Goal: Task Accomplishment & Management: Manage account settings

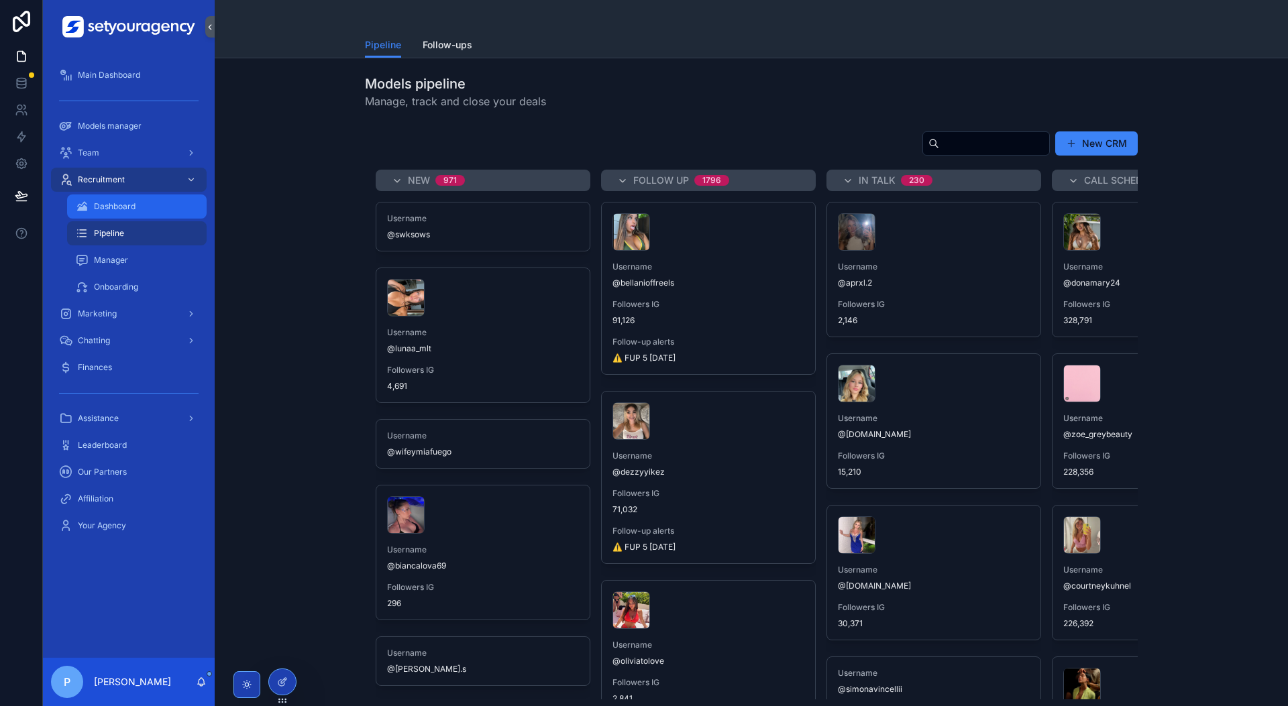
click at [115, 215] on div "Dashboard" at bounding box center [136, 206] width 123 height 21
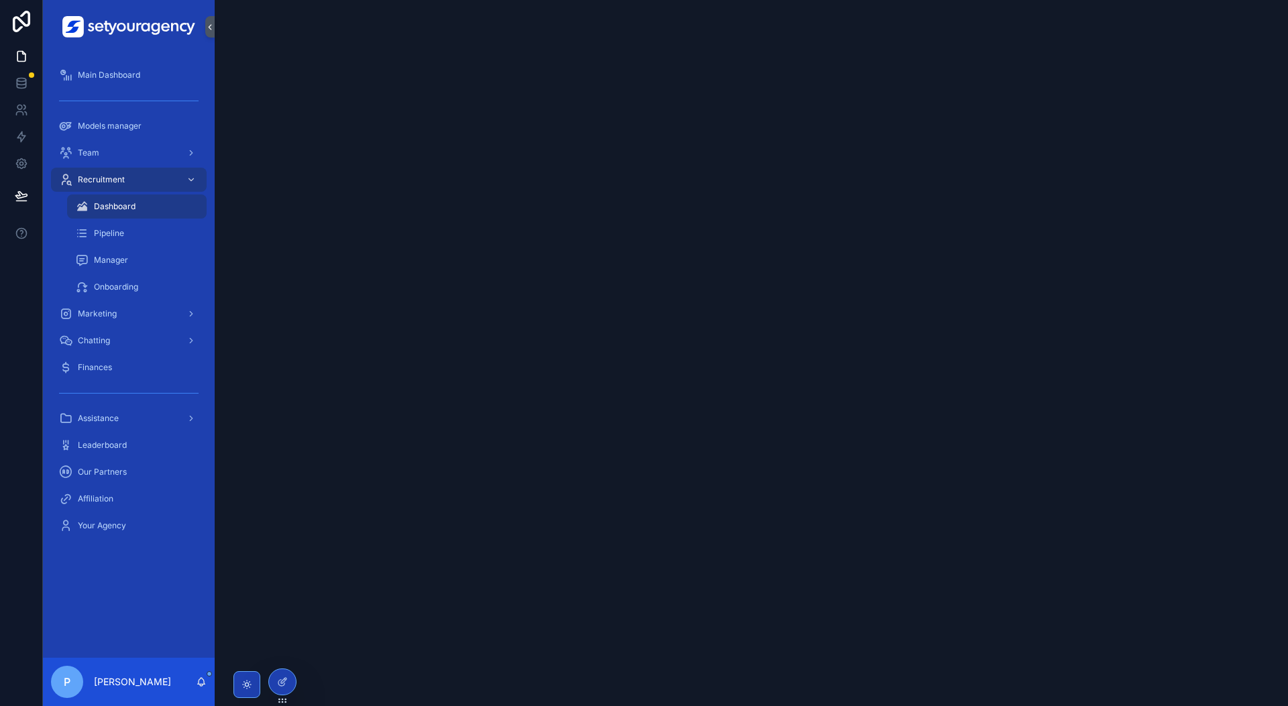
click at [117, 211] on span "Dashboard" at bounding box center [115, 206] width 42 height 11
click at [125, 238] on div "Pipeline" at bounding box center [136, 233] width 123 height 21
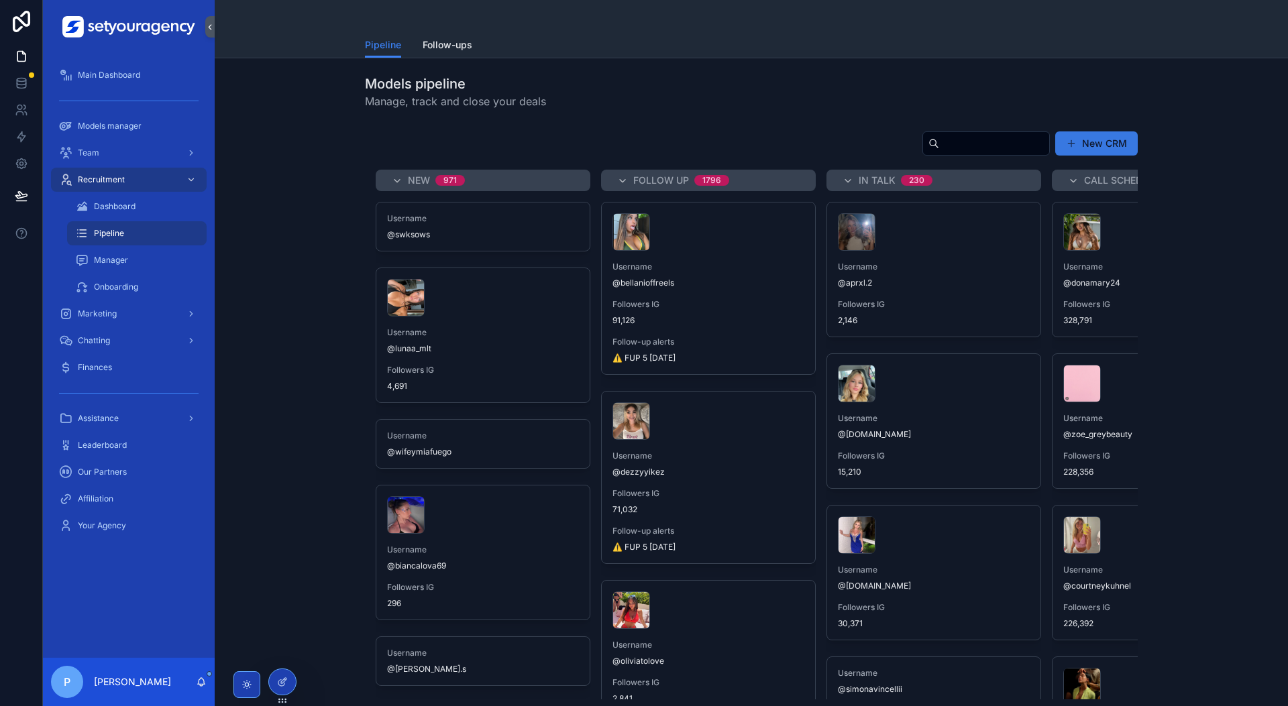
click at [1102, 142] on button "New CRM" at bounding box center [1096, 143] width 83 height 24
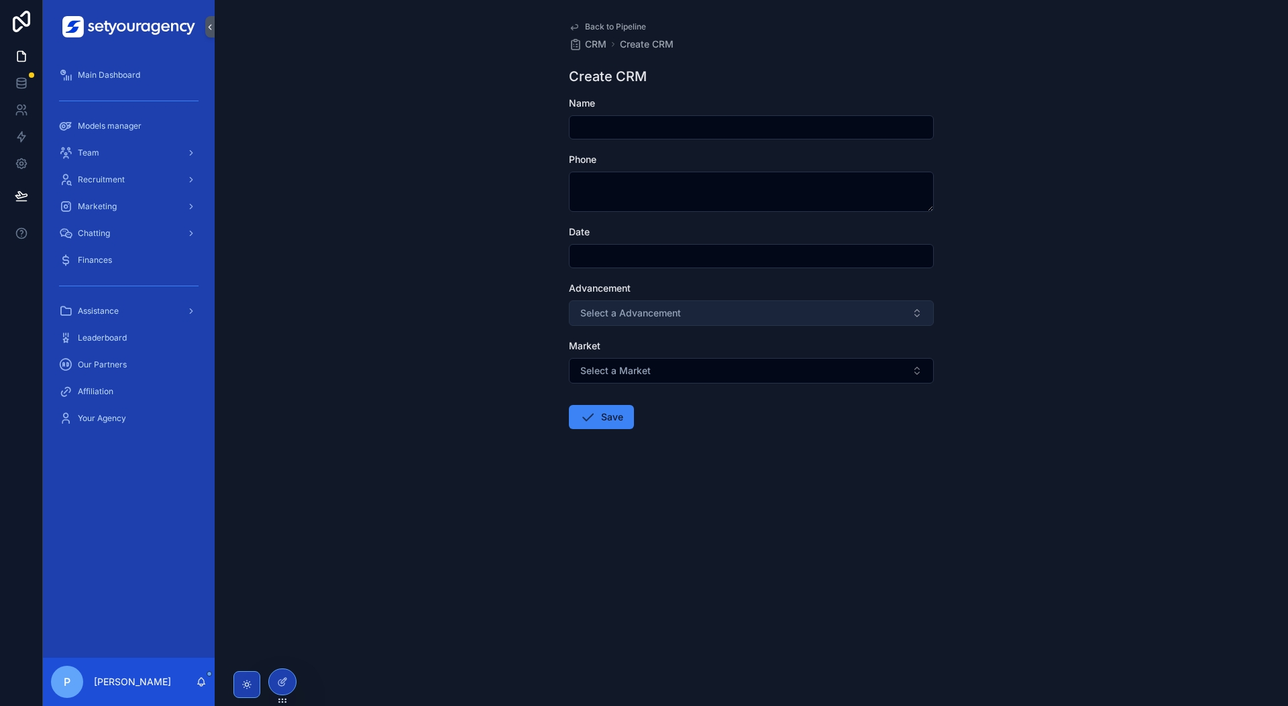
click at [702, 309] on button "Select a Advancement" at bounding box center [751, 313] width 365 height 25
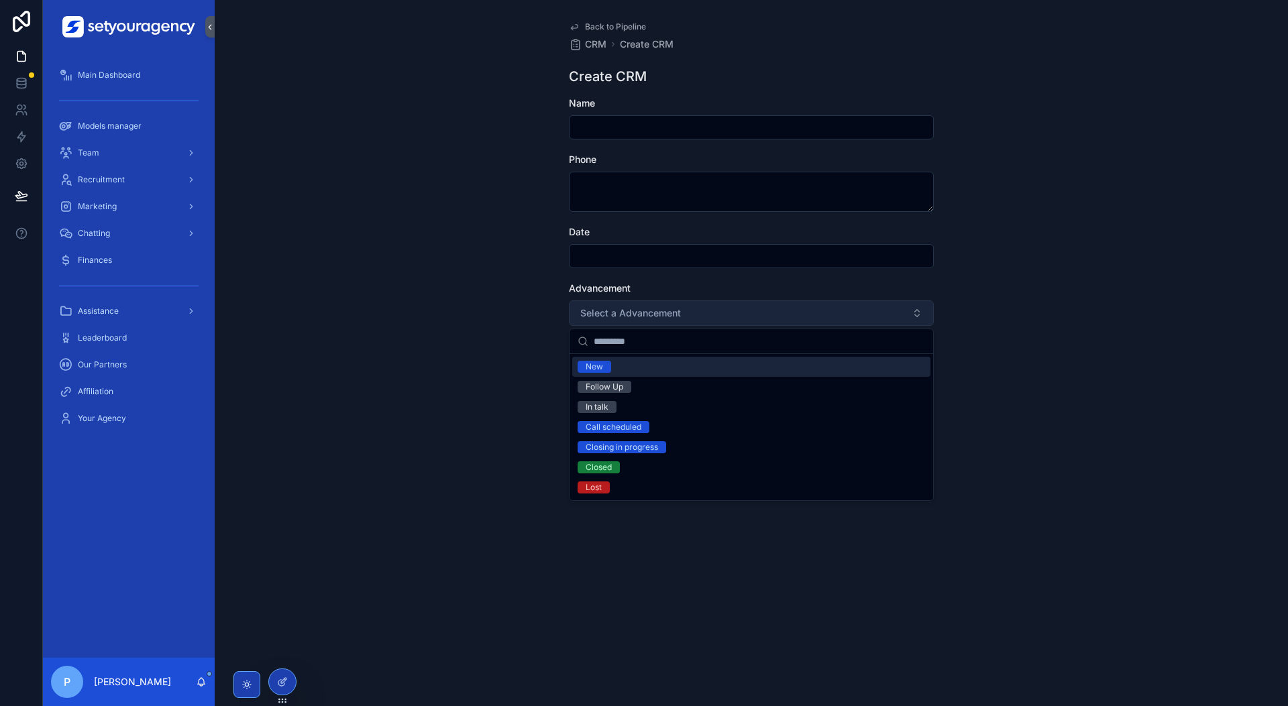
click at [719, 321] on button "Select a Advancement" at bounding box center [751, 313] width 365 height 25
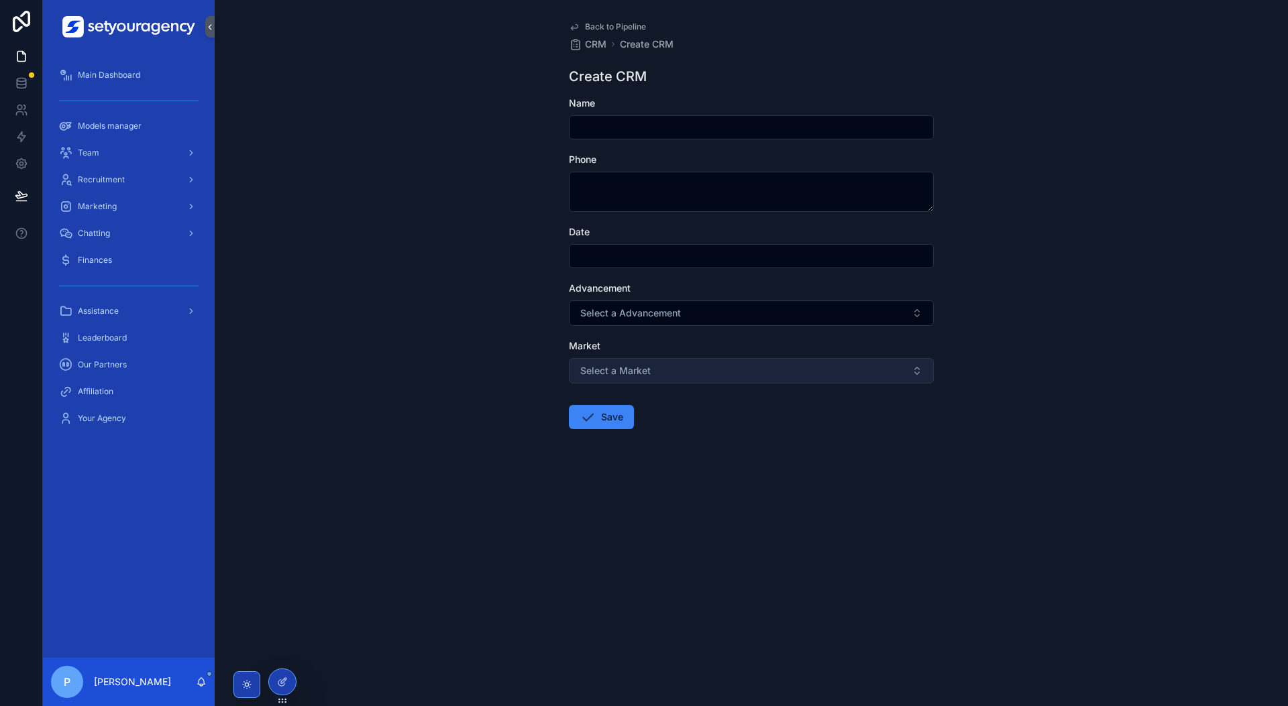
click at [692, 372] on button "Select a Market" at bounding box center [751, 370] width 365 height 25
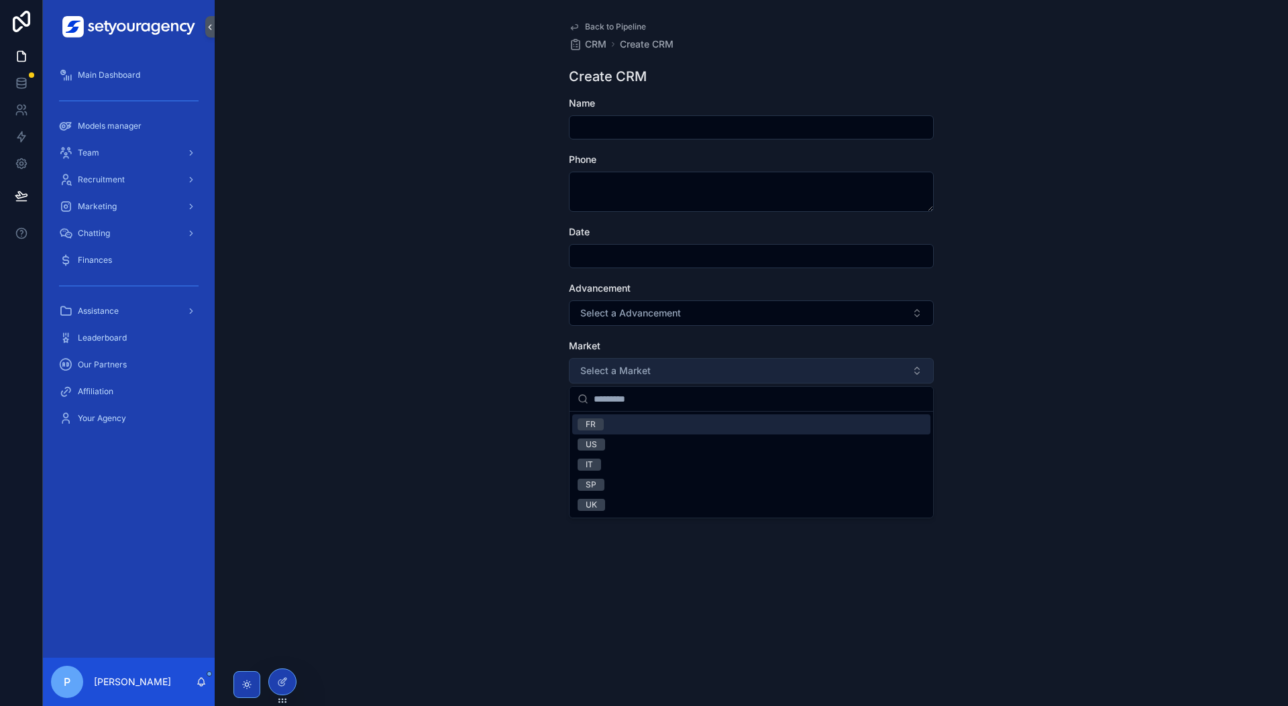
click at [684, 371] on button "Select a Market" at bounding box center [751, 370] width 365 height 25
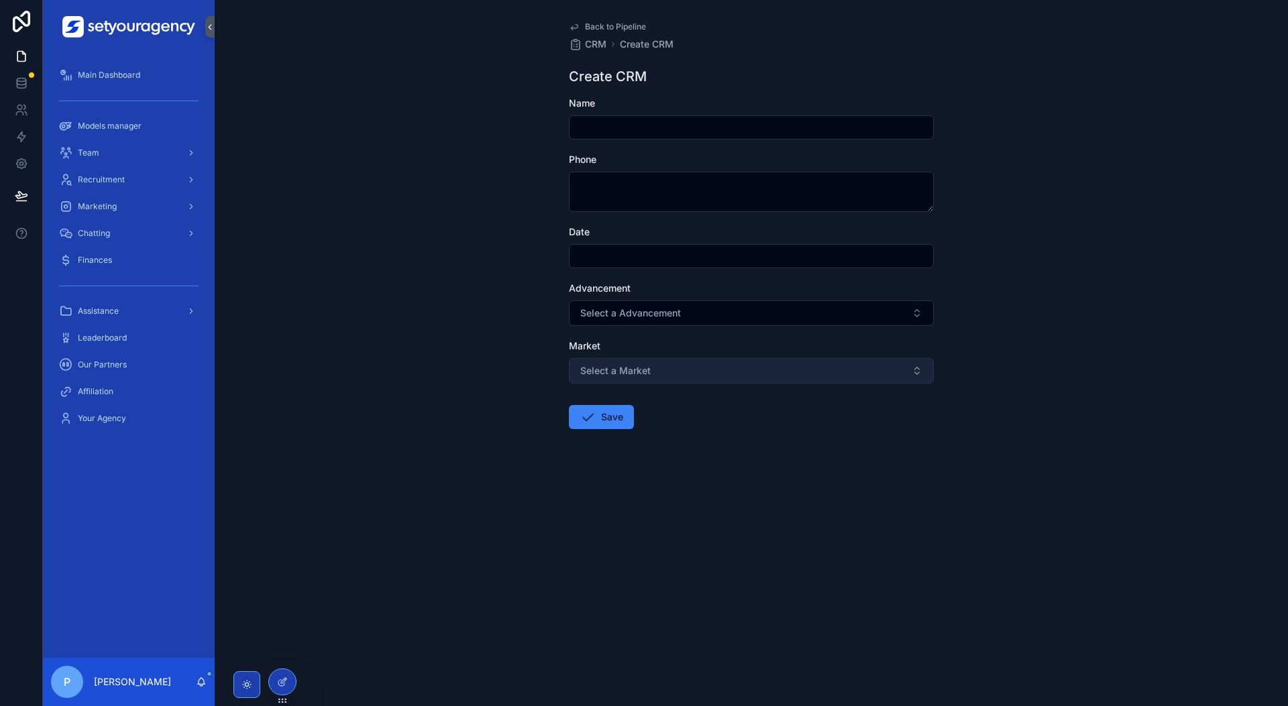
click at [684, 371] on button "Select a Market" at bounding box center [751, 370] width 365 height 25
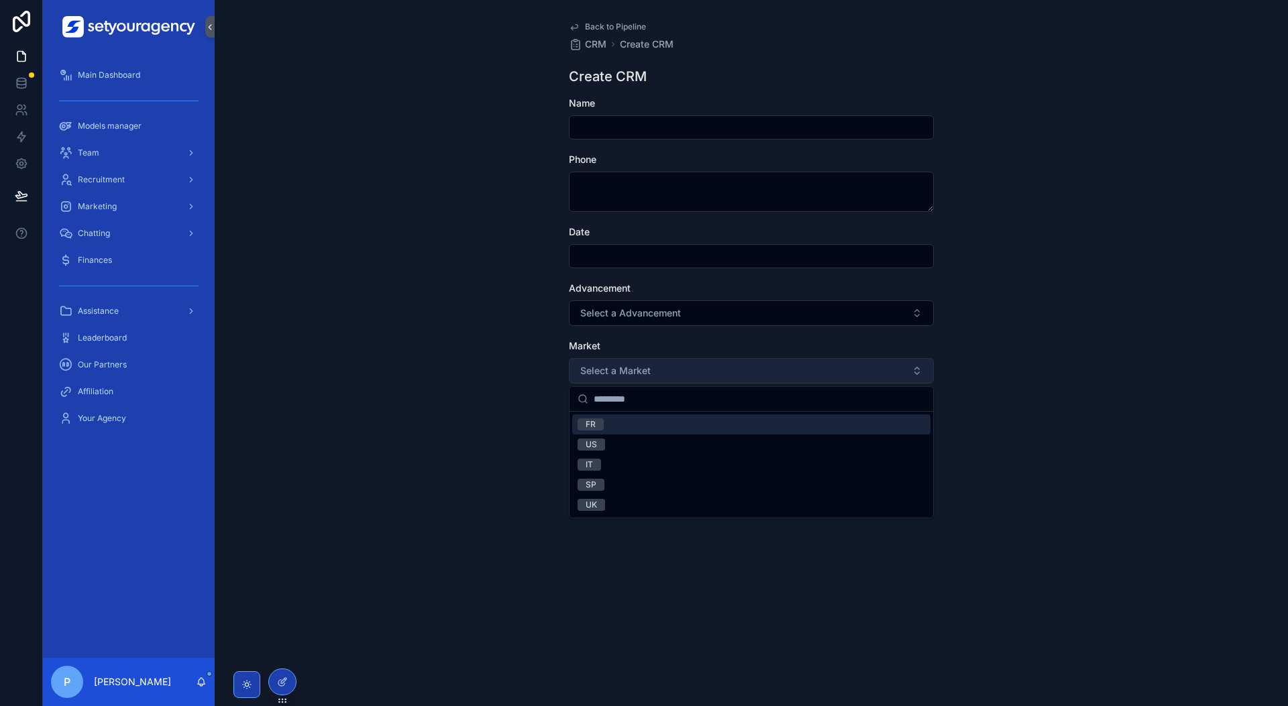
click at [698, 370] on button "Select a Market" at bounding box center [751, 370] width 365 height 25
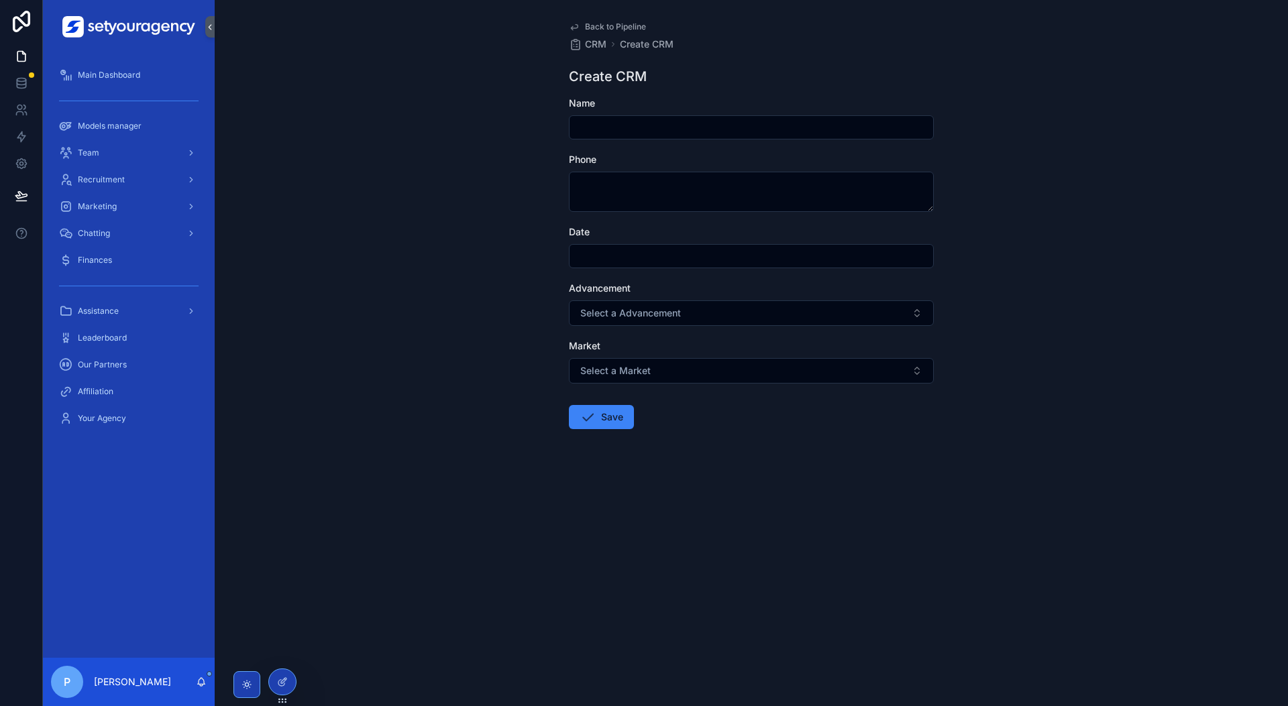
click at [708, 129] on input "scrollable content" at bounding box center [752, 127] width 364 height 19
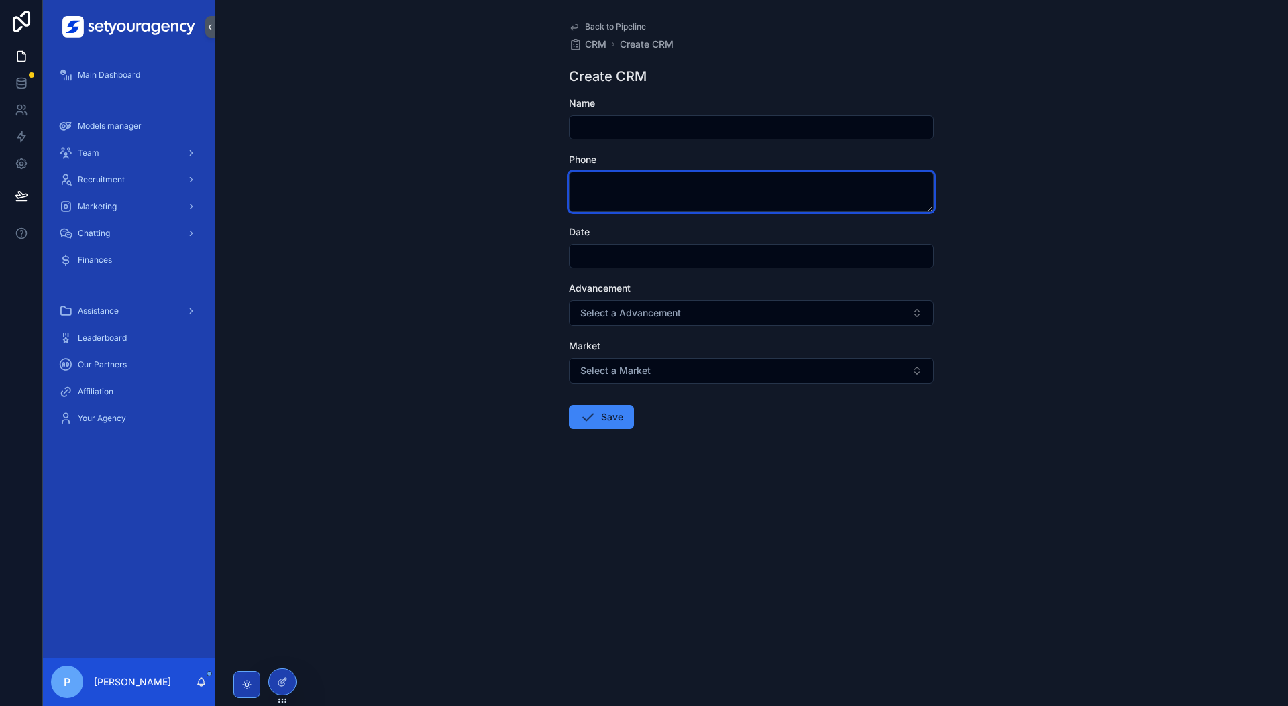
click at [682, 189] on textarea "scrollable content" at bounding box center [751, 192] width 365 height 40
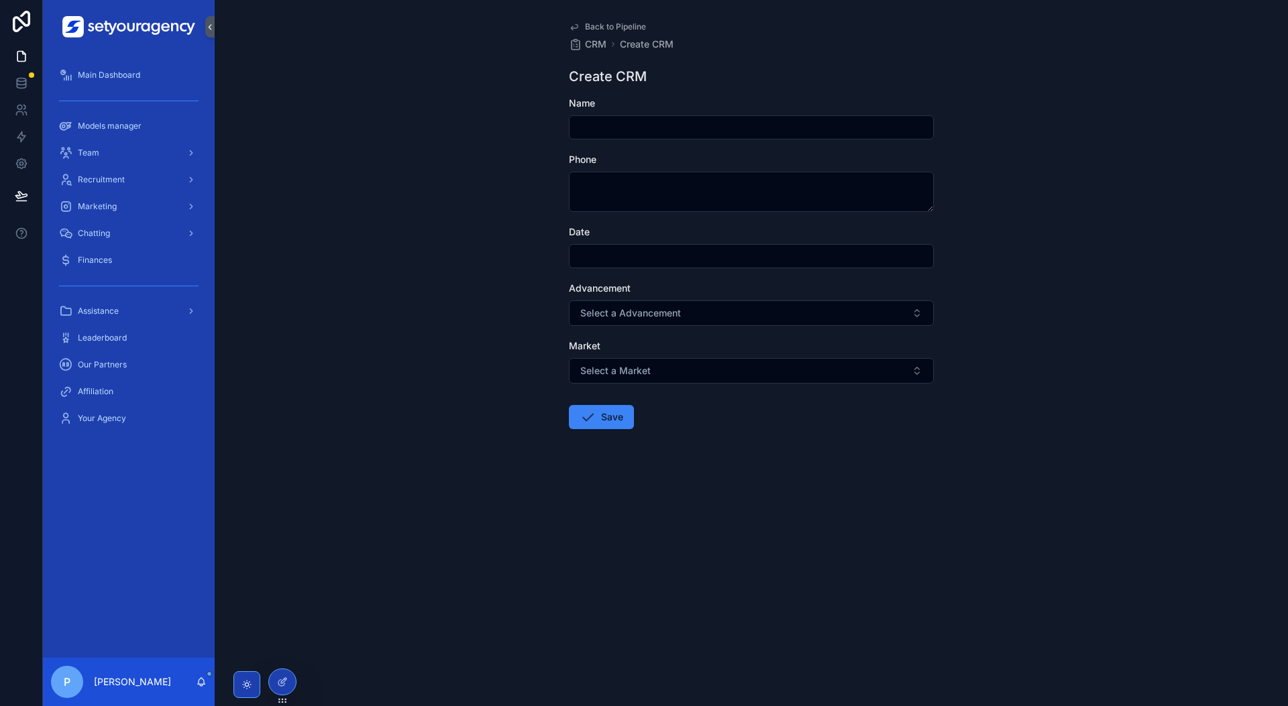
click at [636, 254] on input "scrollable content" at bounding box center [752, 256] width 364 height 19
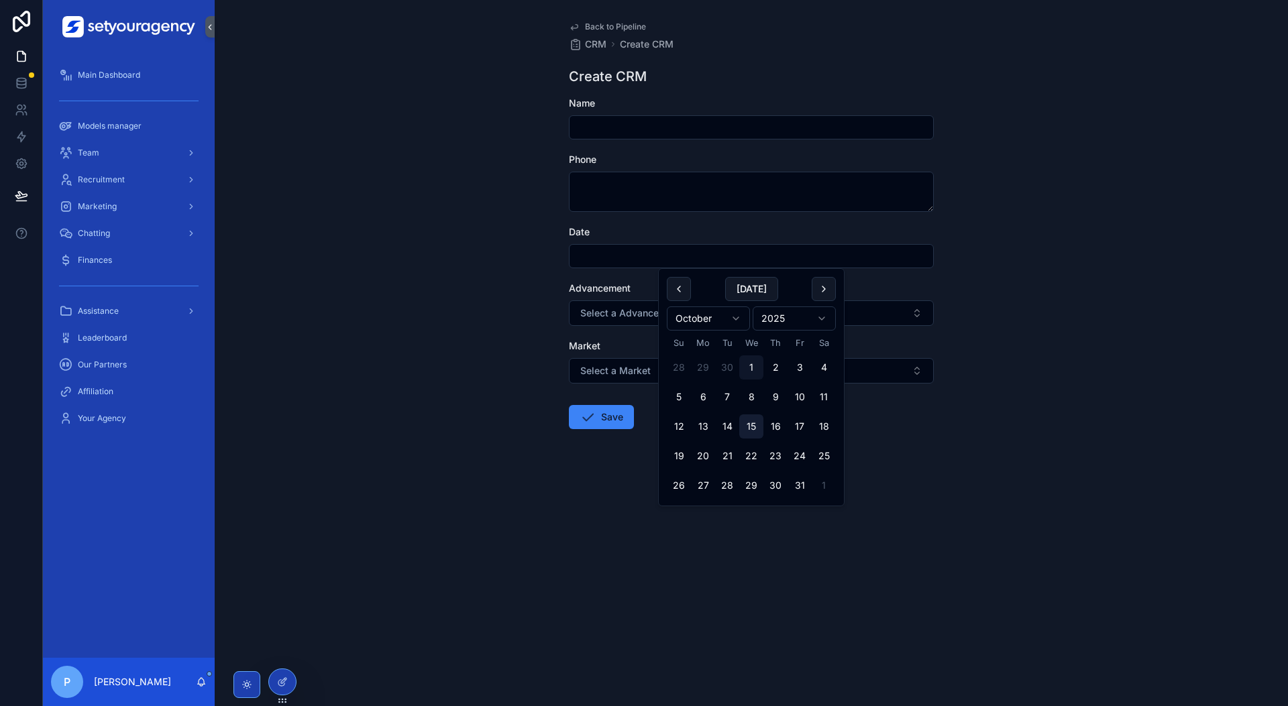
click at [743, 433] on button "15" at bounding box center [751, 427] width 24 height 24
type input "**********"
click at [666, 118] on input "scrollable content" at bounding box center [752, 127] width 364 height 19
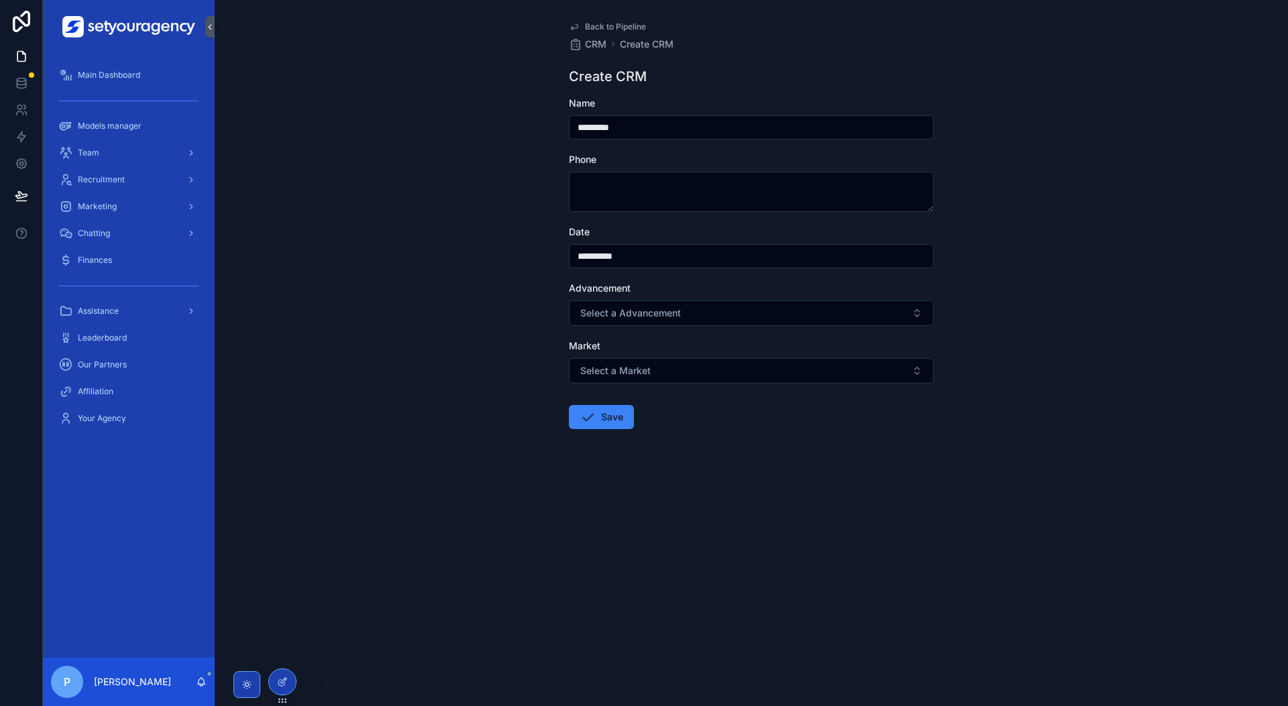
type input "*********"
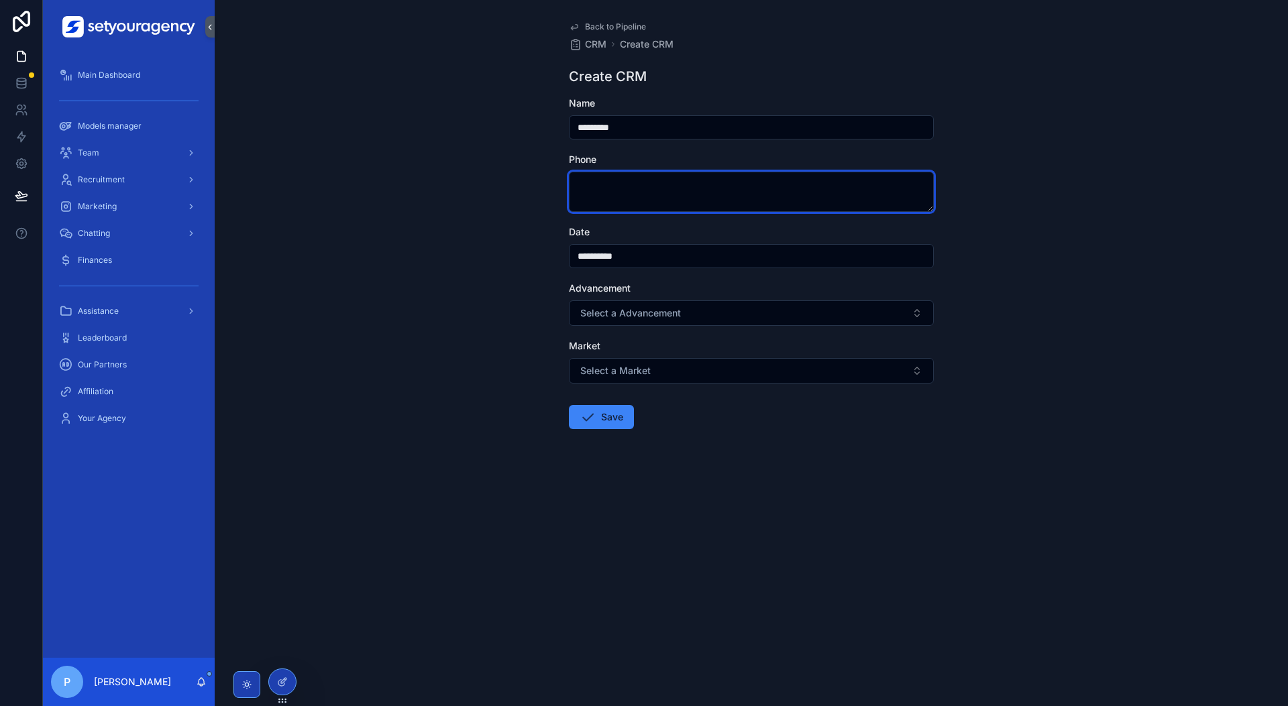
click at [642, 197] on textarea "scrollable content" at bounding box center [751, 192] width 365 height 40
type textarea "***"
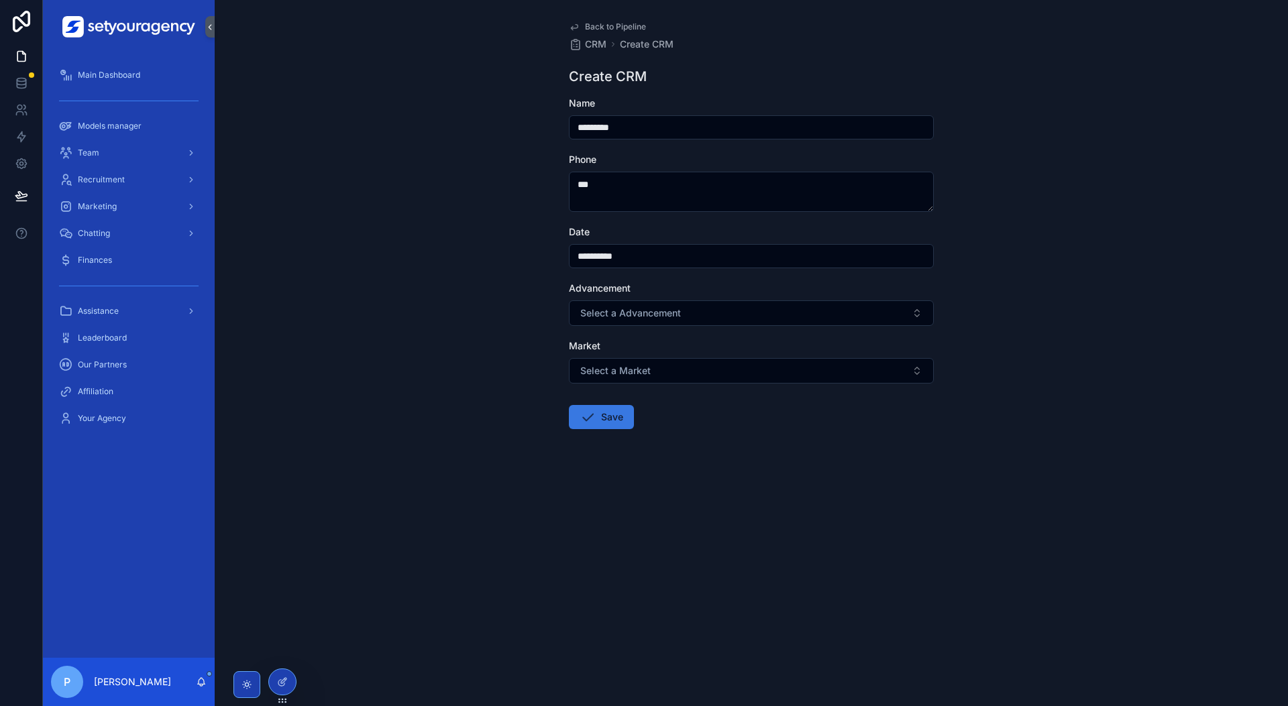
click at [611, 415] on button "Save" at bounding box center [601, 417] width 65 height 24
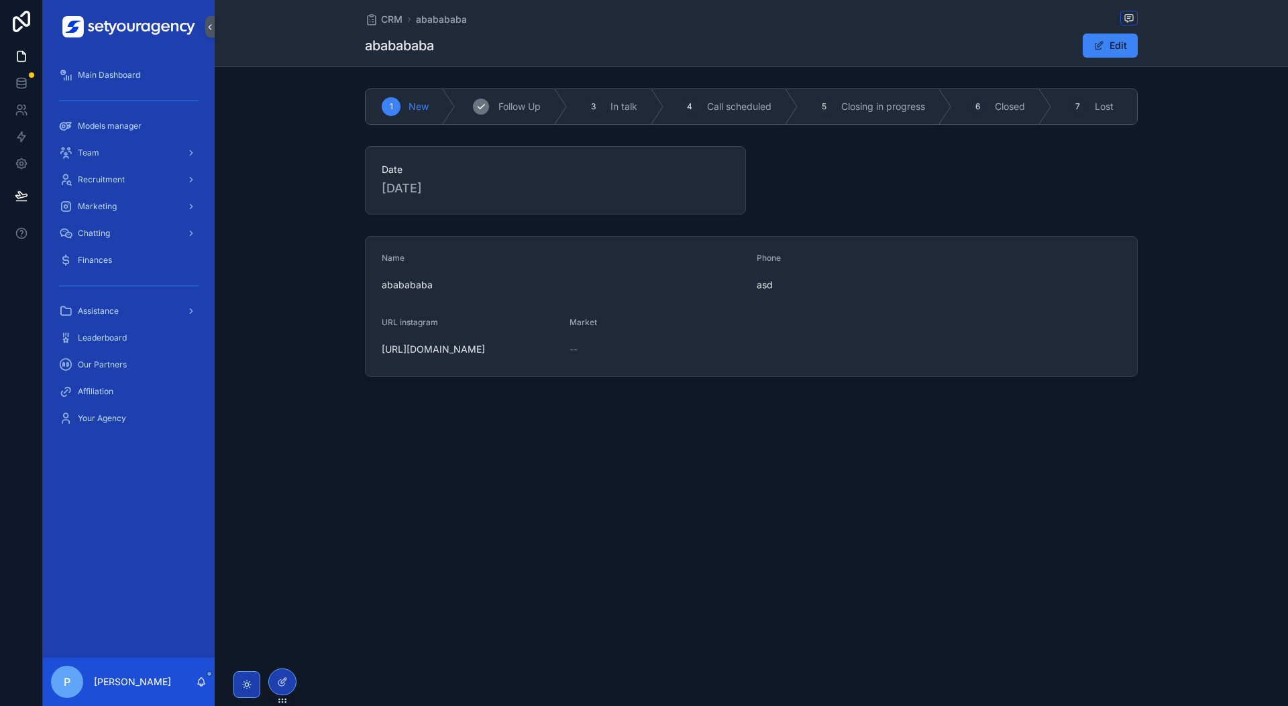
click at [519, 109] on span "Follow Up" at bounding box center [519, 106] width 42 height 13
click at [614, 116] on div "3 In talk" at bounding box center [616, 106] width 97 height 35
click at [712, 112] on span "Call scheduled" at bounding box center [718, 106] width 64 height 13
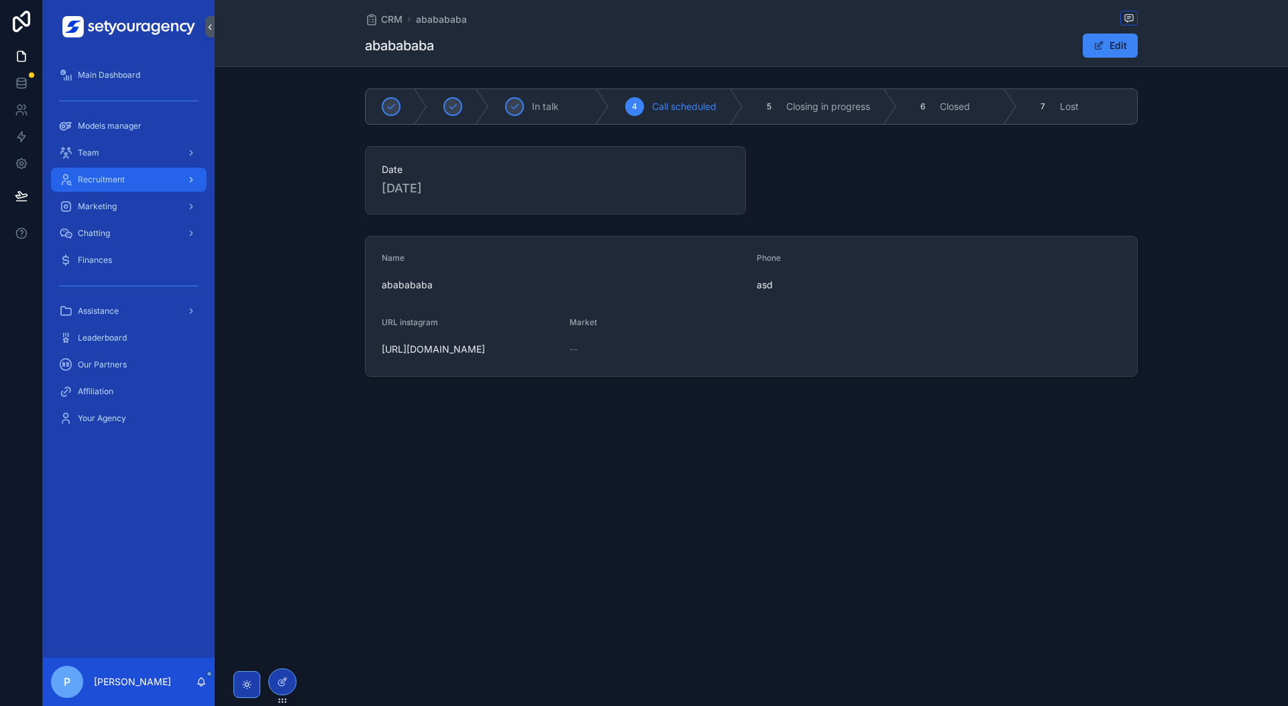
click at [142, 179] on div "Recruitment" at bounding box center [129, 179] width 140 height 21
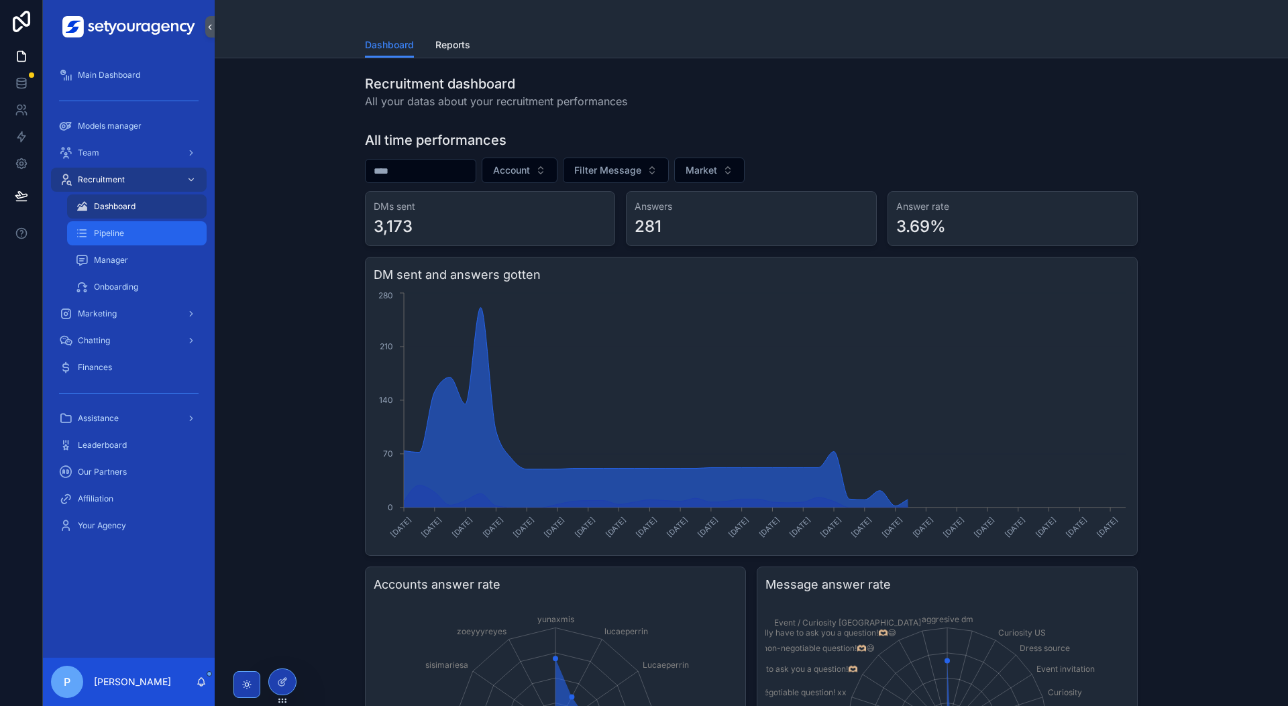
click at [127, 230] on div "Pipeline" at bounding box center [136, 233] width 123 height 21
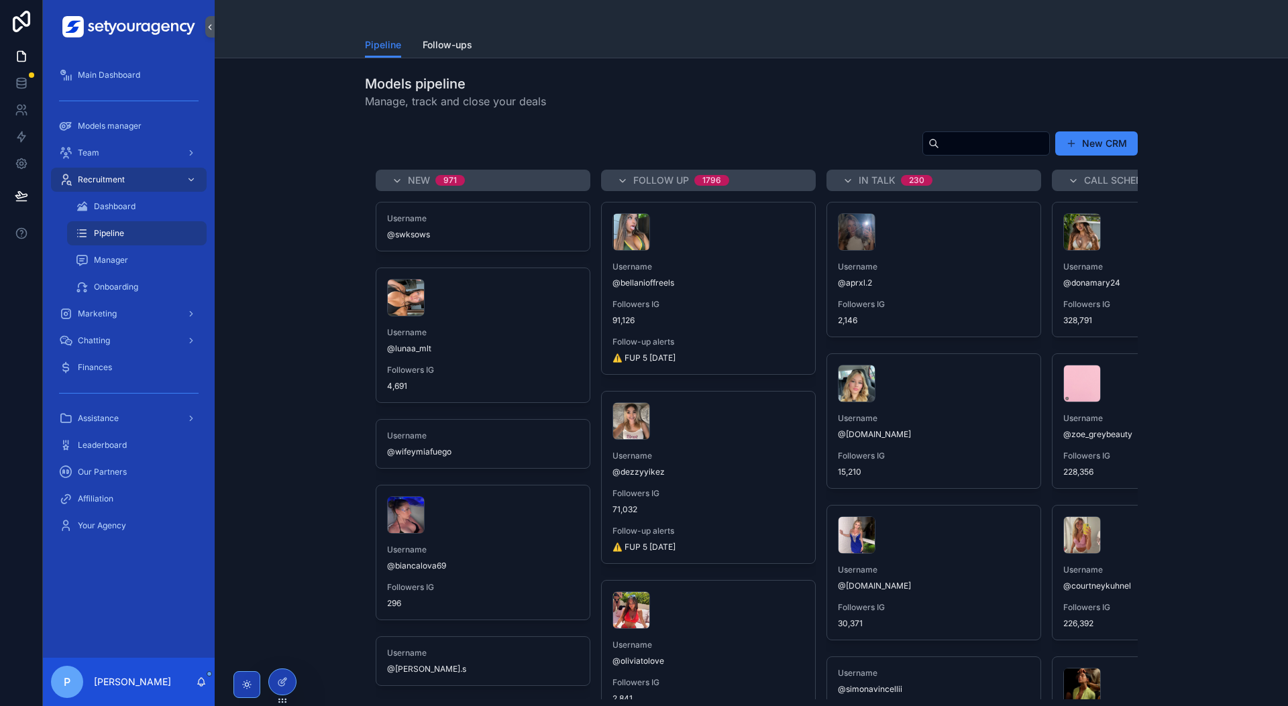
click at [532, 311] on div "scrollable content" at bounding box center [483, 298] width 192 height 38
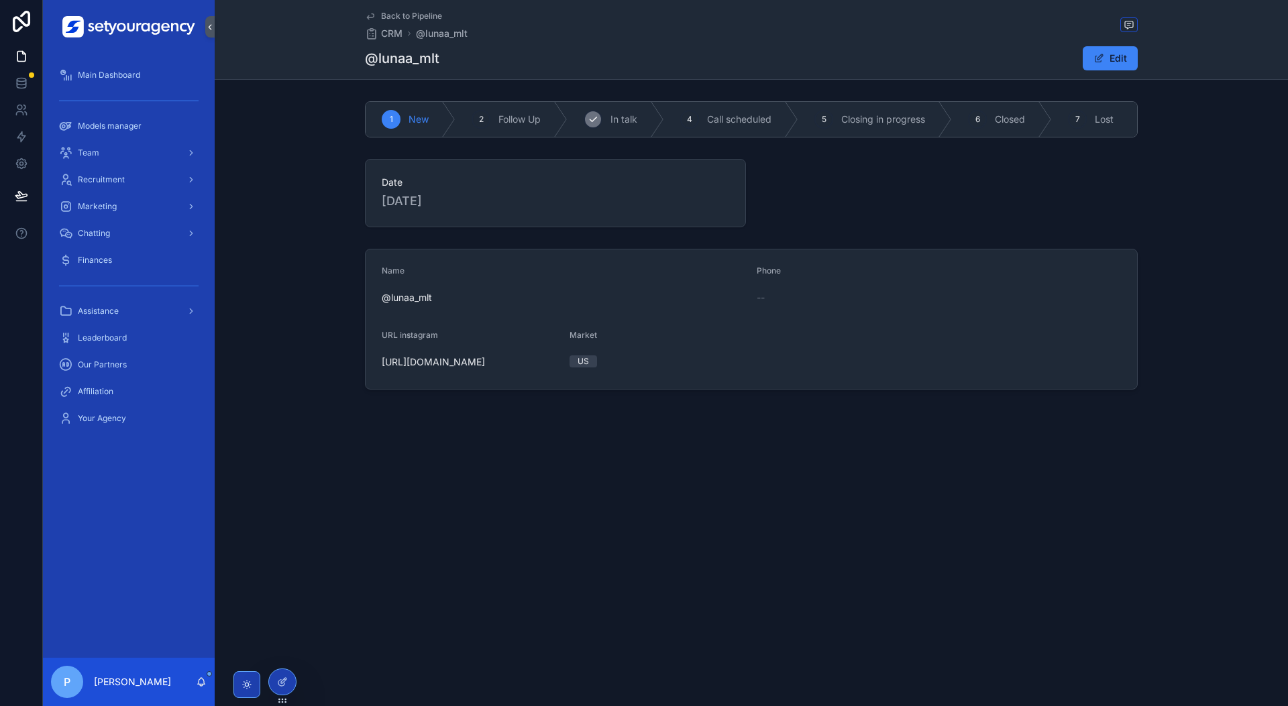
click at [594, 116] on icon "scrollable content" at bounding box center [593, 119] width 11 height 11
click at [746, 159] on div "Date [DATE]" at bounding box center [555, 193] width 381 height 68
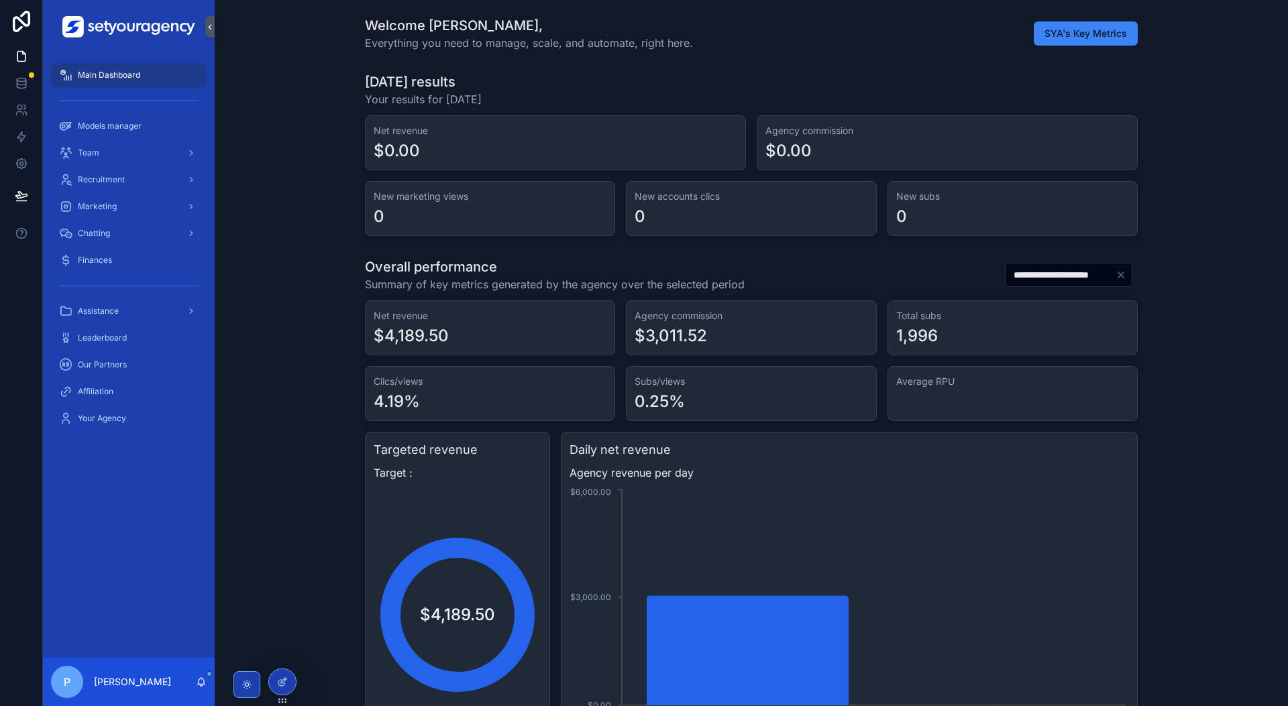
scroll to position [0, 4696]
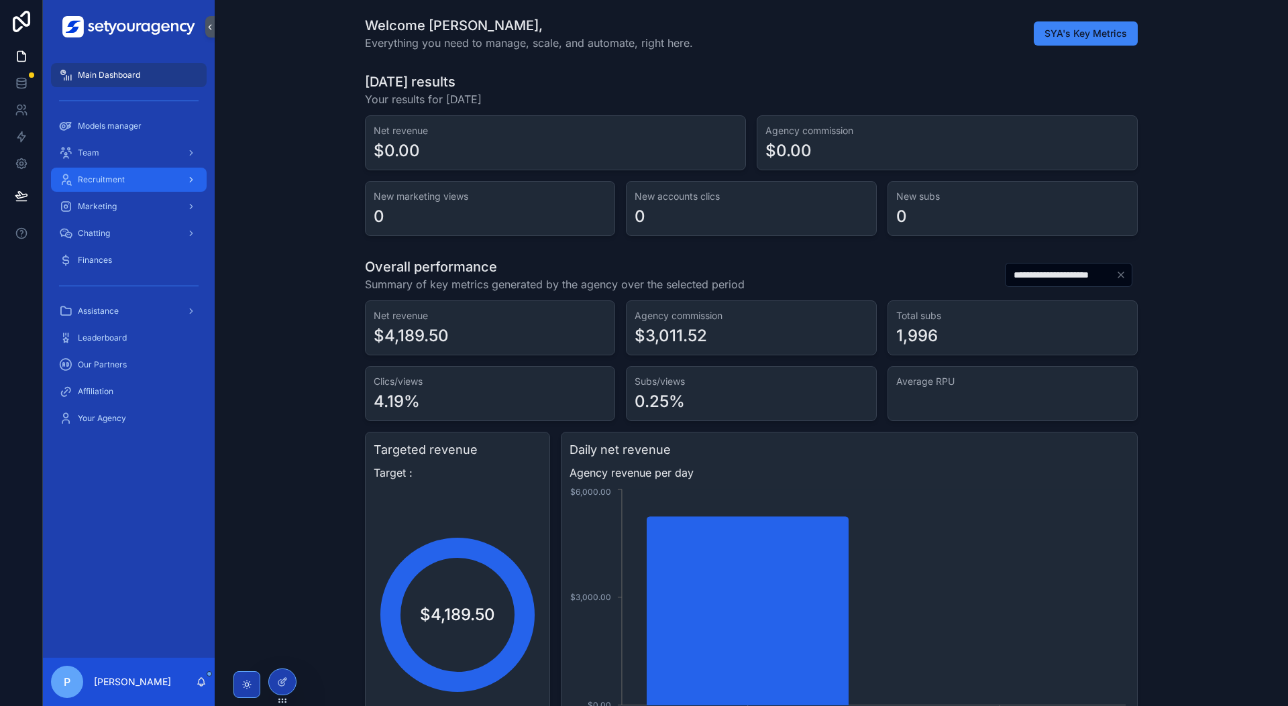
click at [162, 185] on div "Recruitment" at bounding box center [129, 179] width 140 height 21
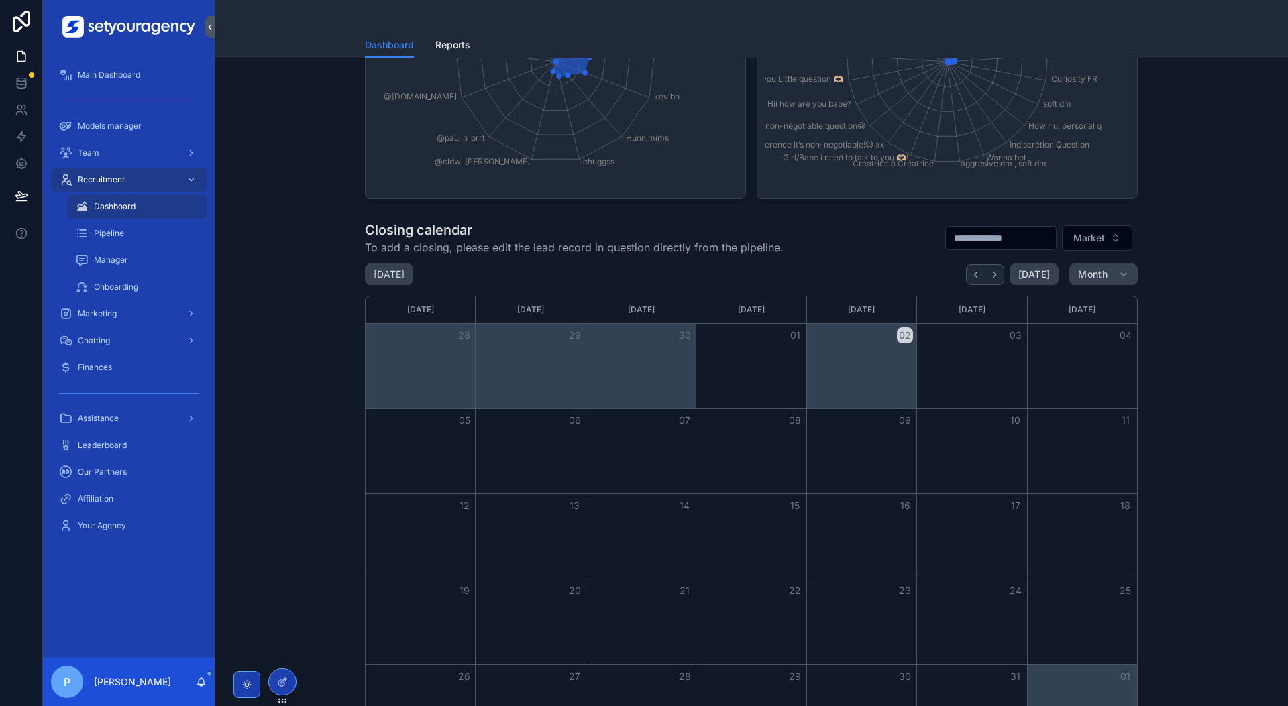
scroll to position [824, 0]
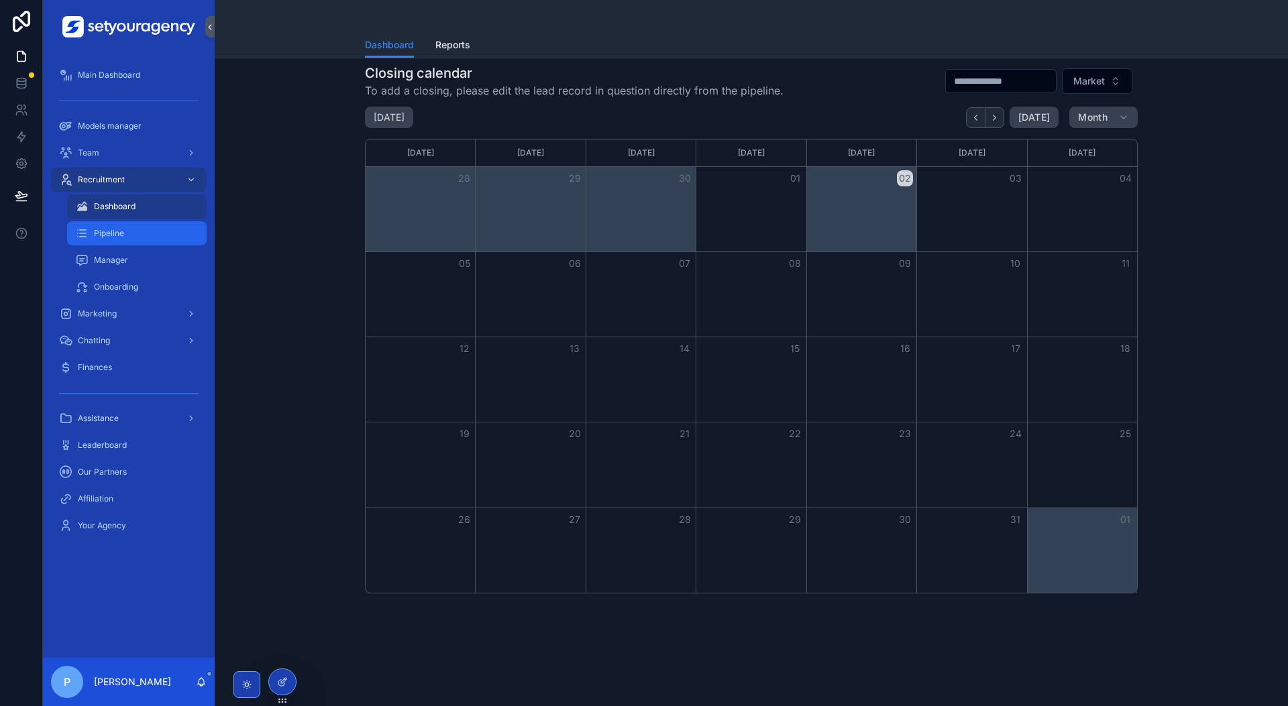
click at [154, 240] on div "Pipeline" at bounding box center [136, 233] width 123 height 21
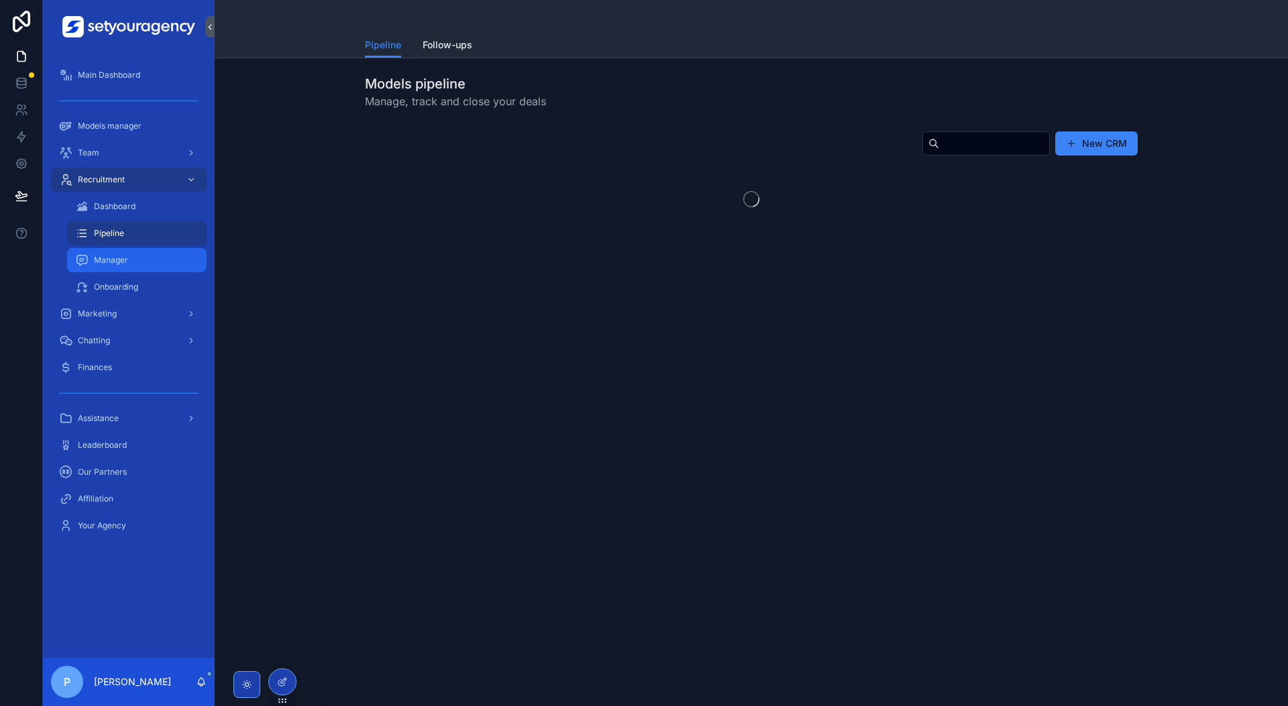
click at [148, 261] on div "Manager" at bounding box center [136, 260] width 123 height 21
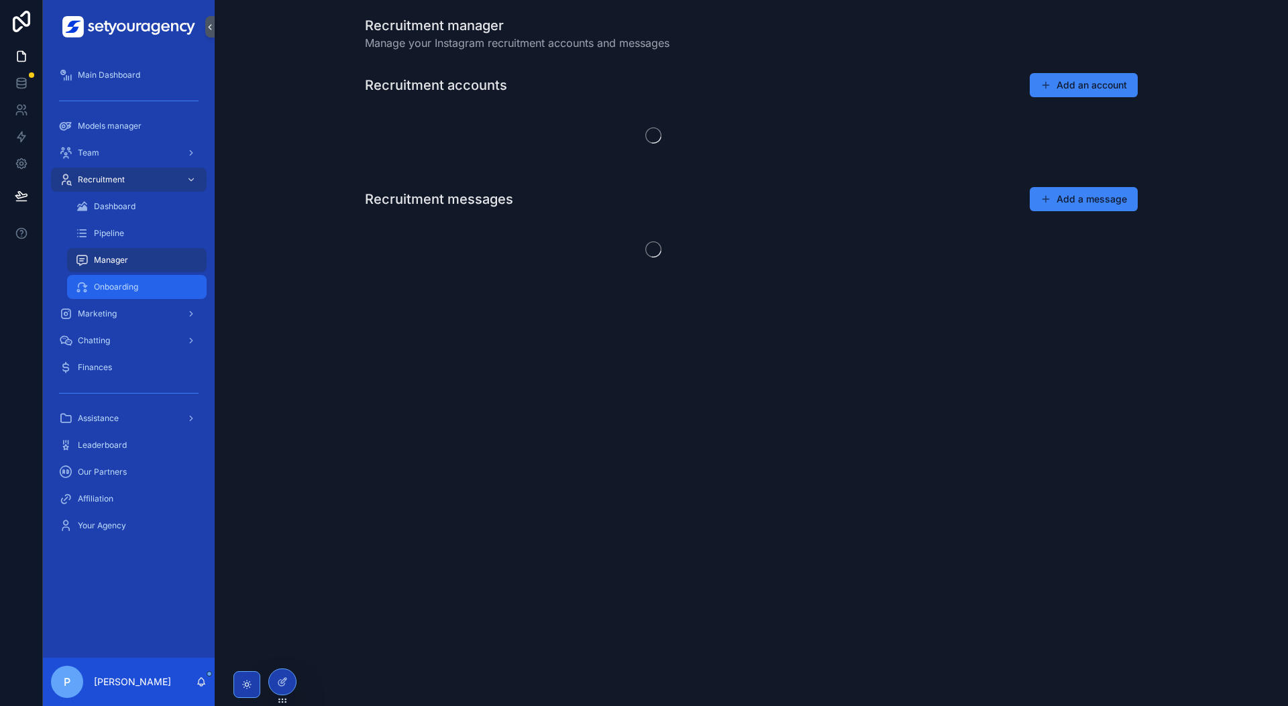
click at [136, 287] on span "Onboarding" at bounding box center [116, 287] width 44 height 11
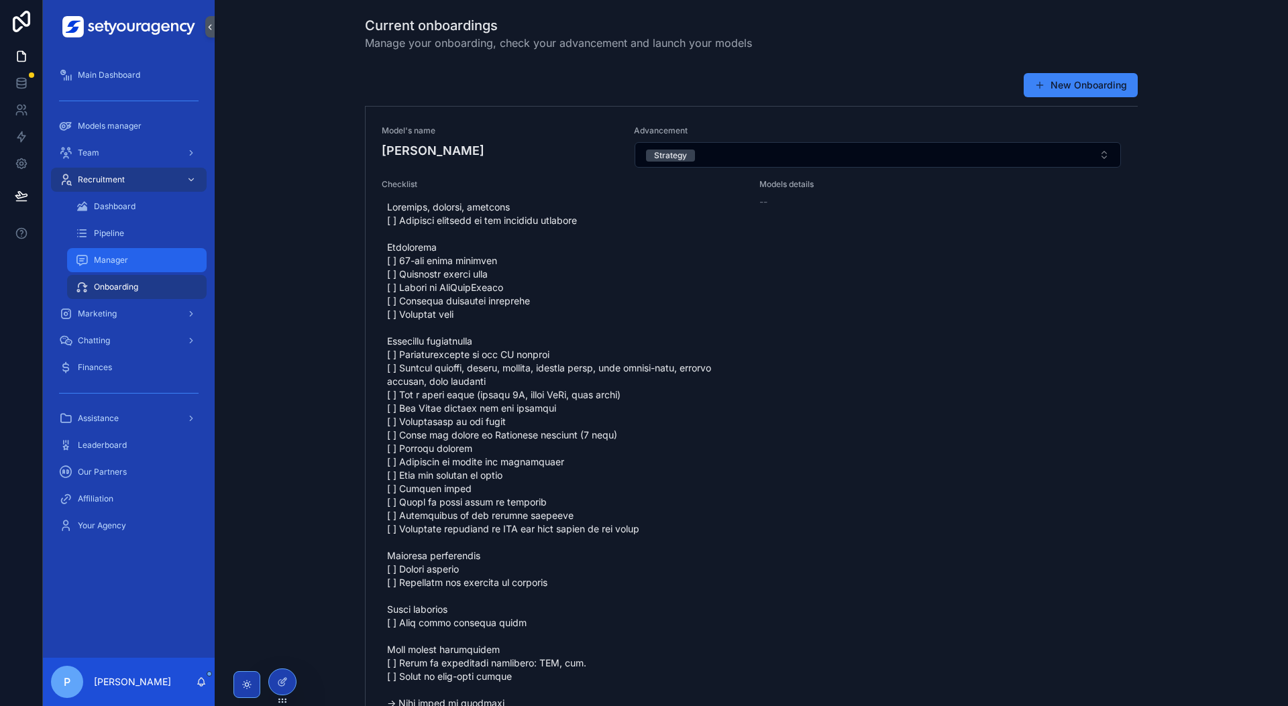
click at [93, 261] on div "Manager" at bounding box center [136, 260] width 123 height 21
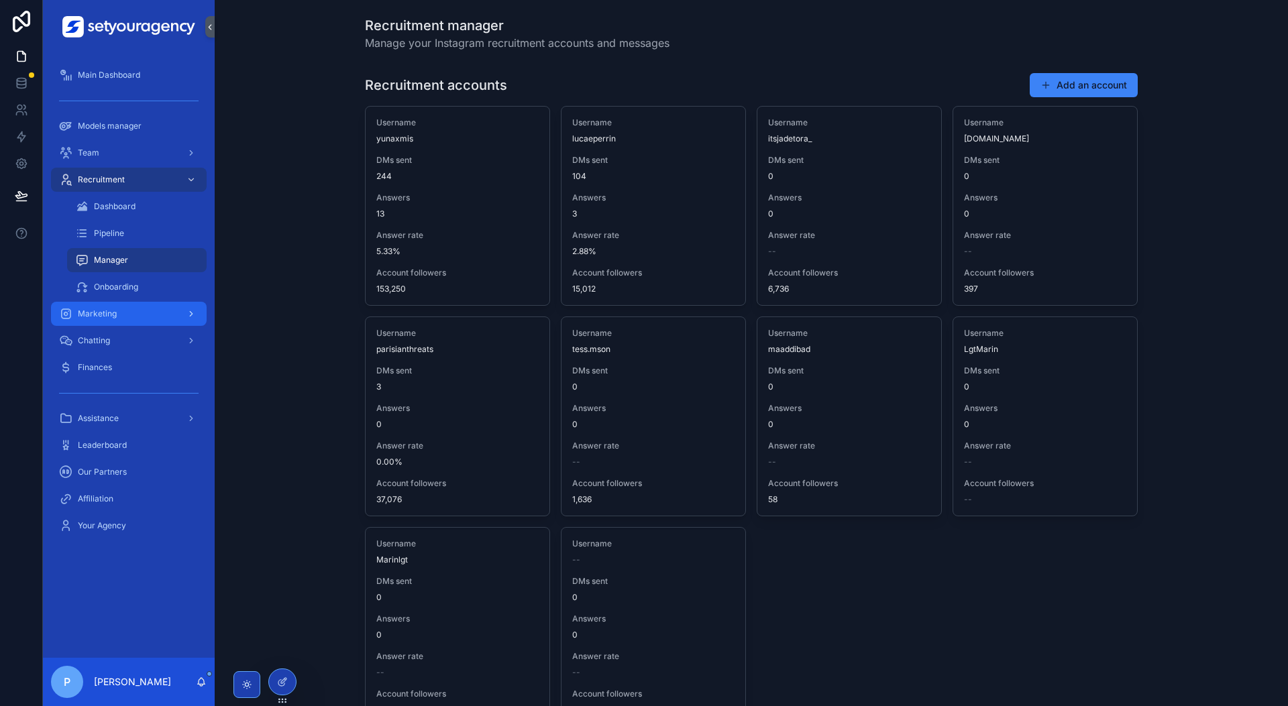
click at [166, 313] on div "Marketing" at bounding box center [129, 313] width 140 height 21
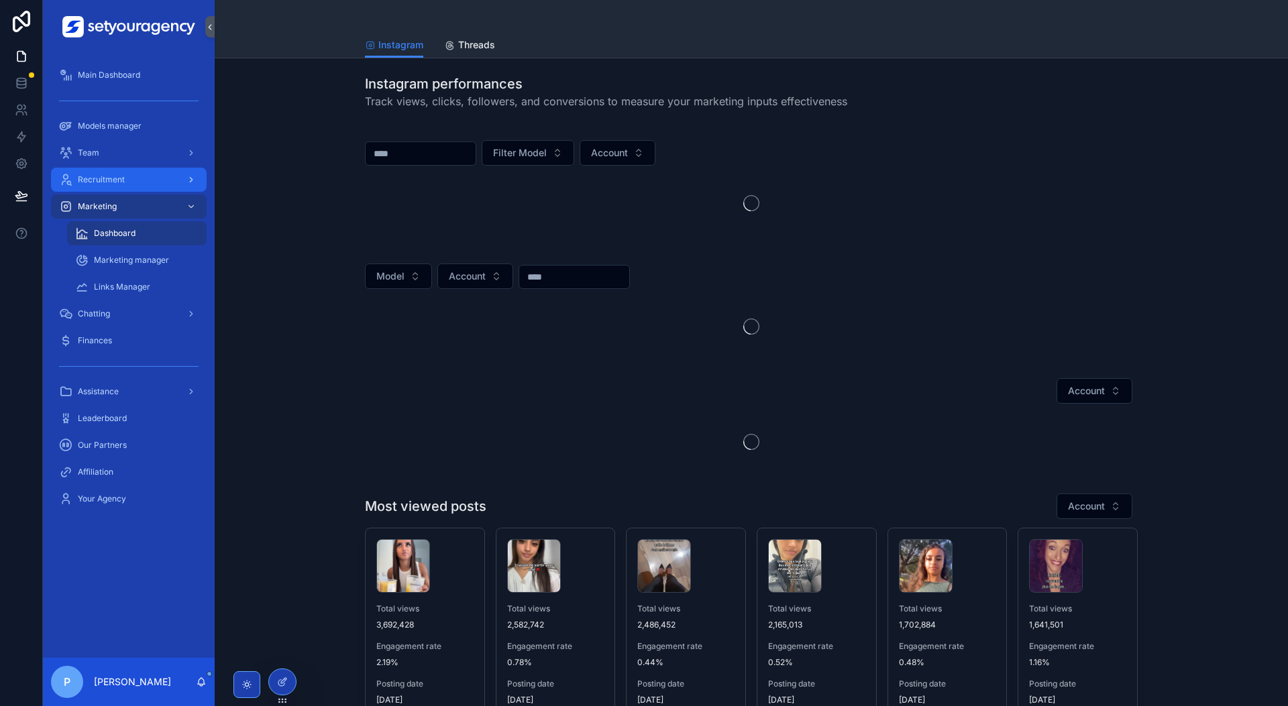
click at [170, 176] on div "Recruitment" at bounding box center [129, 179] width 140 height 21
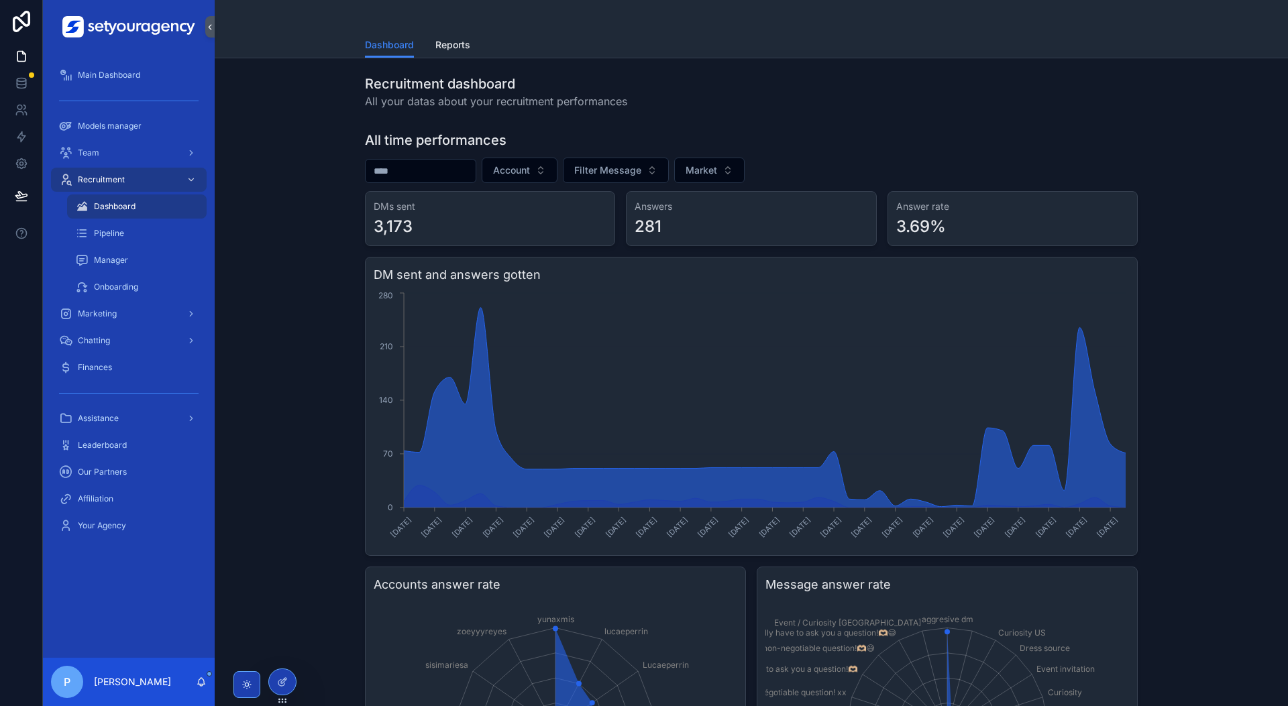
scroll to position [1, 0]
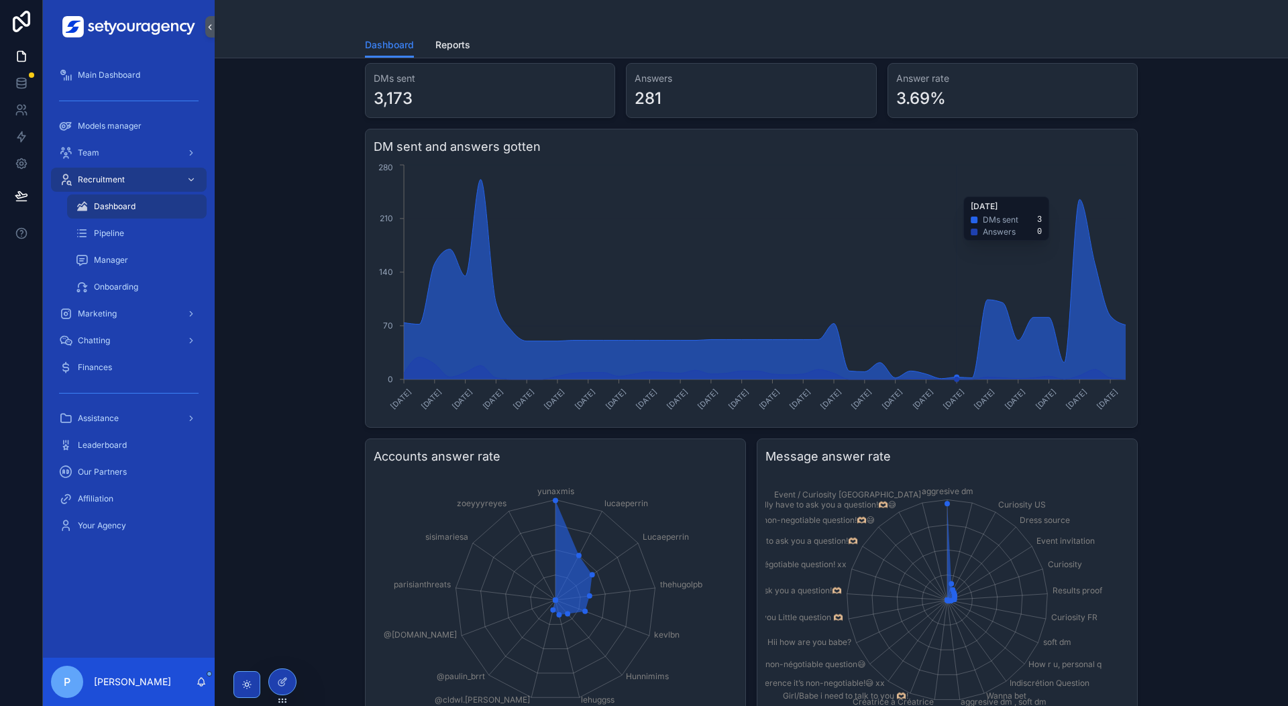
scroll to position [116, 0]
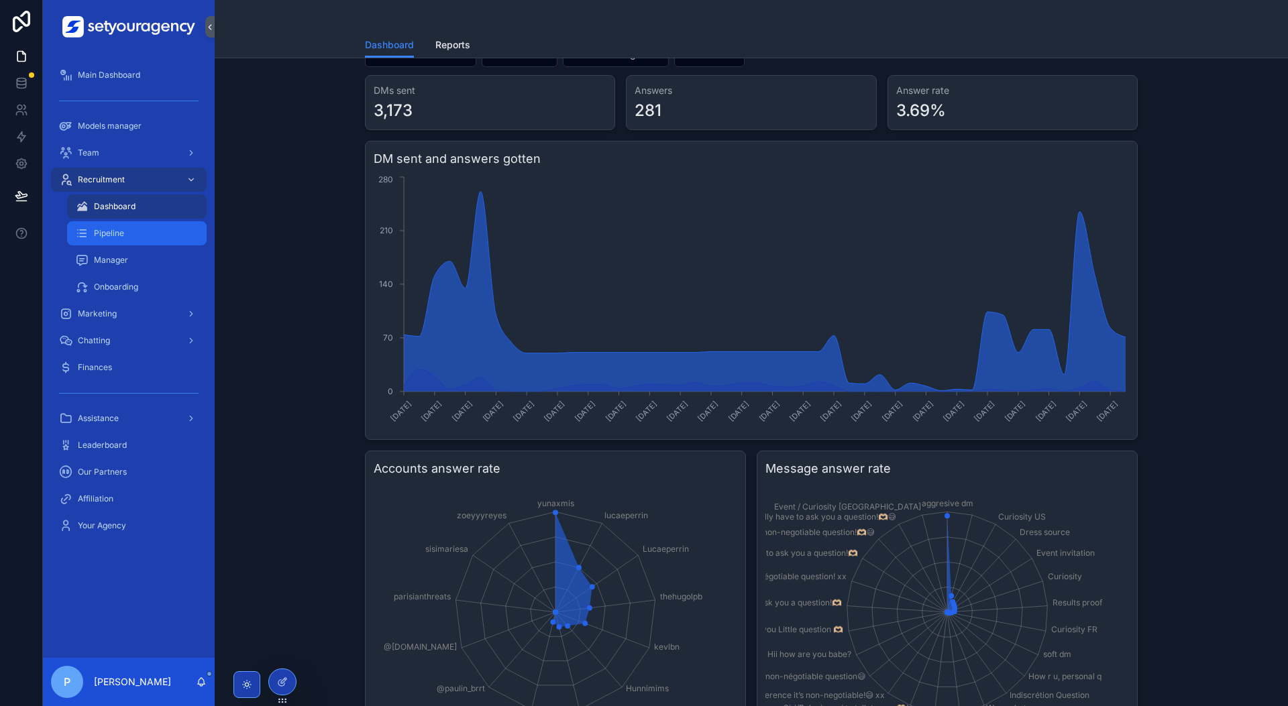
click at [153, 240] on div "Pipeline" at bounding box center [136, 233] width 123 height 21
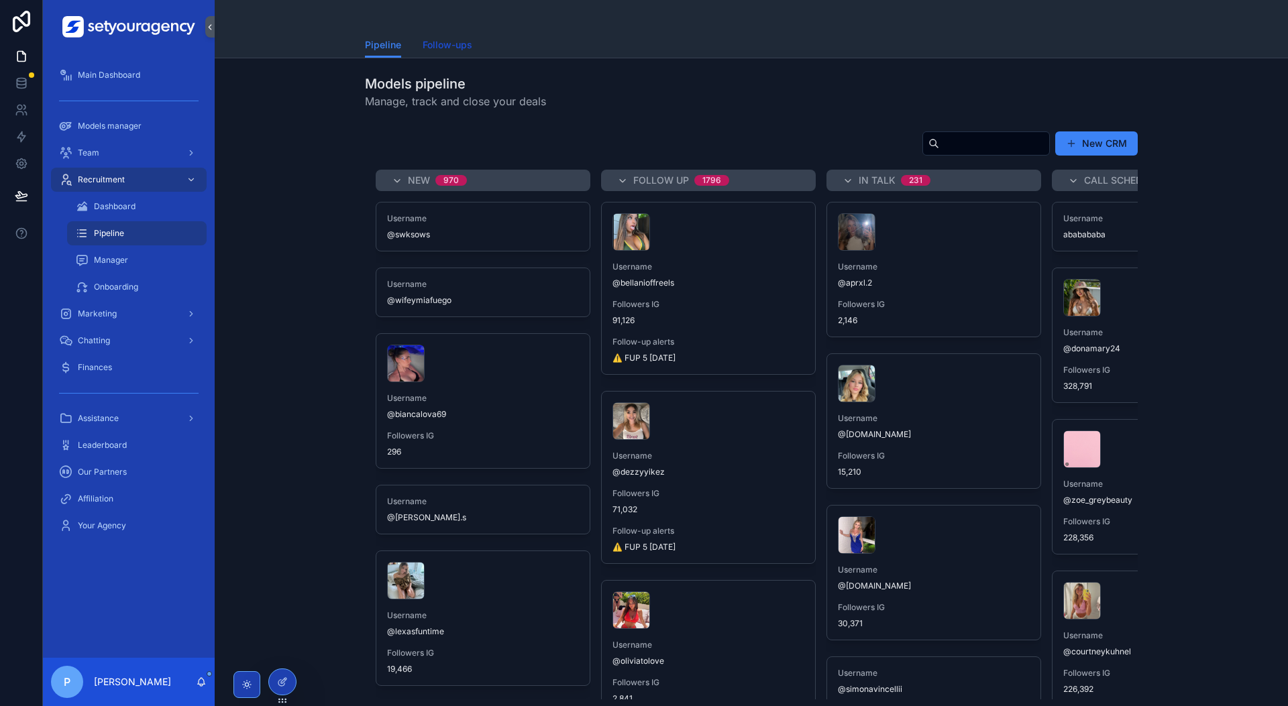
click at [450, 48] on span "Follow-ups" at bounding box center [448, 44] width 50 height 13
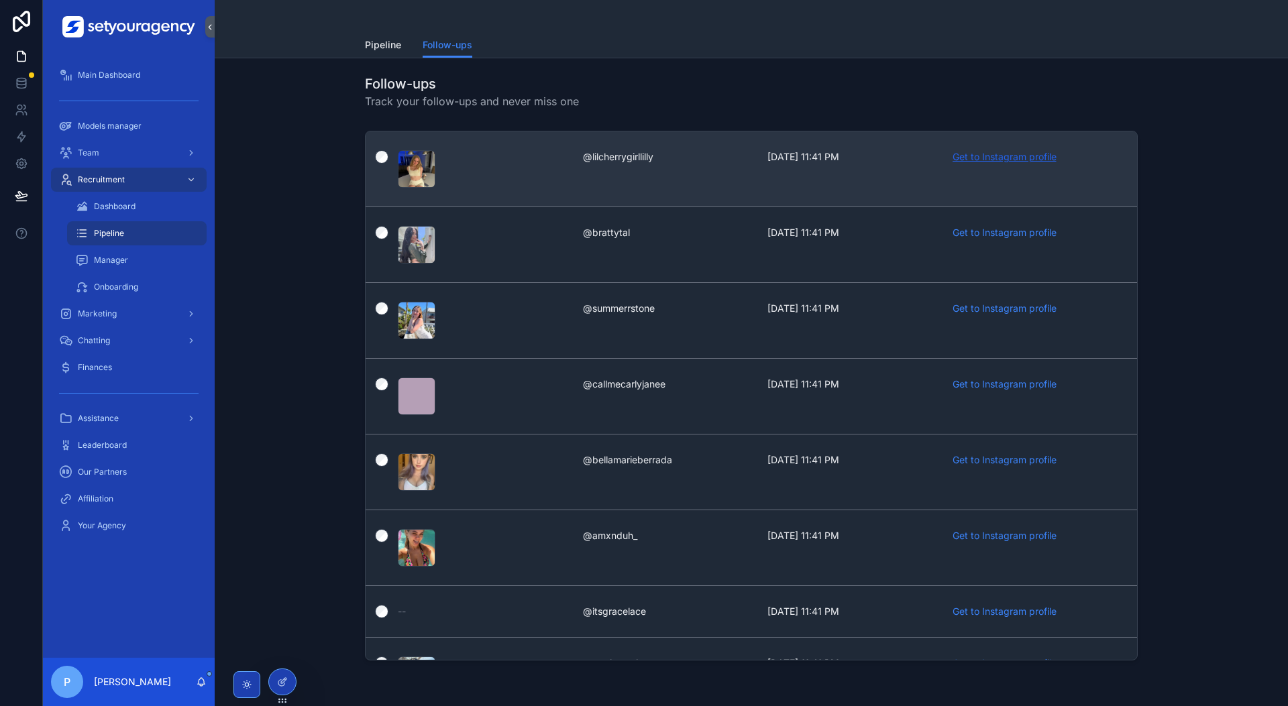
click at [1025, 158] on link "Get to Instagram profile" at bounding box center [1005, 156] width 104 height 11
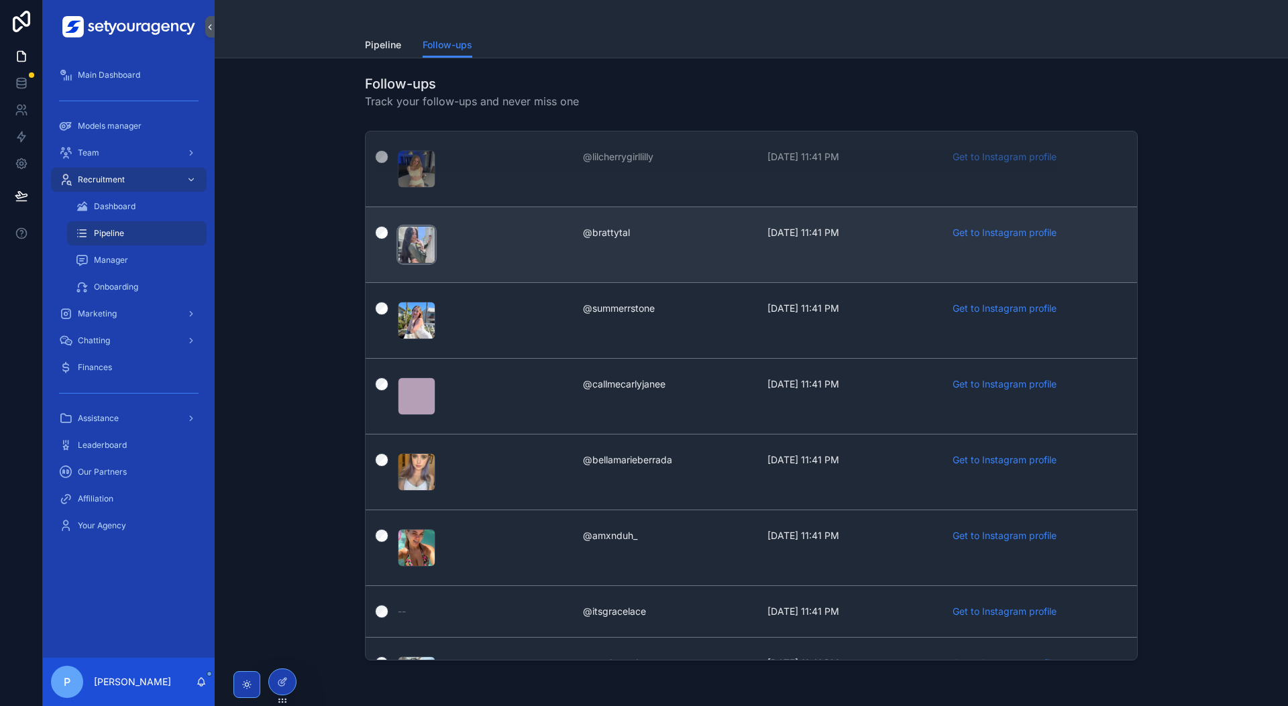
click at [403, 229] on div "scrollable content" at bounding box center [417, 245] width 38 height 38
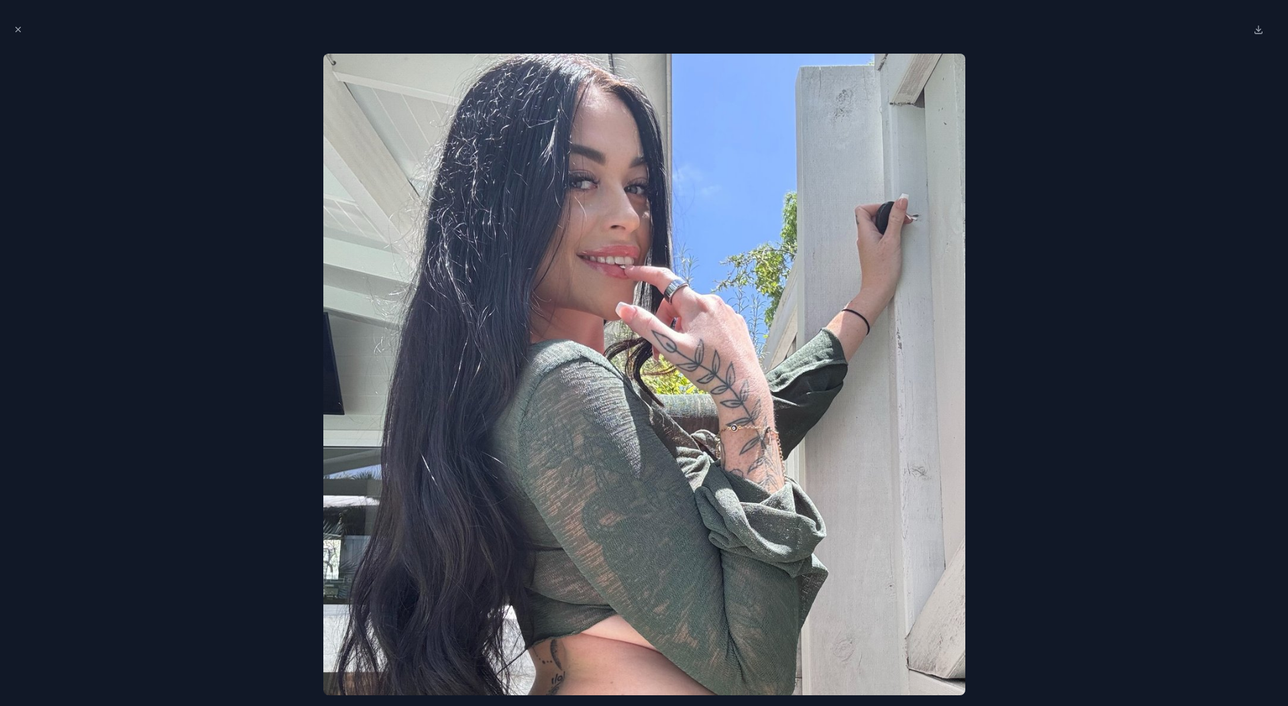
click at [248, 212] on div at bounding box center [644, 375] width 1267 height 642
click at [16, 27] on icon "Close modal" at bounding box center [17, 29] width 9 height 9
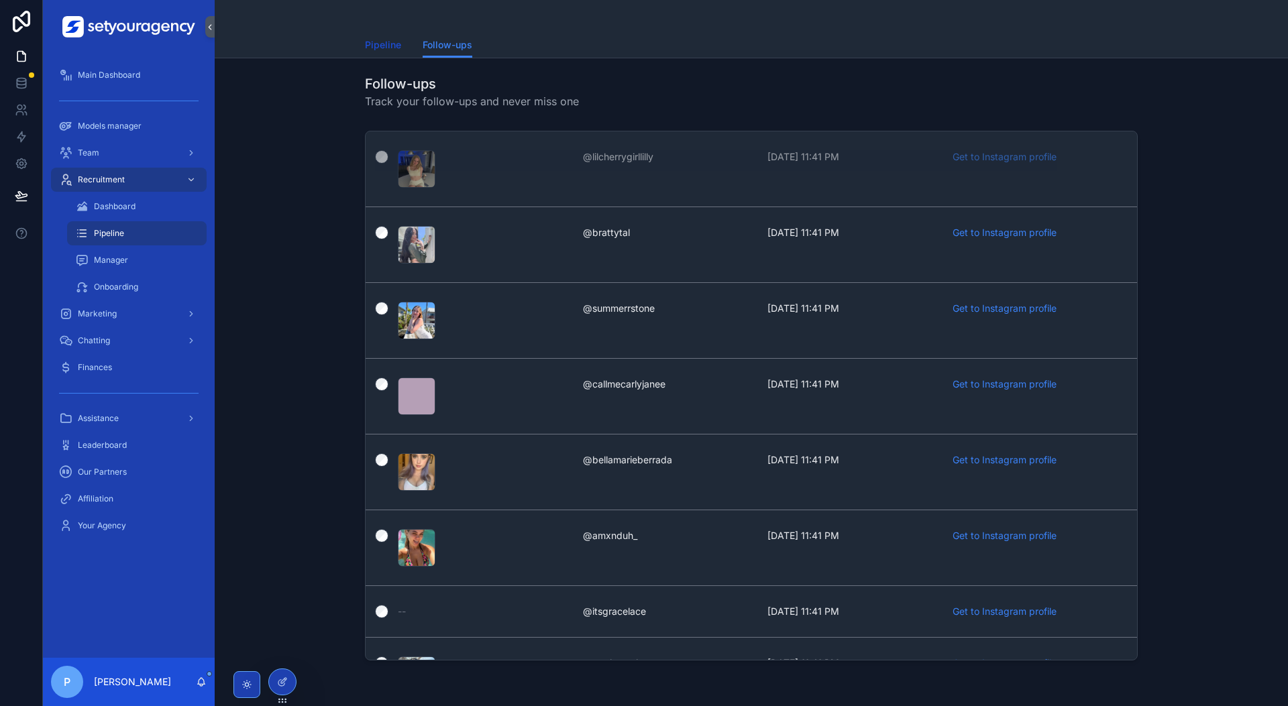
click at [386, 50] on span "Pipeline" at bounding box center [383, 44] width 36 height 13
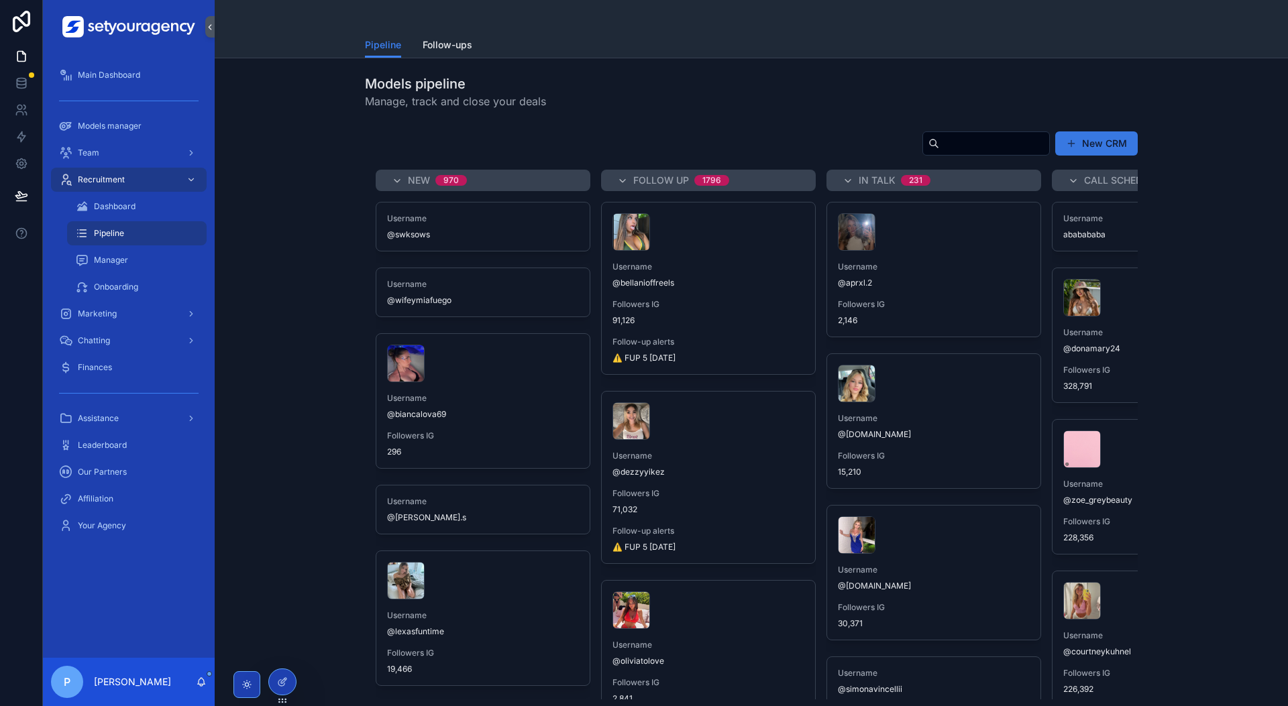
click at [1079, 150] on button "New CRM" at bounding box center [1096, 143] width 83 height 24
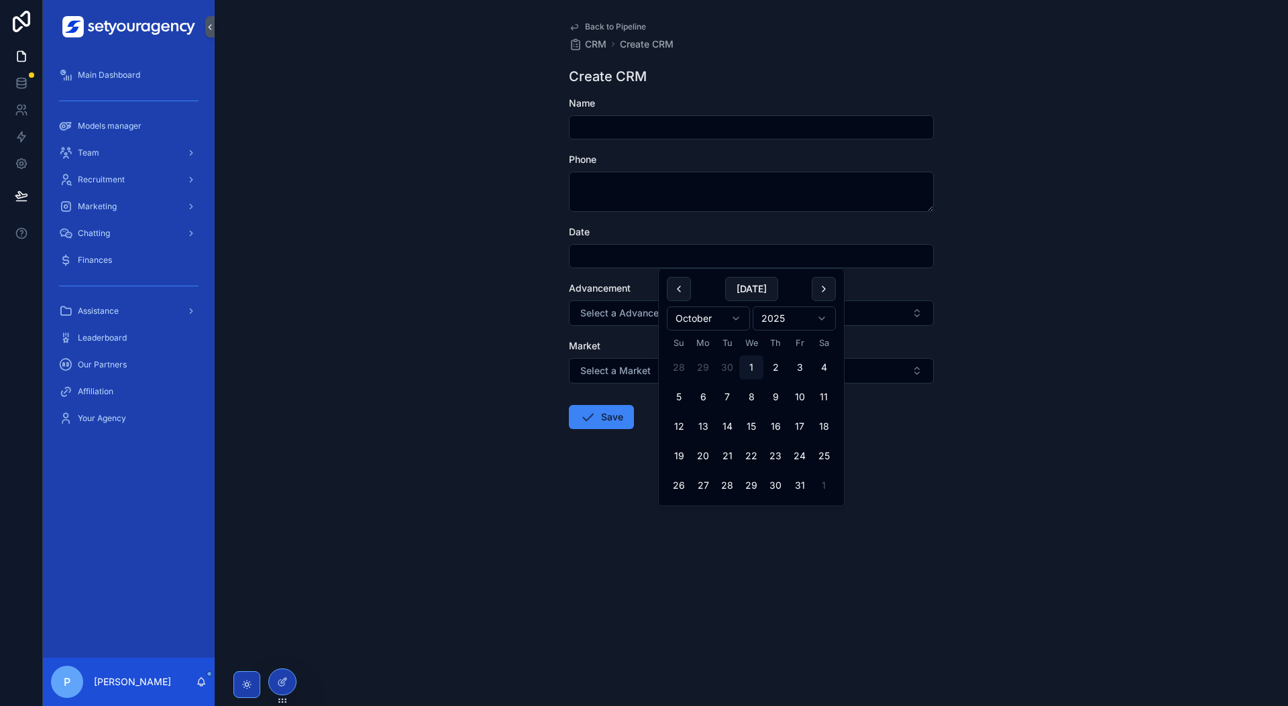
click at [802, 260] on input "scrollable content" at bounding box center [752, 256] width 364 height 19
click at [794, 373] on button "3" at bounding box center [800, 368] width 24 height 24
type input "*********"
click at [988, 369] on div "Back to Pipeline CRM Create CRM Create CRM Name Phone Date ********* Advancemen…" at bounding box center [751, 353] width 1073 height 706
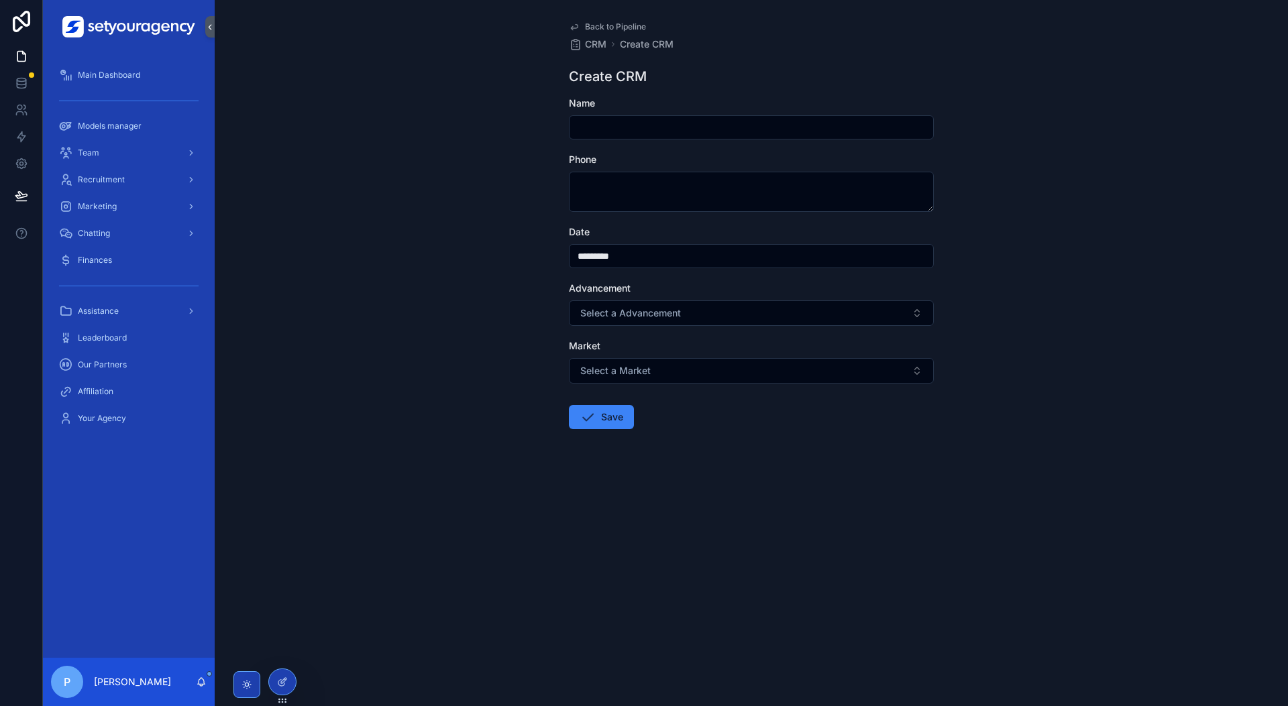
click at [814, 257] on input "*********" at bounding box center [752, 256] width 364 height 19
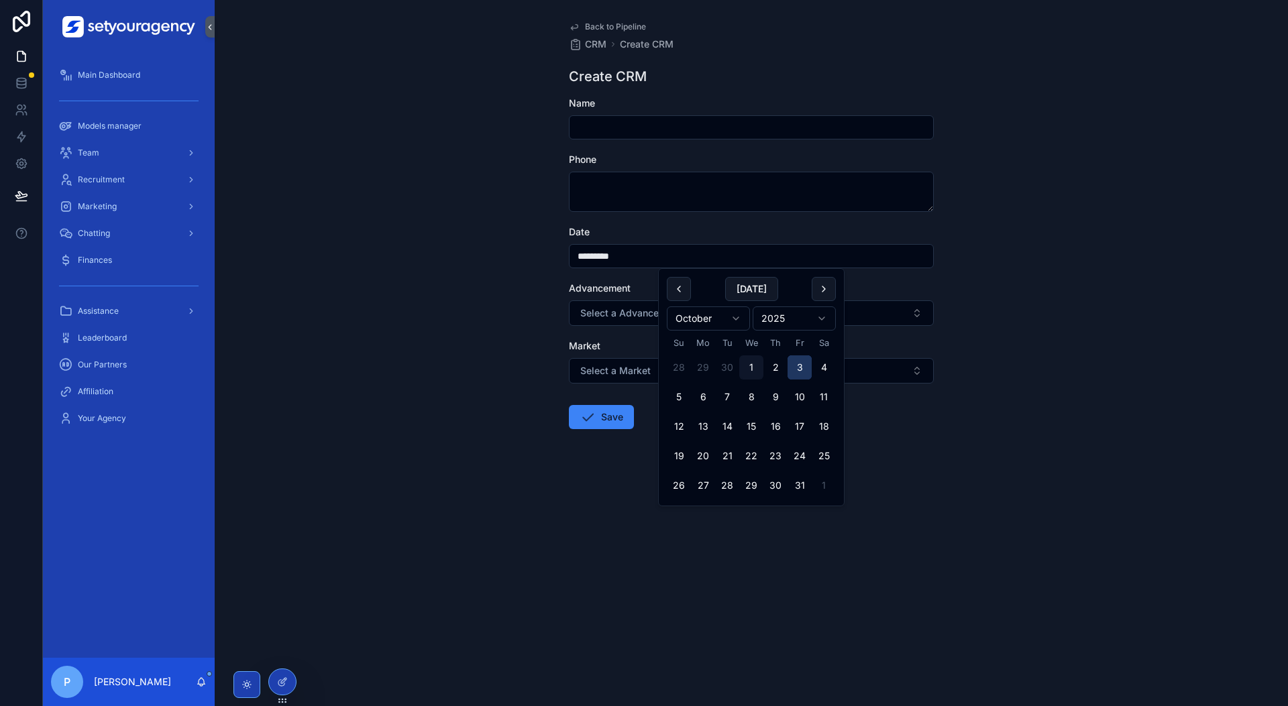
click at [790, 373] on button "3" at bounding box center [800, 368] width 24 height 24
click at [796, 371] on button "3" at bounding box center [800, 368] width 24 height 24
click at [796, 370] on button "3" at bounding box center [800, 368] width 24 height 24
click at [1001, 347] on div "Back to Pipeline CRM Create CRM Create CRM Name Phone Date ********* Advancemen…" at bounding box center [751, 353] width 1073 height 706
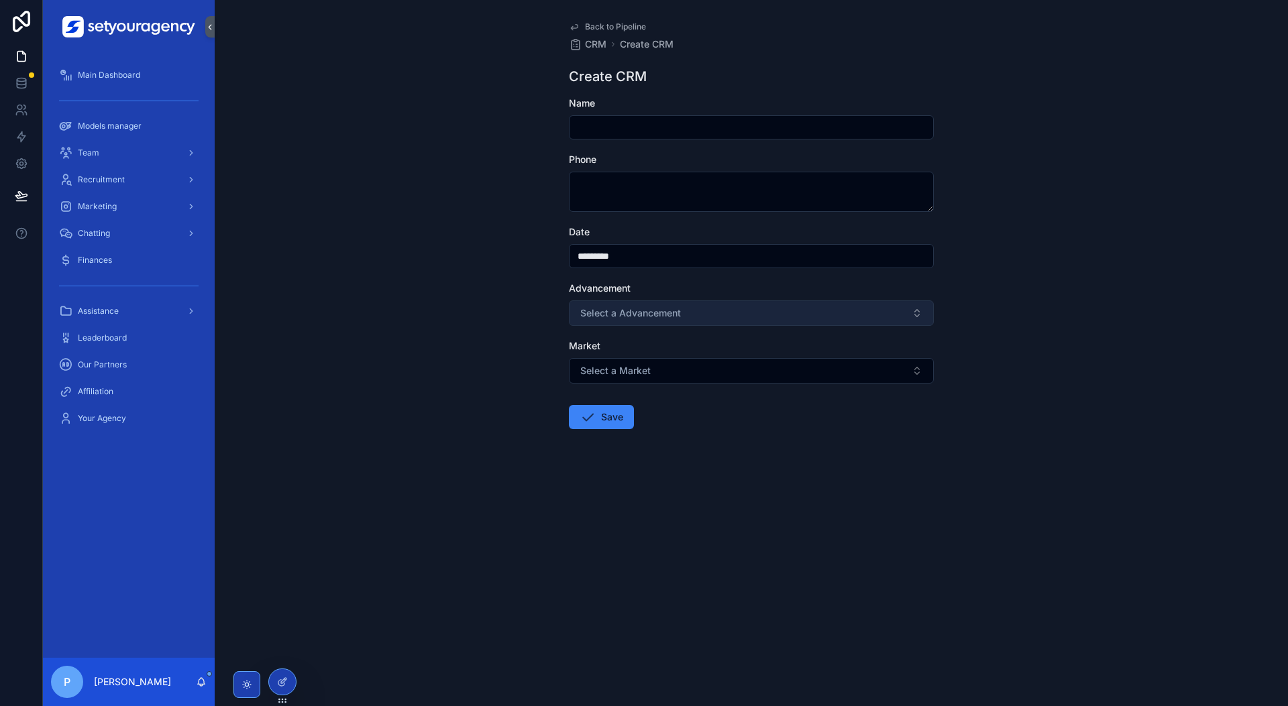
click at [896, 307] on button "Select a Advancement" at bounding box center [751, 313] width 365 height 25
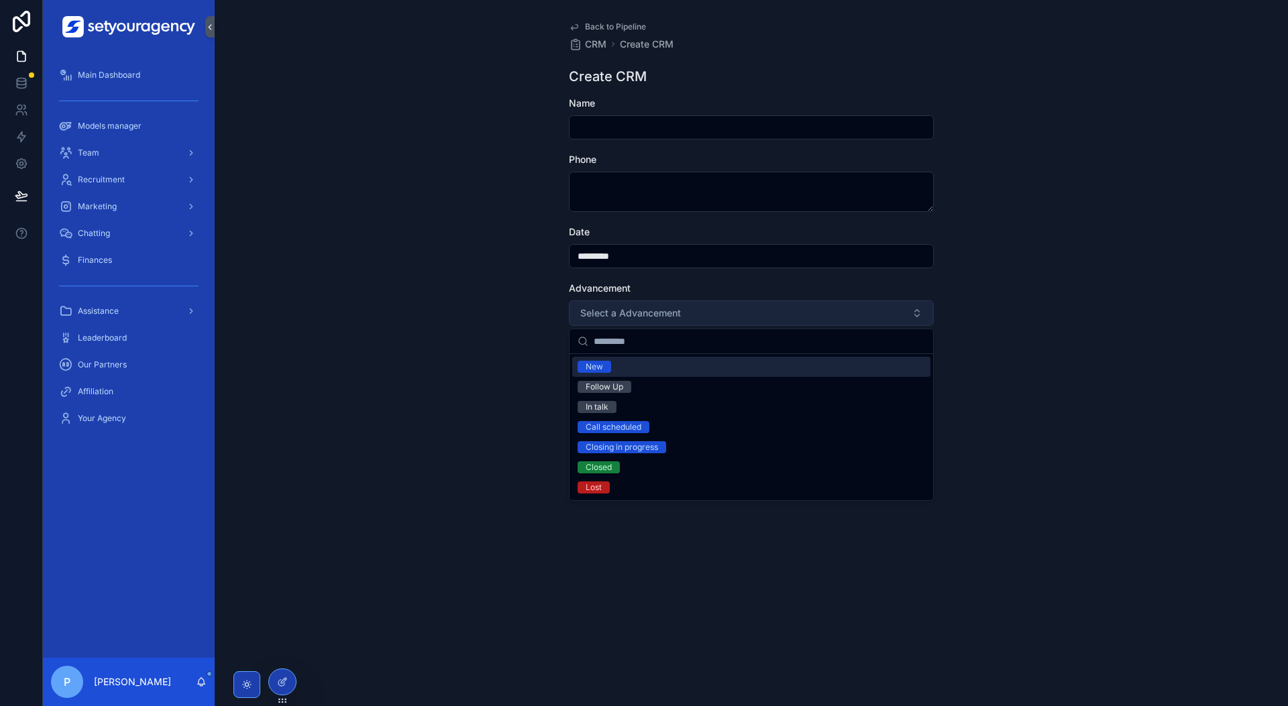
click at [885, 318] on button "Select a Advancement" at bounding box center [751, 313] width 365 height 25
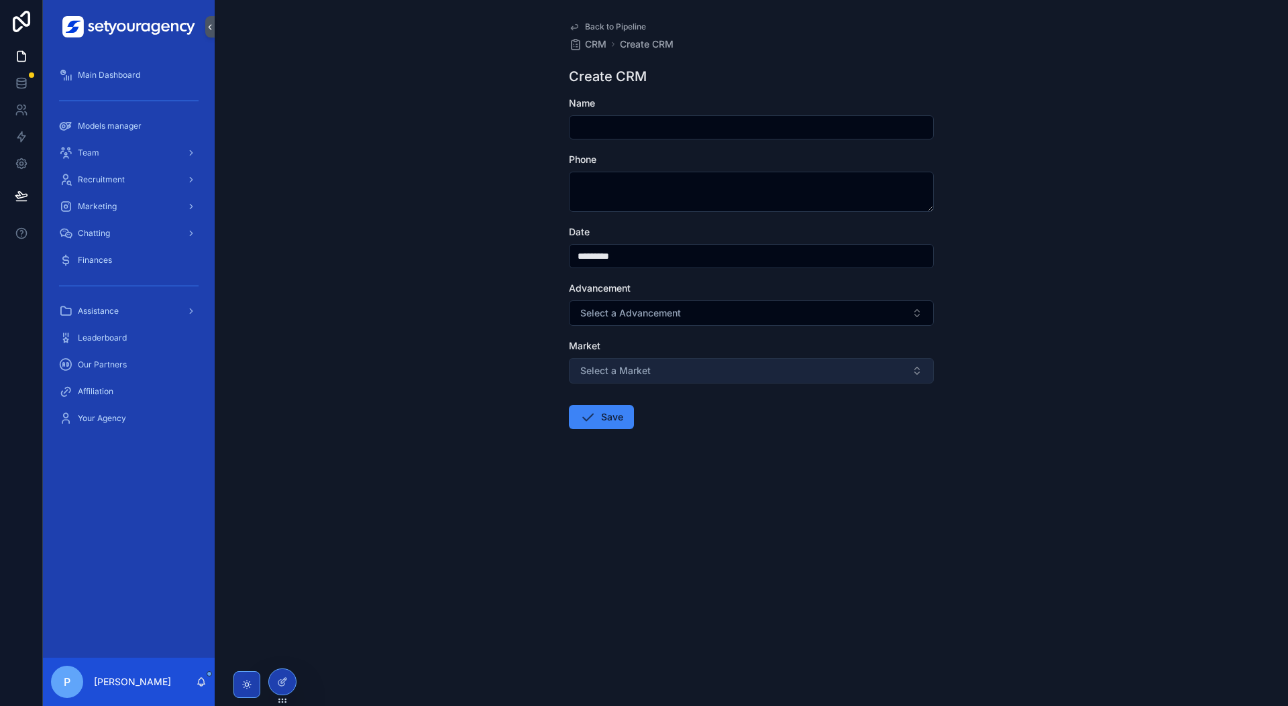
click at [846, 376] on button "Select a Market" at bounding box center [751, 370] width 365 height 25
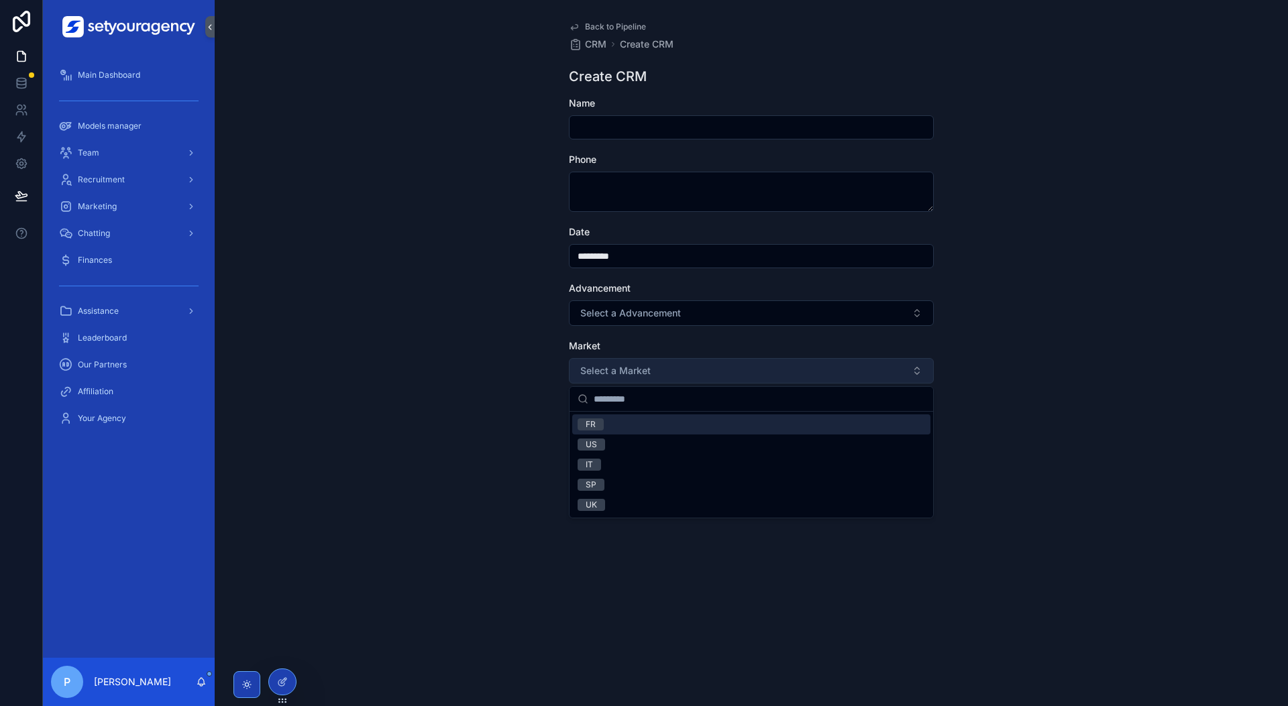
click at [846, 376] on button "Select a Market" at bounding box center [751, 370] width 365 height 25
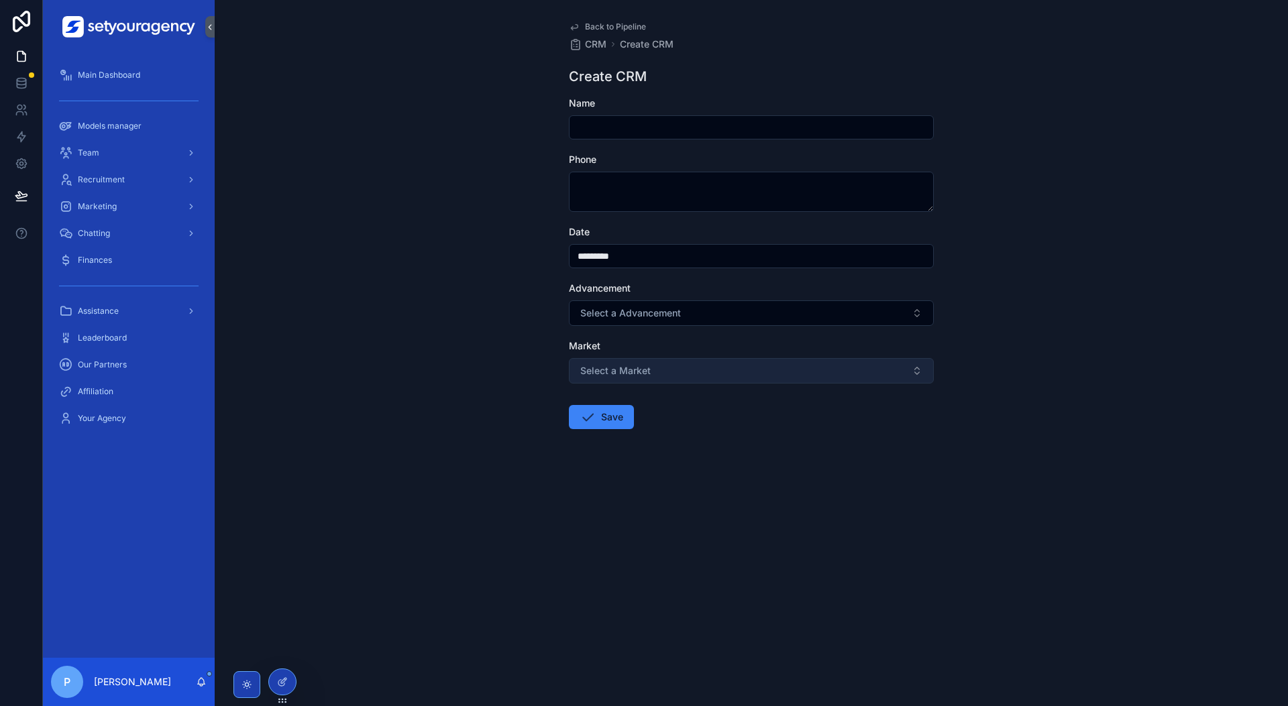
click at [857, 362] on button "Select a Market" at bounding box center [751, 370] width 365 height 25
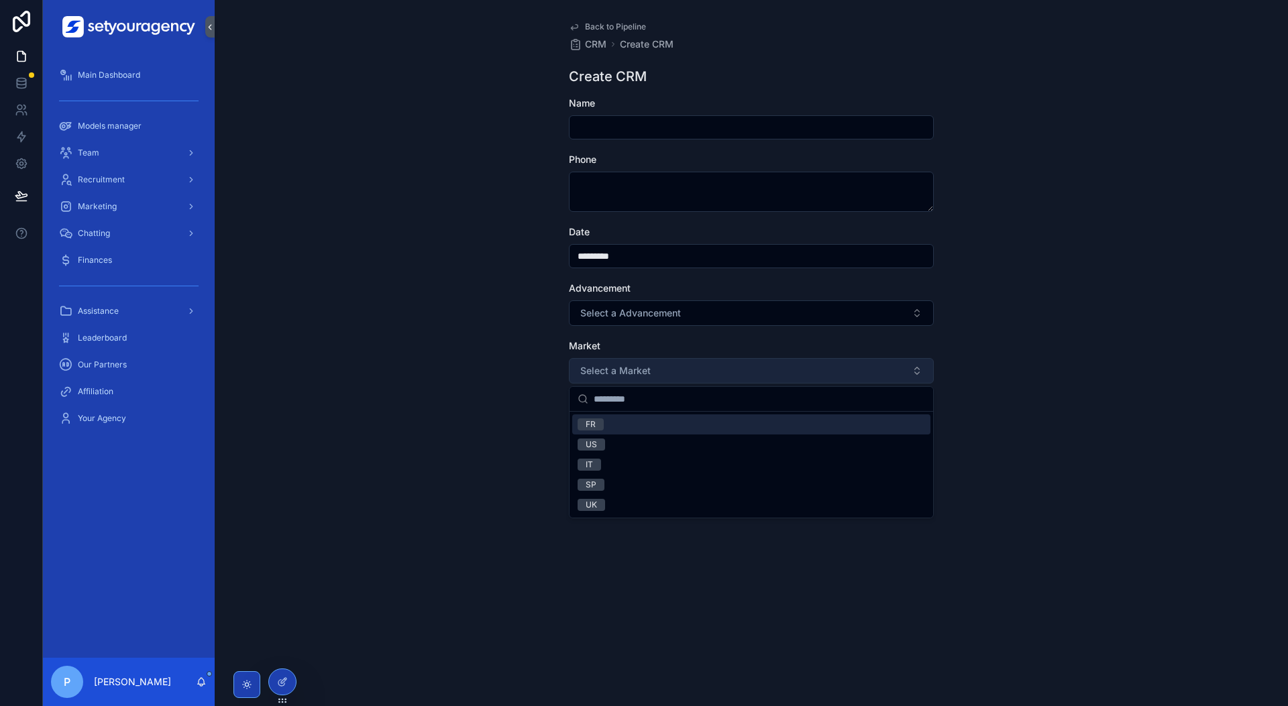
click at [857, 362] on button "Select a Market" at bounding box center [751, 370] width 365 height 25
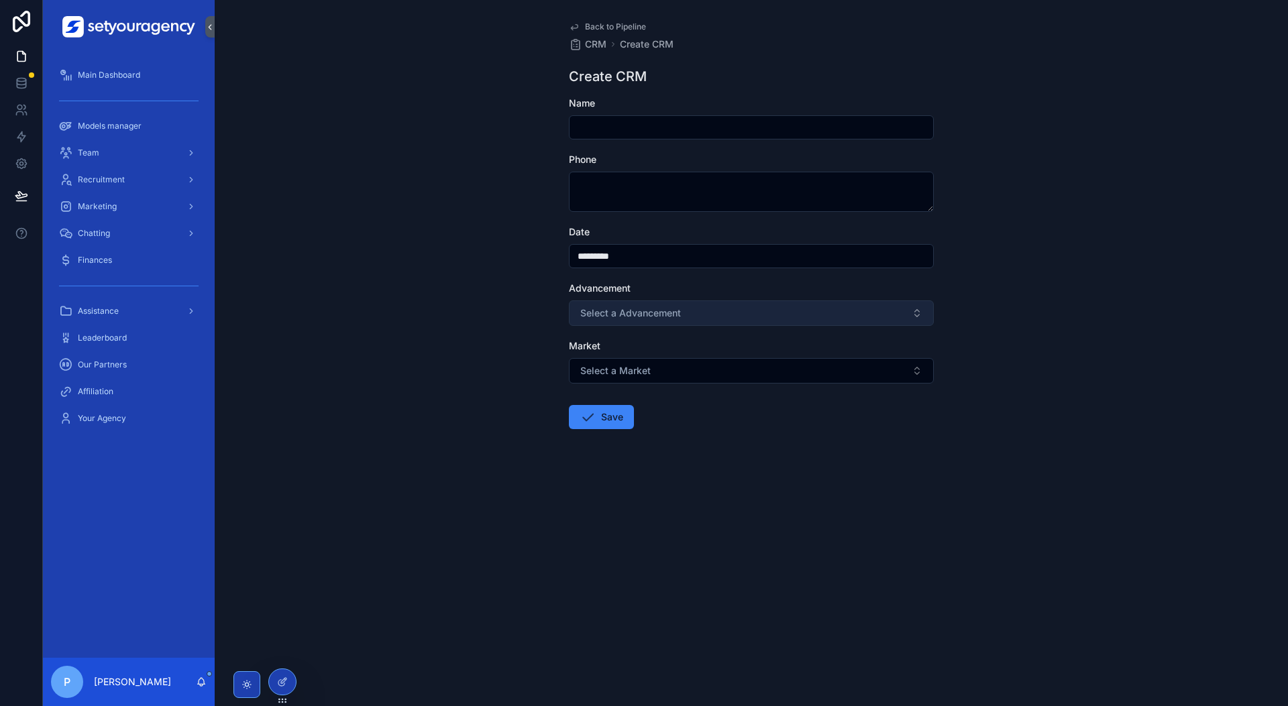
click at [885, 309] on button "Select a Advancement" at bounding box center [751, 313] width 365 height 25
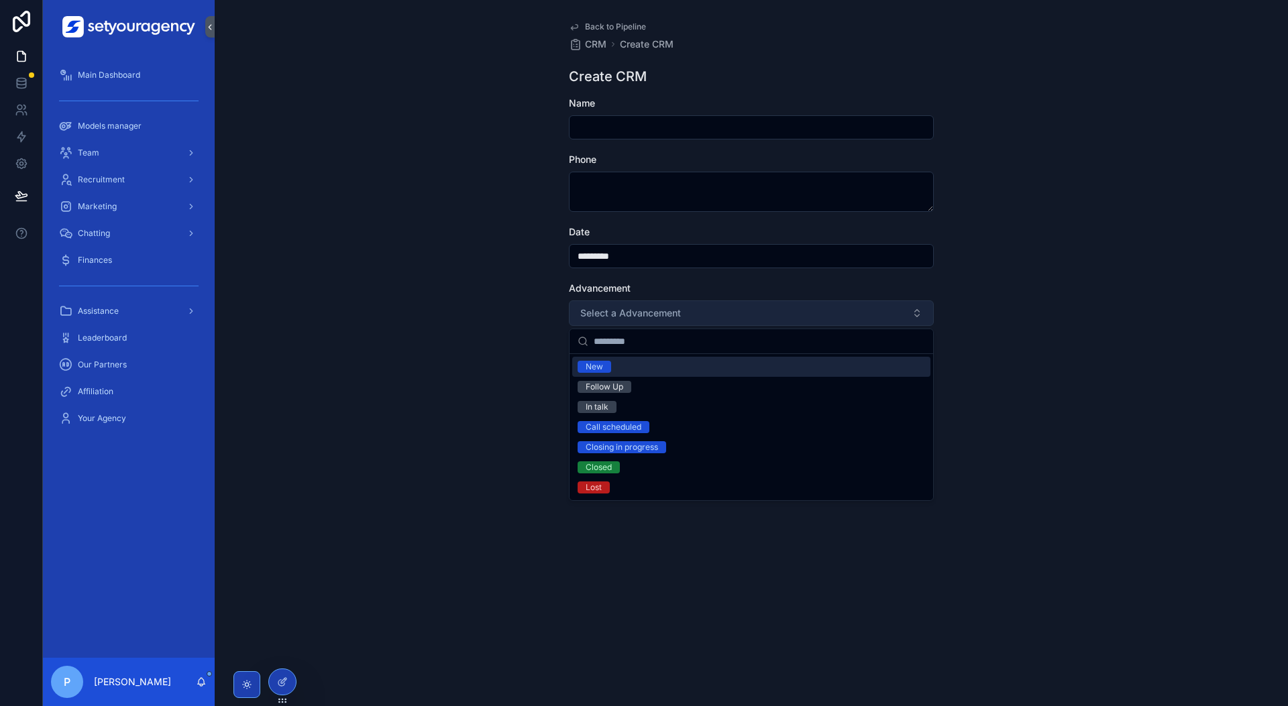
click at [884, 311] on button "Select a Advancement" at bounding box center [751, 313] width 365 height 25
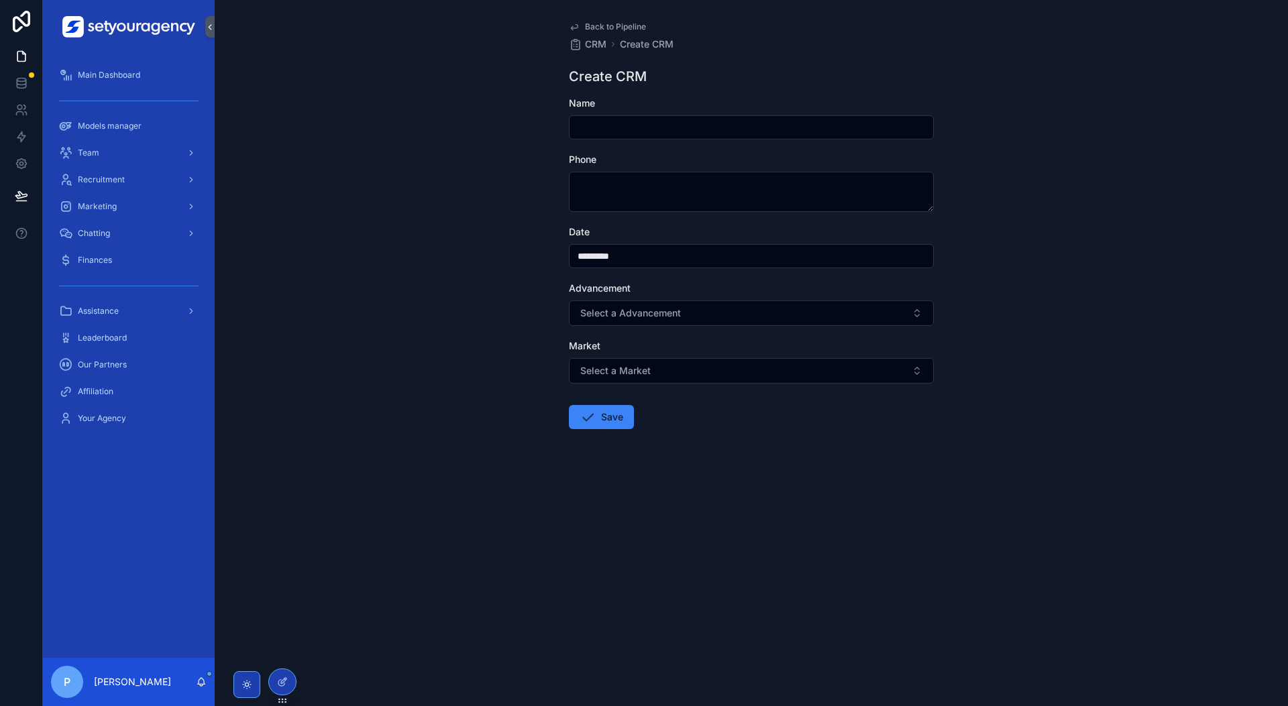
click at [792, 384] on form "Name Phone Date ********* Advancement Select a Advancement Market Select a Mark…" at bounding box center [751, 306] width 365 height 419
click at [803, 374] on button "Select a Market" at bounding box center [751, 370] width 365 height 25
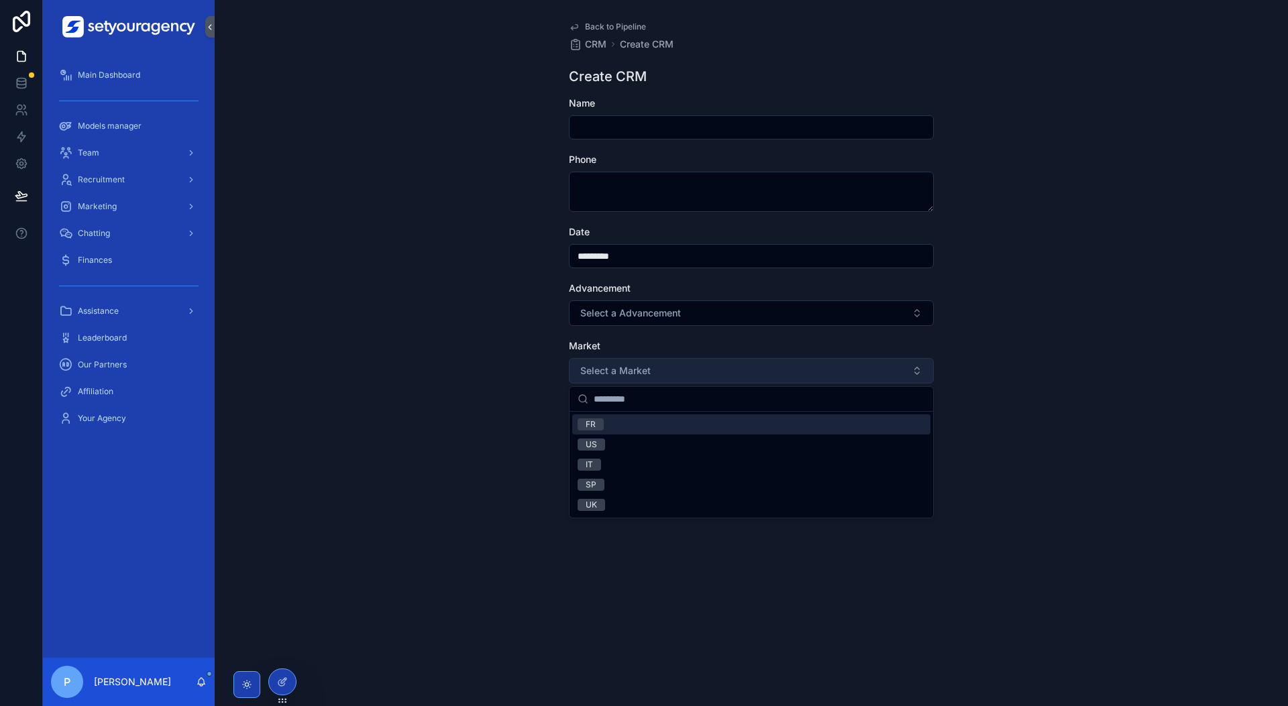
click at [803, 374] on button "Select a Market" at bounding box center [751, 370] width 365 height 25
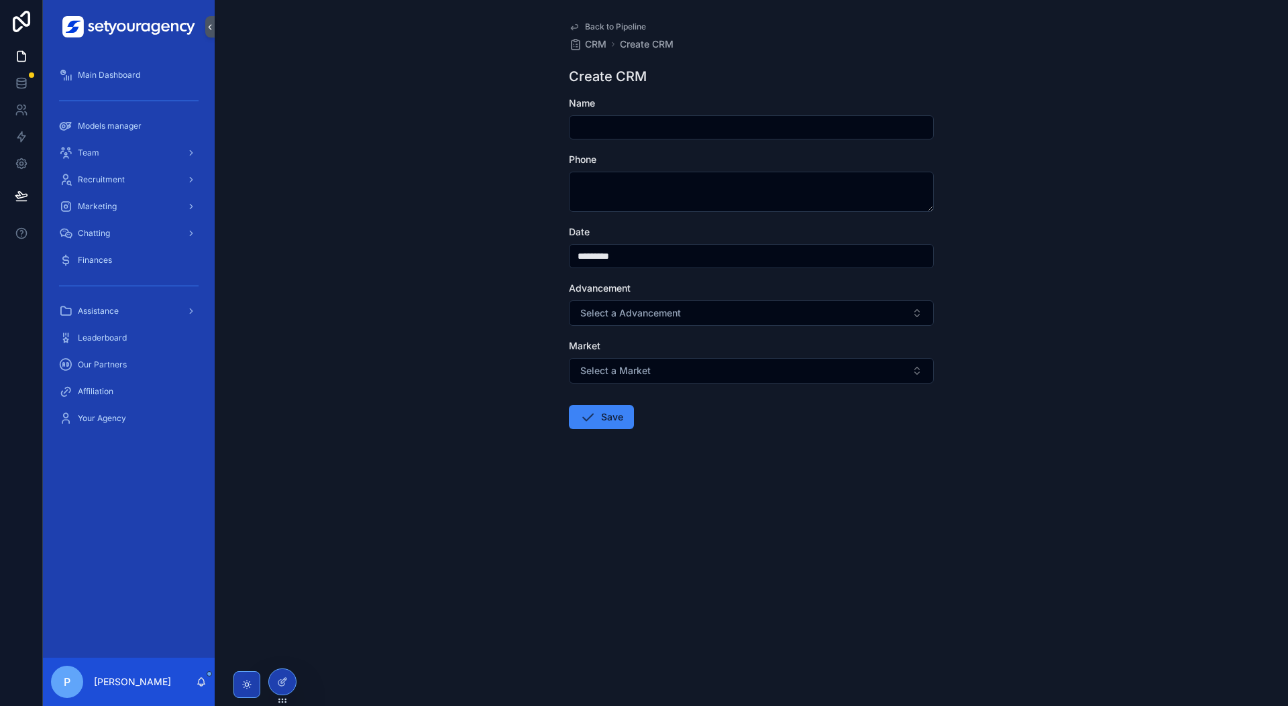
click at [597, 30] on span "Back to Pipeline" at bounding box center [615, 26] width 61 height 11
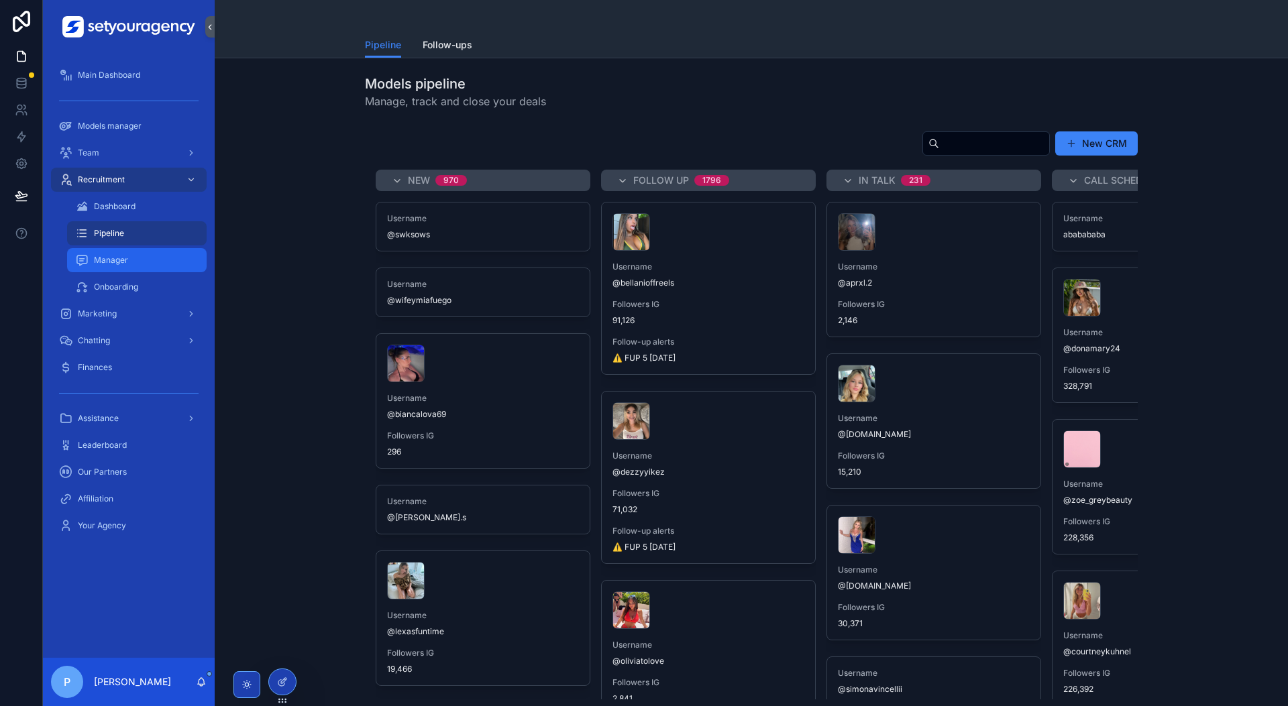
click at [159, 262] on div "Manager" at bounding box center [136, 260] width 123 height 21
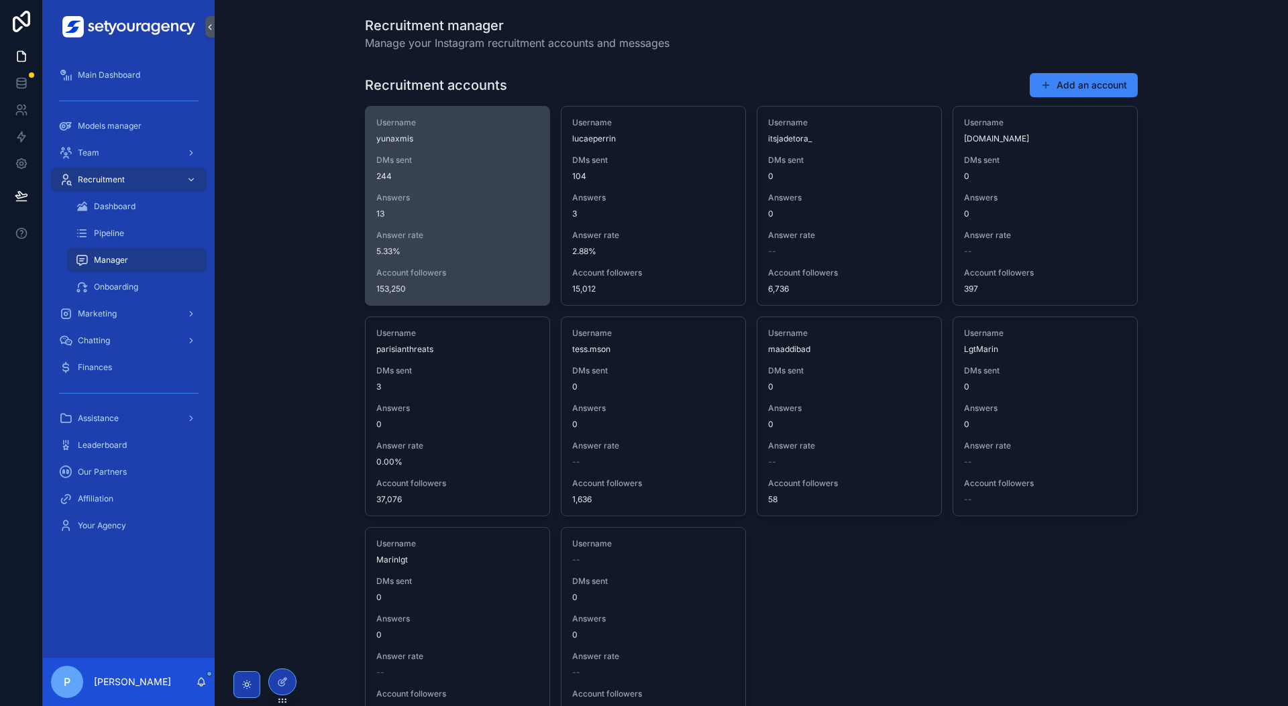
click at [455, 191] on div "Username yunaxmis DMs sent 244 Answers 13 Answer rate 5.33% Account followers 1…" at bounding box center [458, 206] width 184 height 199
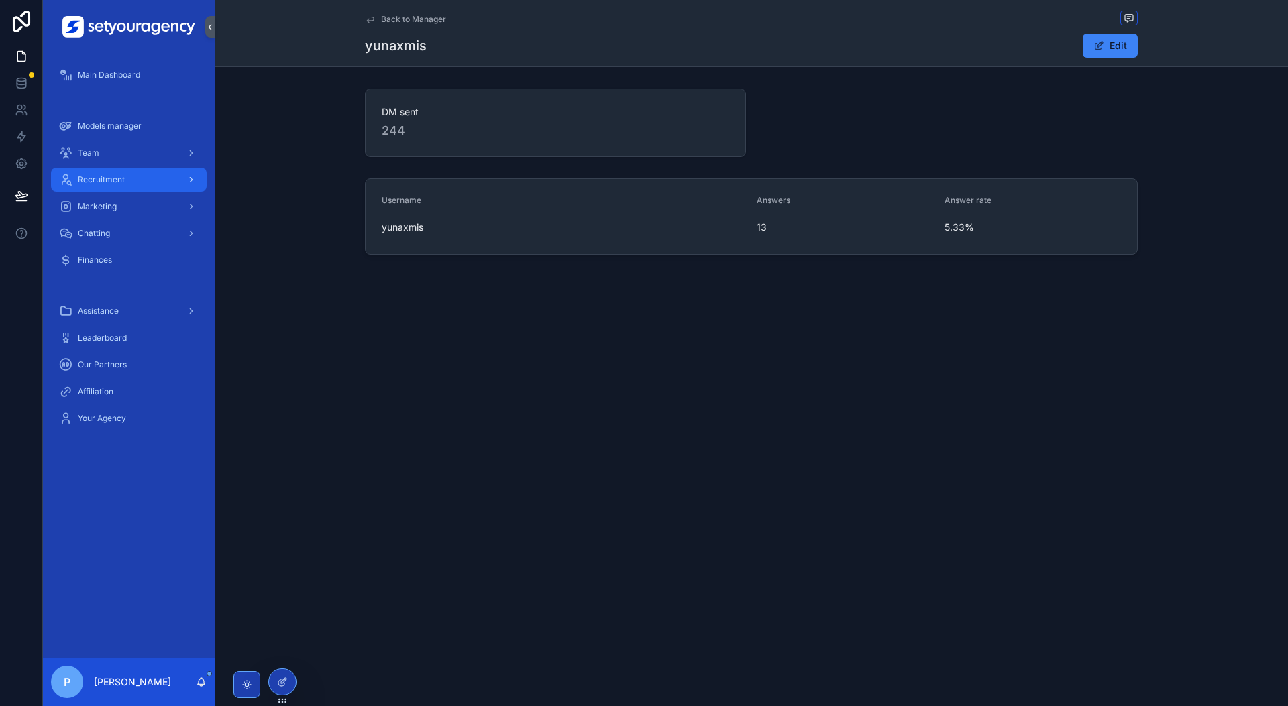
click at [150, 182] on div "Recruitment" at bounding box center [129, 179] width 140 height 21
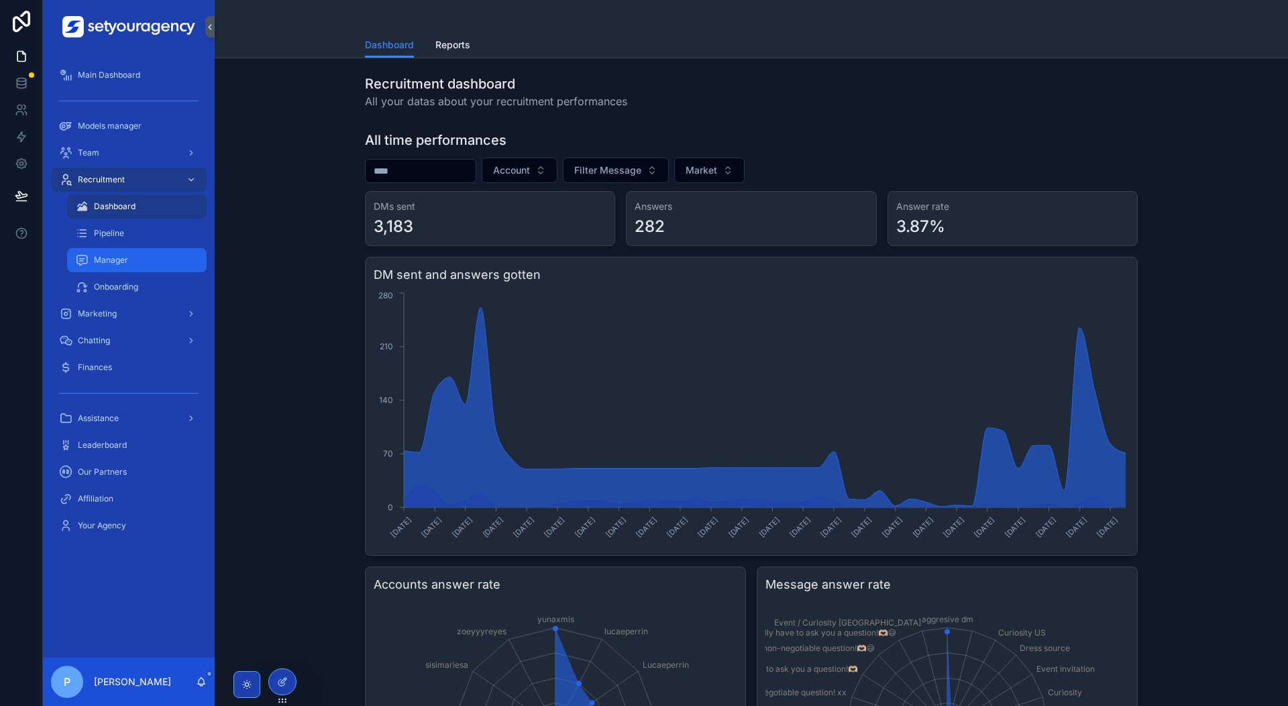
click at [115, 271] on link "Manager" at bounding box center [137, 260] width 140 height 24
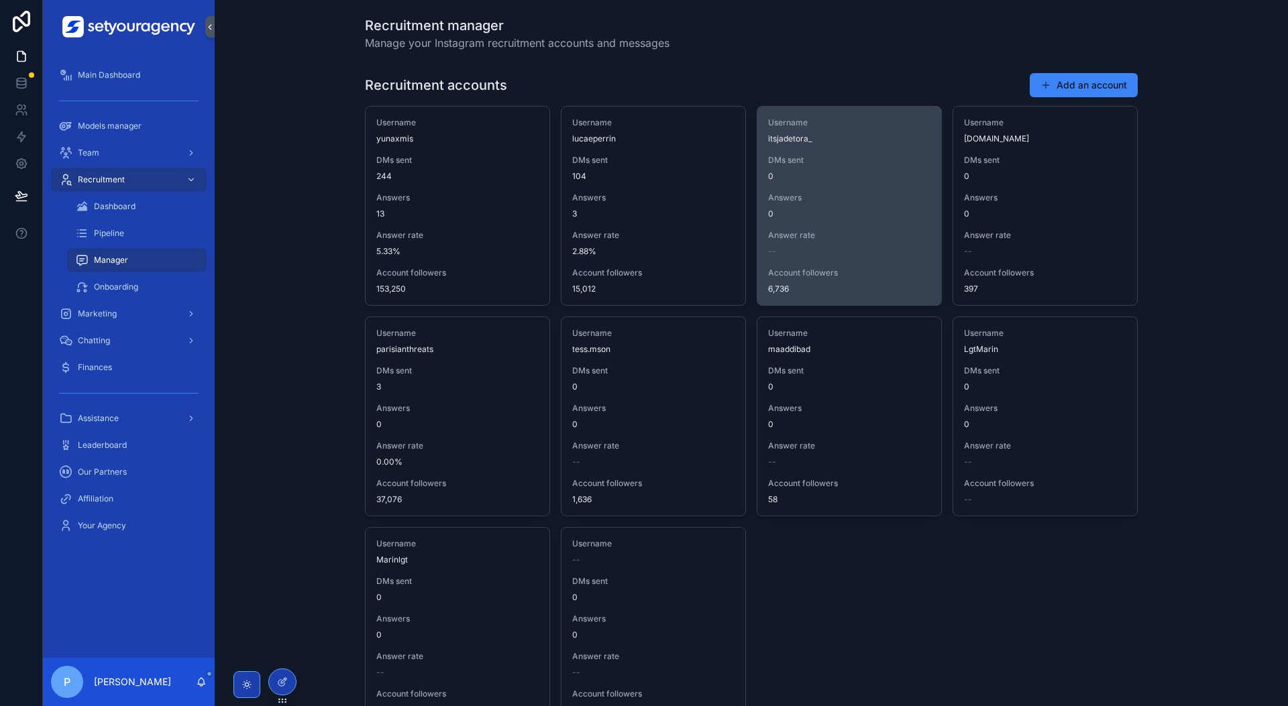
click at [799, 256] on div "--" at bounding box center [849, 251] width 162 height 11
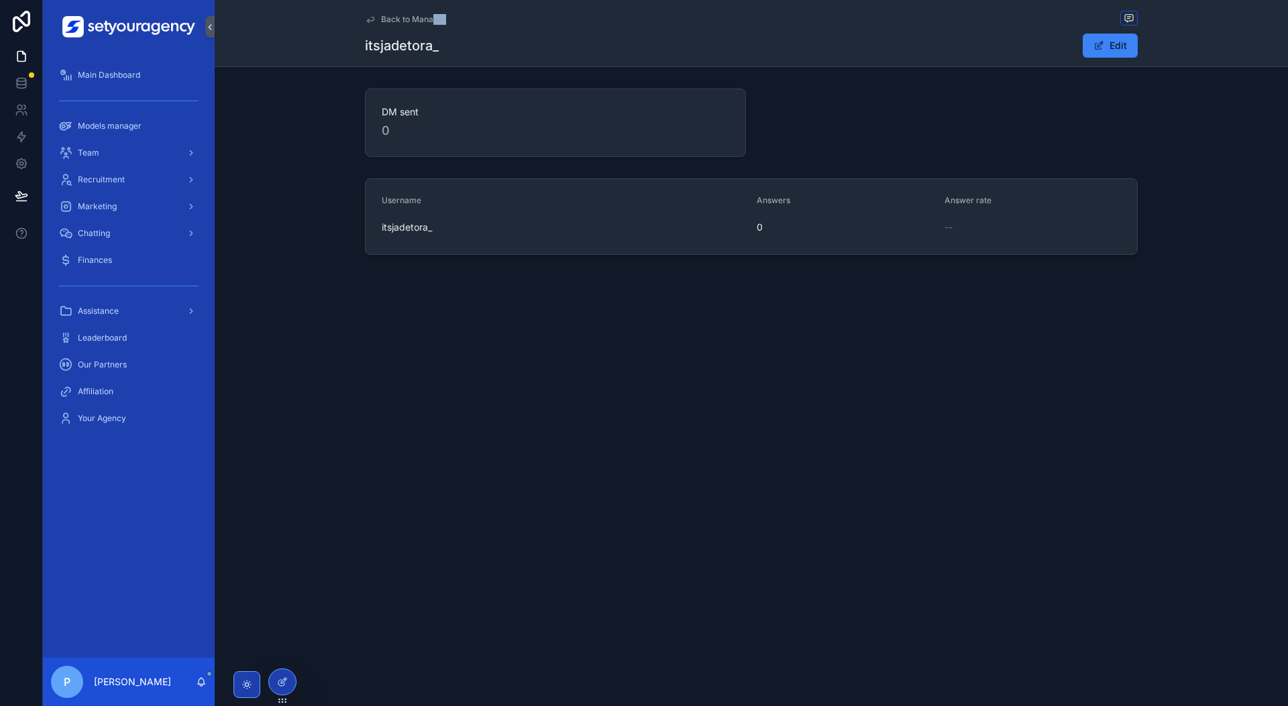
click at [431, 19] on div "Back to Manager" at bounding box center [751, 19] width 773 height 17
click at [431, 19] on span "Back to Manager" at bounding box center [413, 19] width 65 height 11
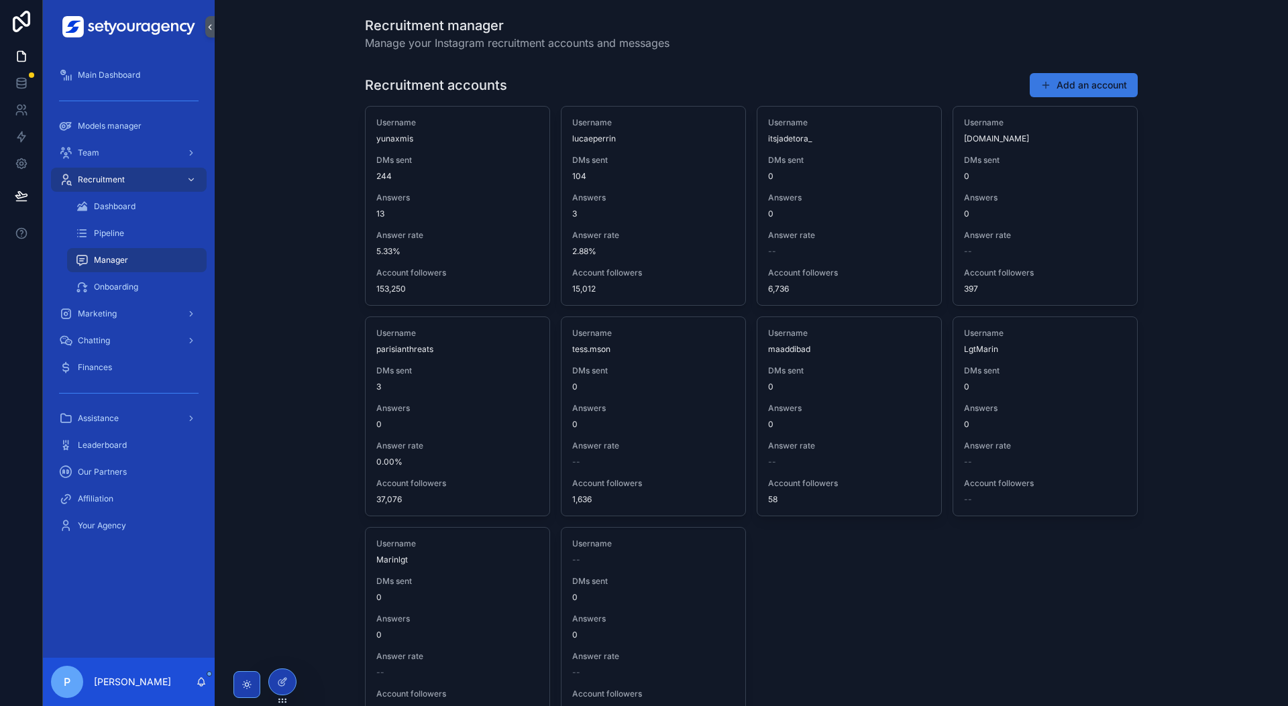
click at [1112, 92] on button "Add an account" at bounding box center [1084, 85] width 108 height 24
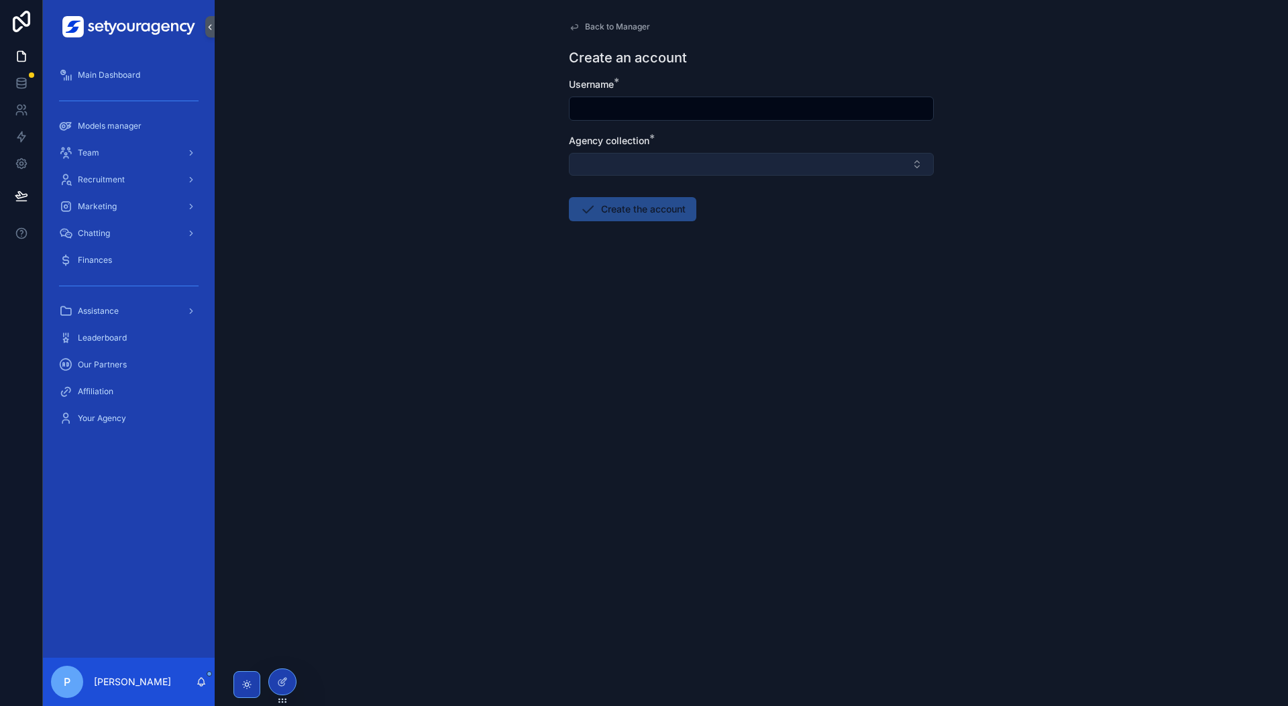
click at [788, 164] on button "Select Button" at bounding box center [751, 164] width 365 height 23
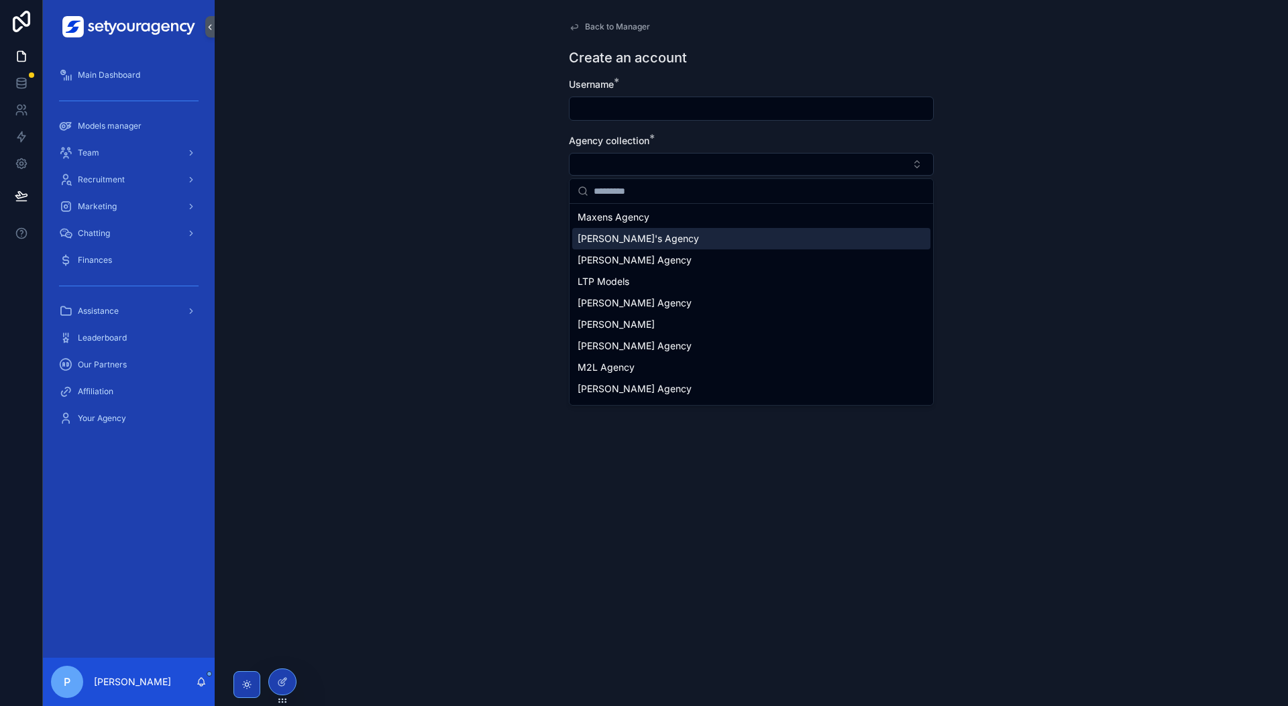
click at [805, 237] on div "Luca's Agency" at bounding box center [751, 238] width 358 height 21
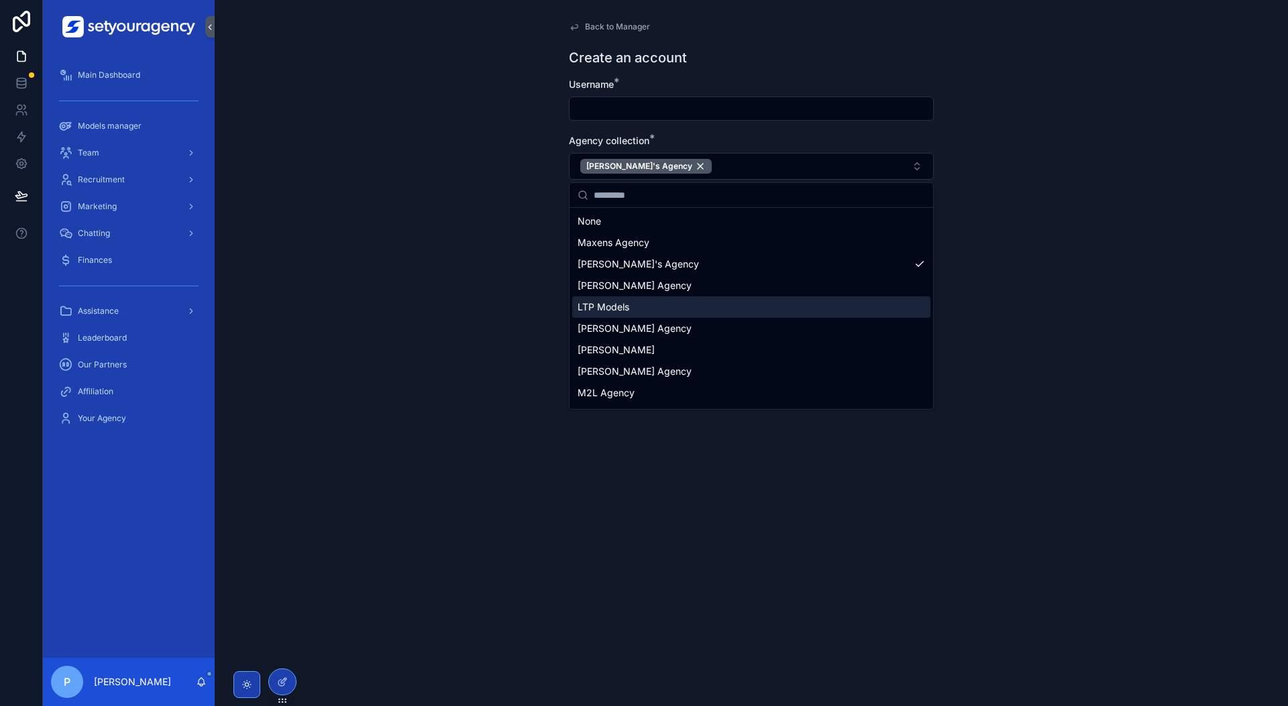
click at [692, 303] on div "LTP Models" at bounding box center [751, 307] width 358 height 21
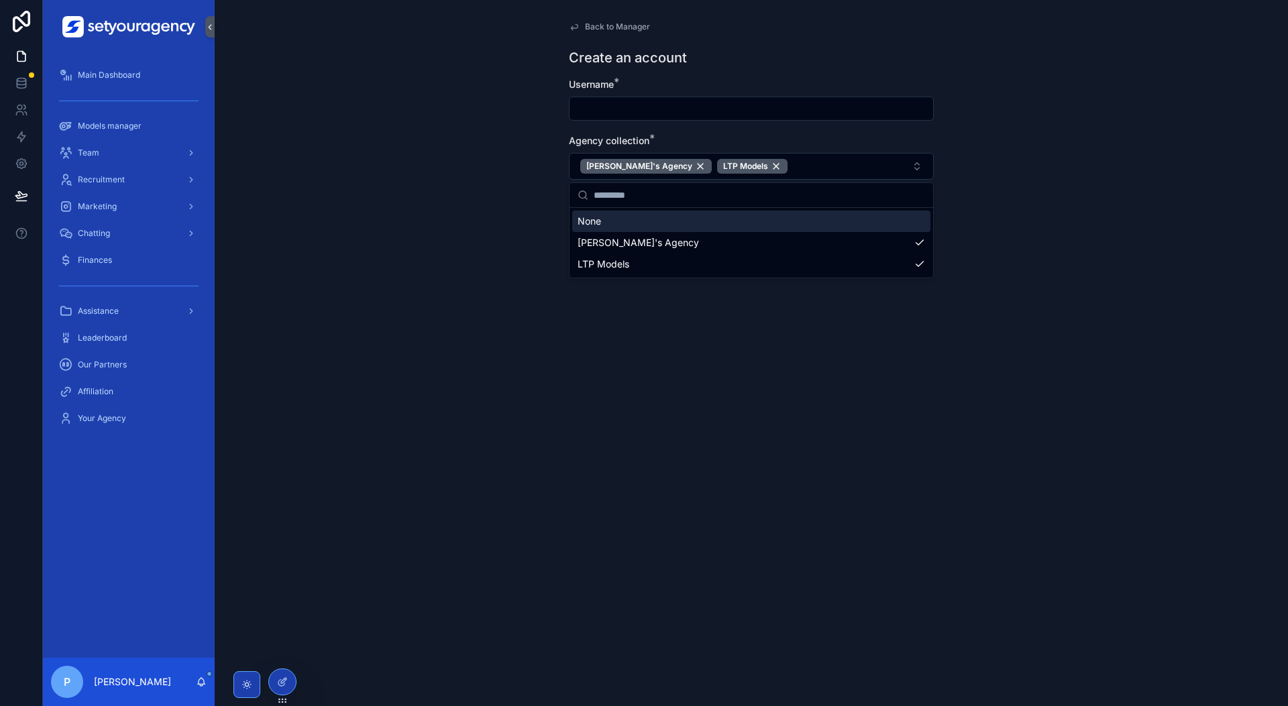
click at [740, 110] on input "scrollable content" at bounding box center [752, 108] width 364 height 19
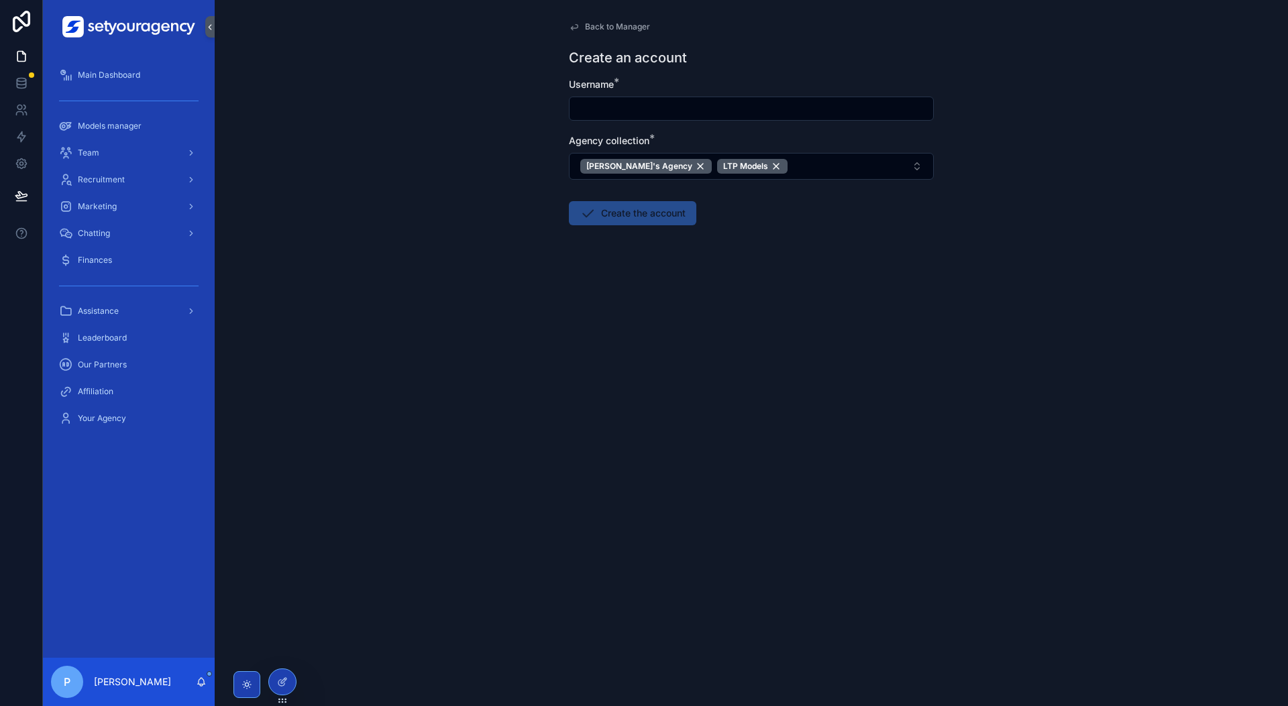
click at [639, 138] on span "Agency collection" at bounding box center [609, 140] width 80 height 11
click at [130, 172] on div "Recruitment" at bounding box center [129, 179] width 140 height 21
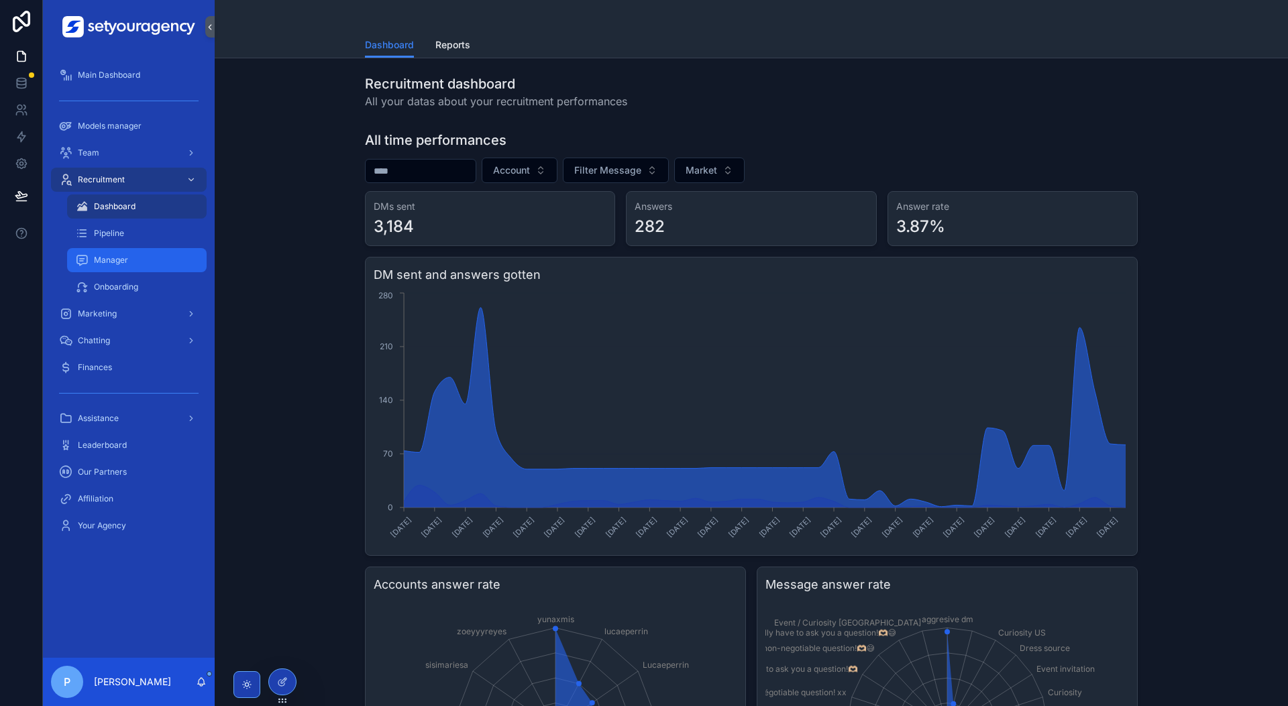
click at [145, 266] on div "Manager" at bounding box center [136, 260] width 123 height 21
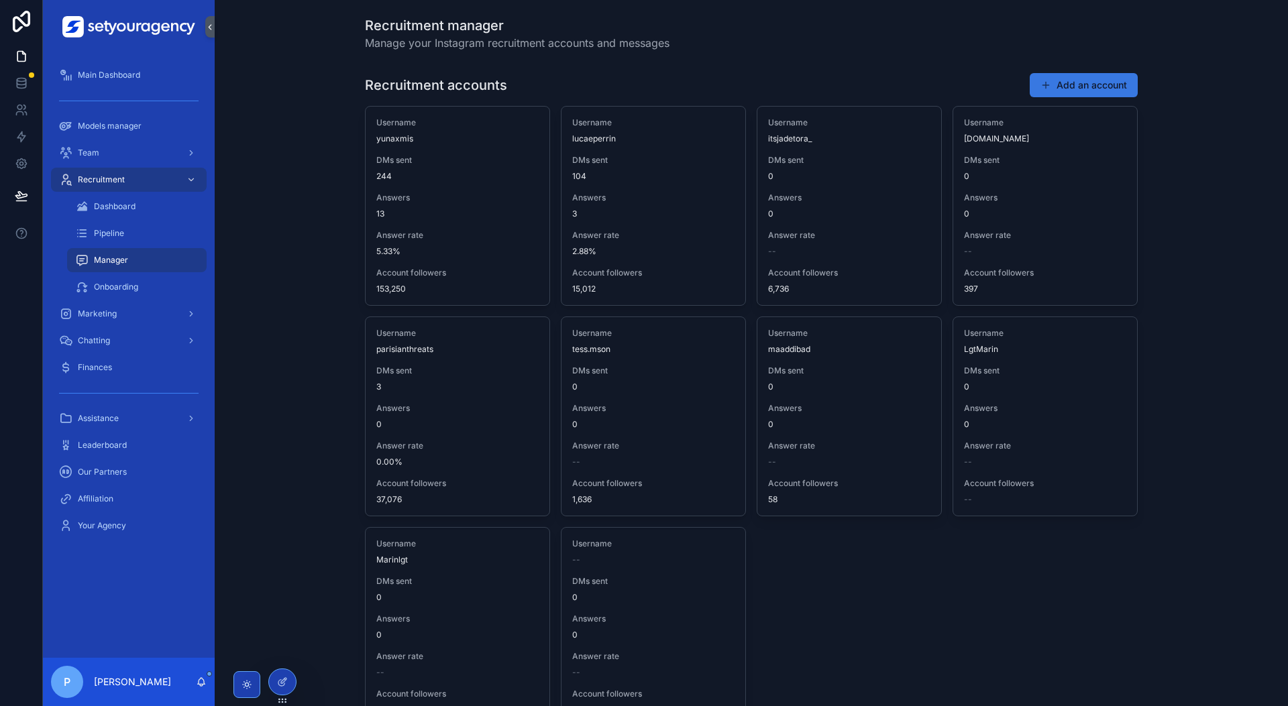
click at [1068, 77] on button "Add an account" at bounding box center [1084, 85] width 108 height 24
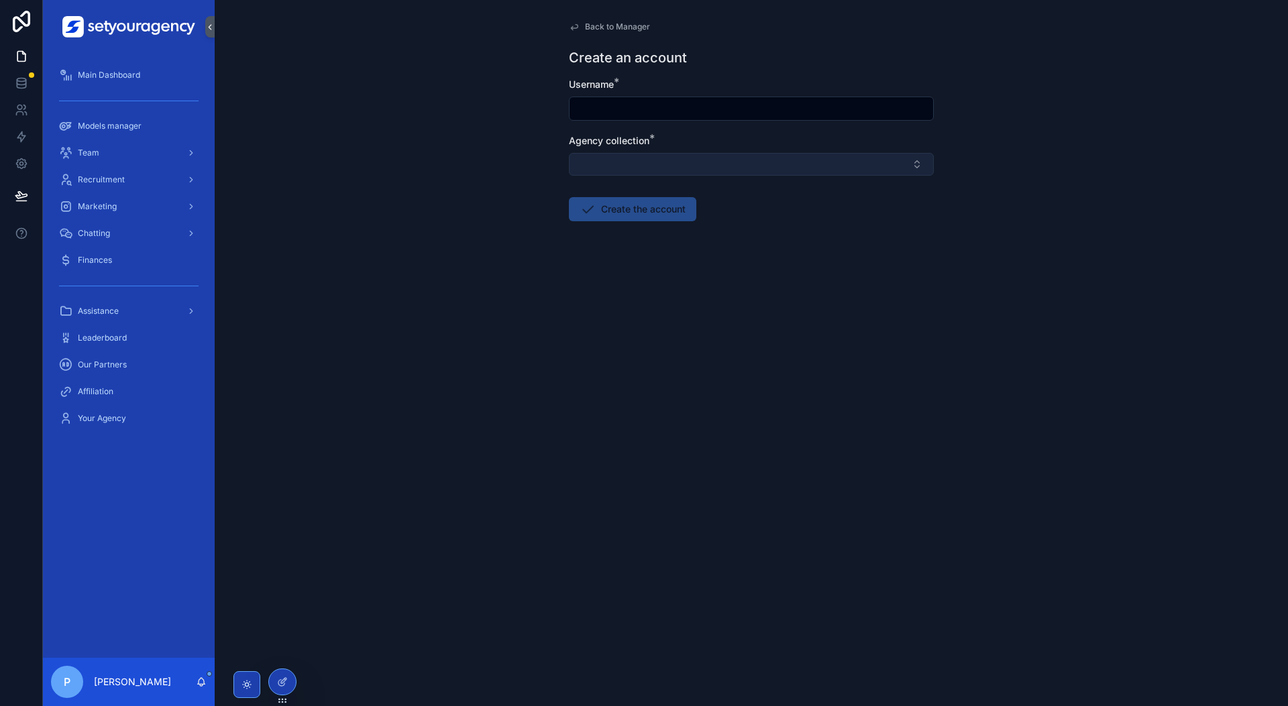
click at [695, 160] on button "Select Button" at bounding box center [751, 164] width 365 height 23
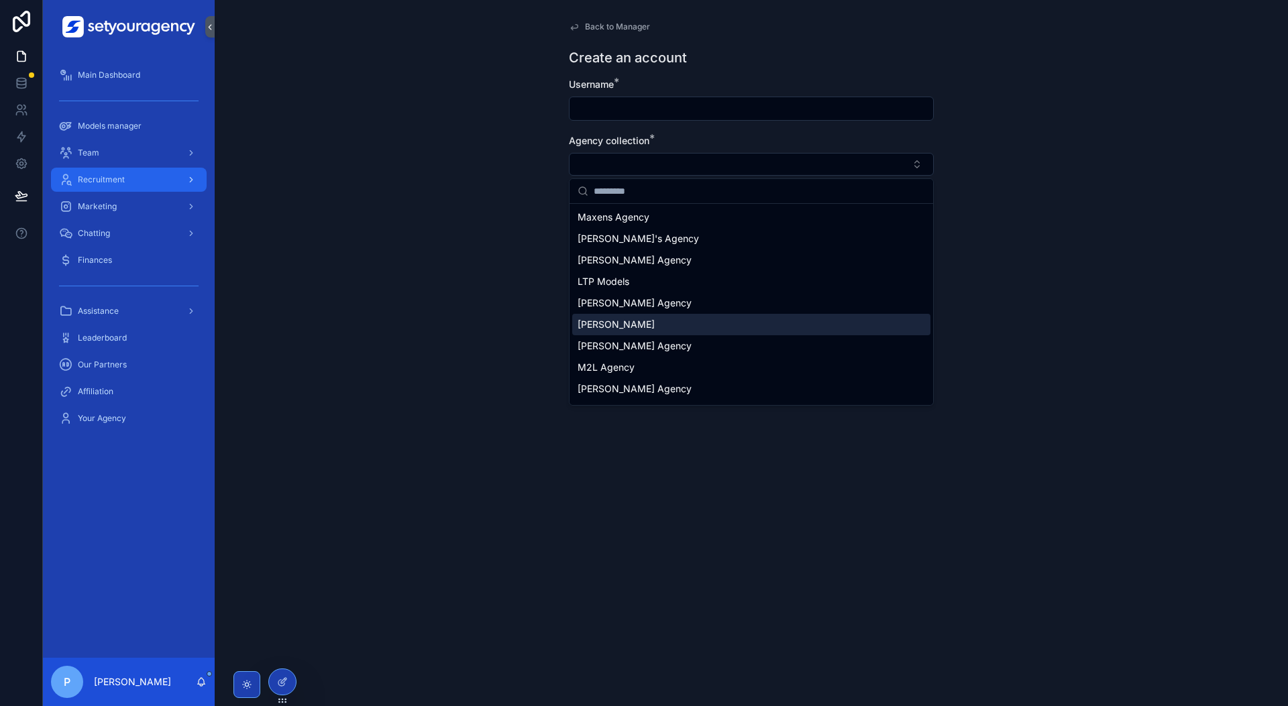
click at [101, 178] on span "Recruitment" at bounding box center [101, 179] width 47 height 11
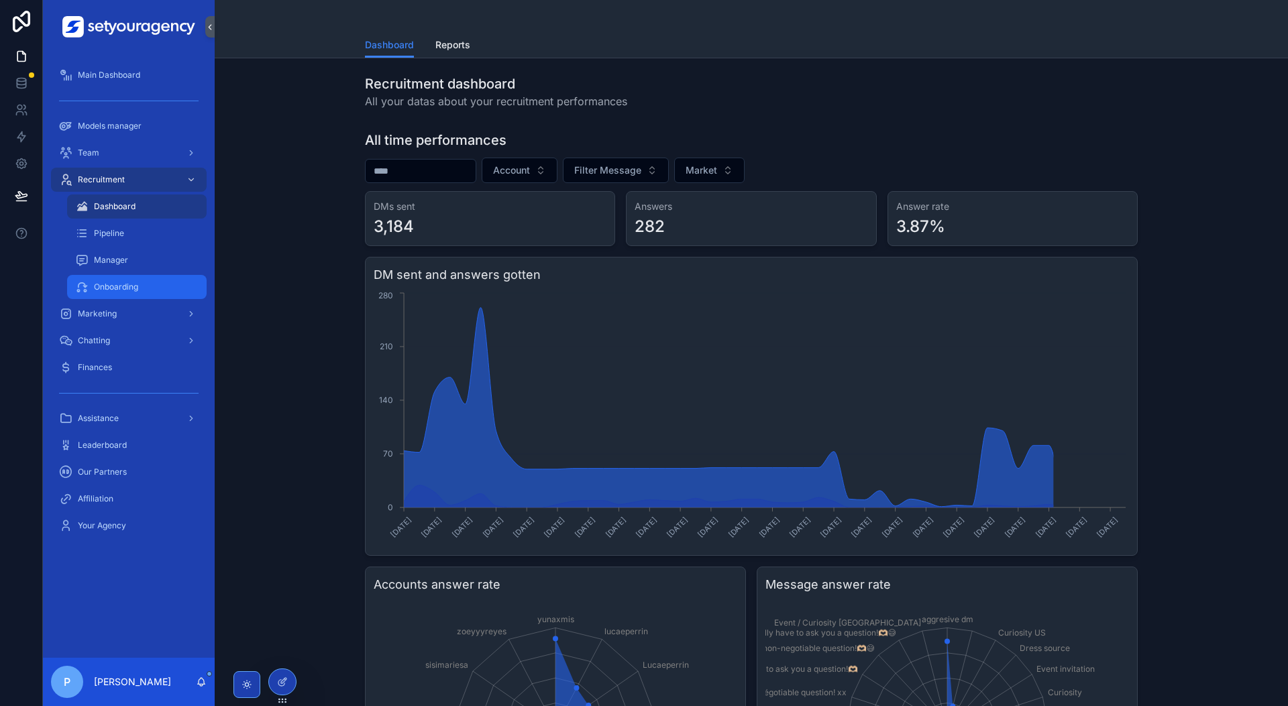
click at [104, 286] on span "Onboarding" at bounding box center [116, 287] width 44 height 11
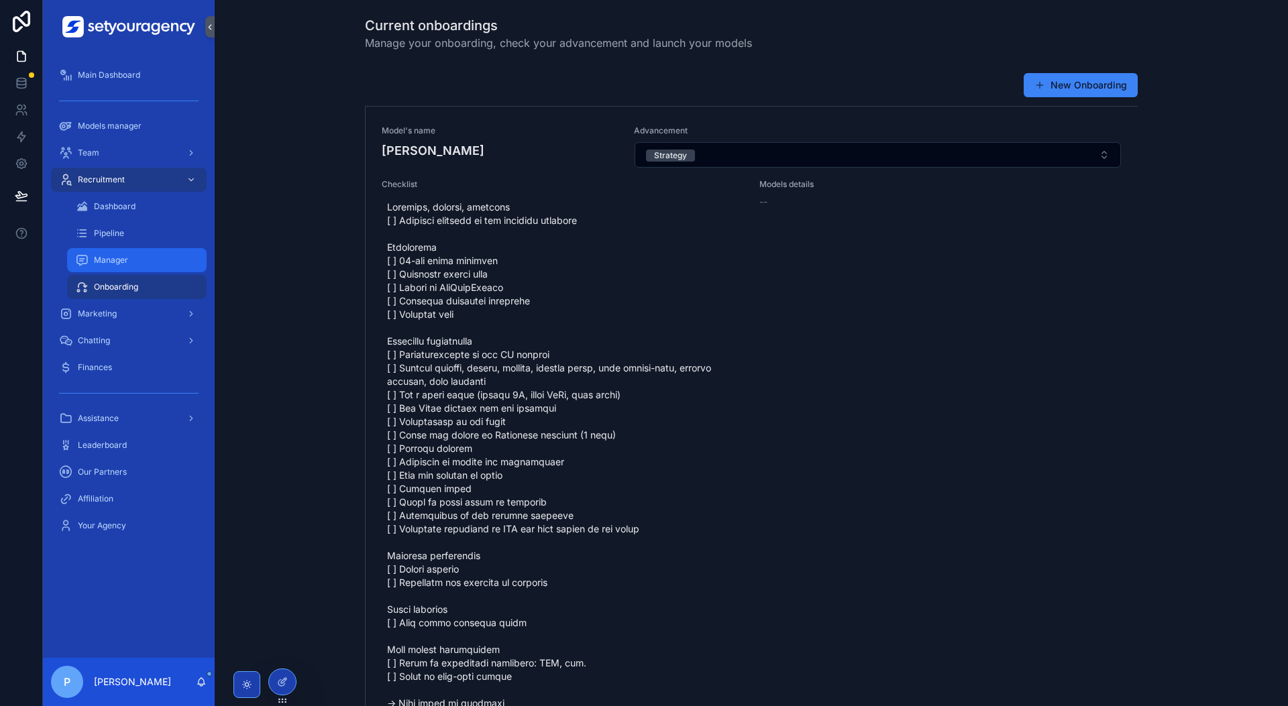
click at [127, 248] on link "Manager" at bounding box center [137, 260] width 140 height 24
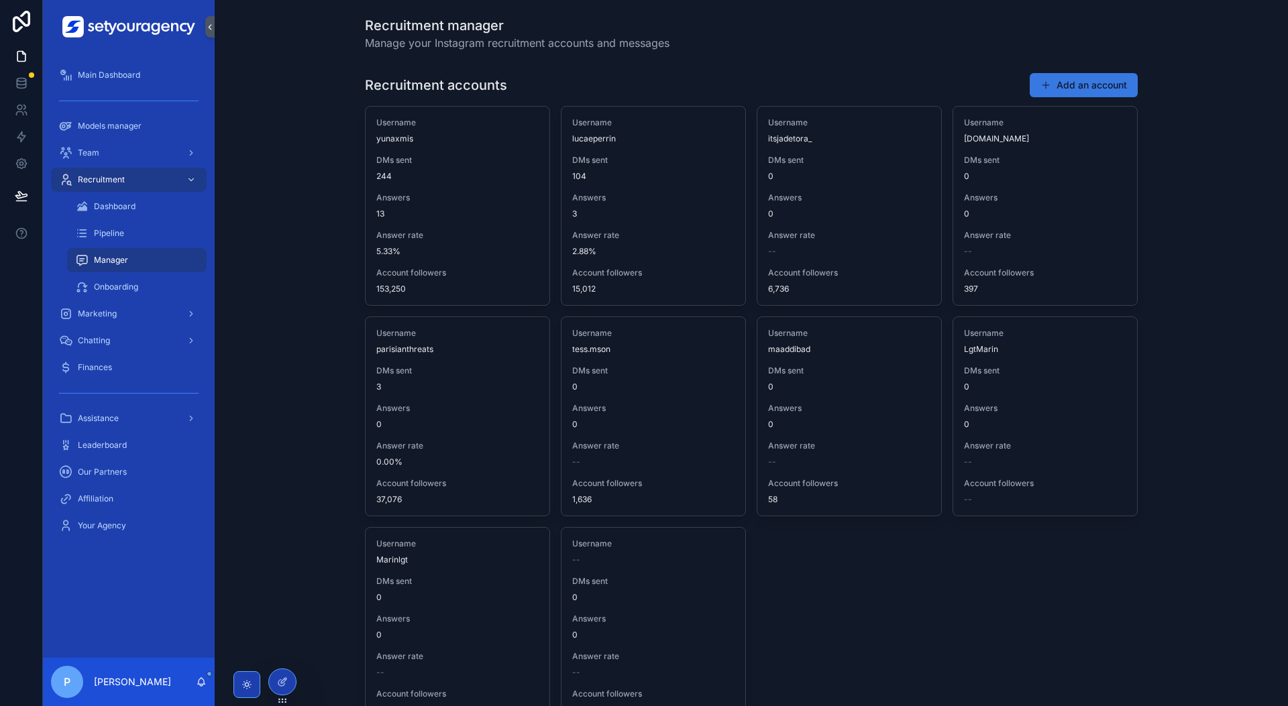
click at [1116, 91] on button "Add an account" at bounding box center [1084, 85] width 108 height 24
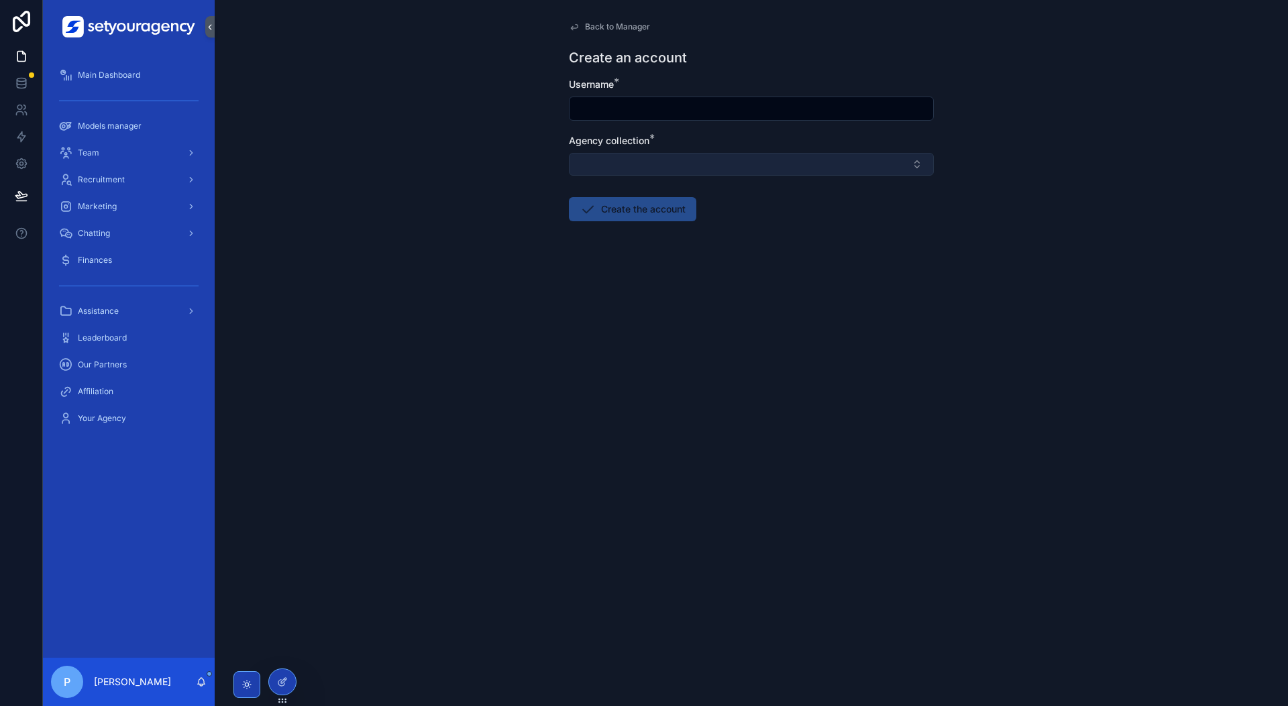
click at [797, 162] on button "Select Button" at bounding box center [751, 164] width 365 height 23
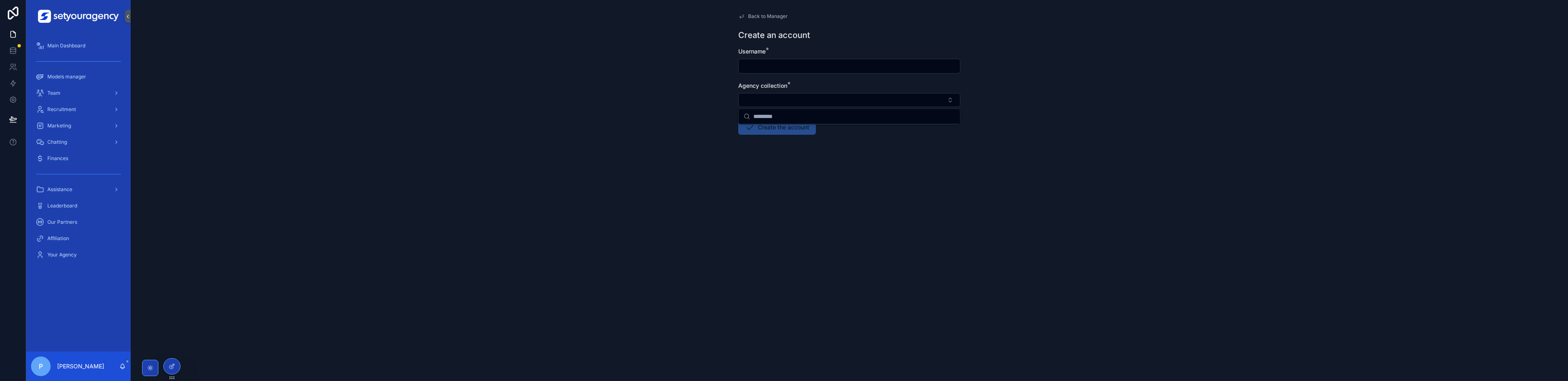
click at [650, 170] on div "Back to Manager Create an account Username * Agency collection * Create the acc…" at bounding box center [849, 190] width 1437 height 381
click at [54, 139] on span "Chatting" at bounding box center [57, 142] width 19 height 7
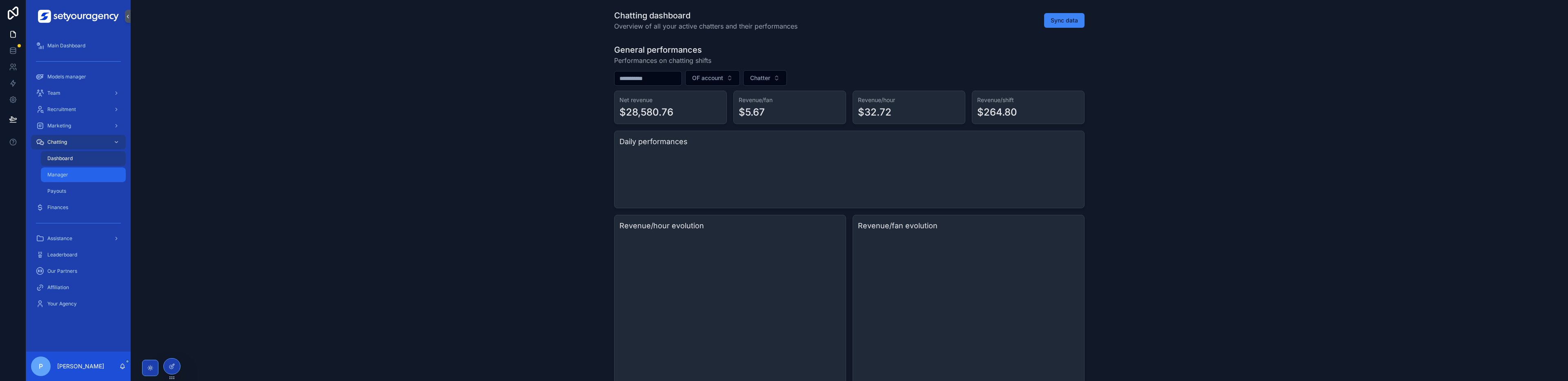
drag, startPoint x: 84, startPoint y: 172, endPoint x: 63, endPoint y: 192, distance: 29.0
click at [83, 172] on div "Manager" at bounding box center [83, 174] width 75 height 13
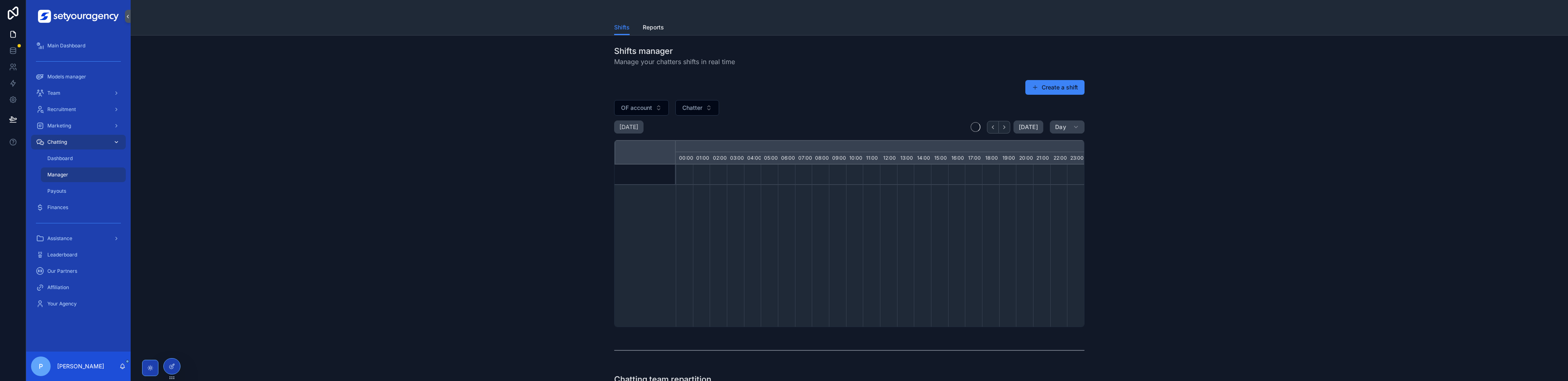
scroll to position [0, 2858]
click at [74, 106] on div "Recruitment" at bounding box center [79, 109] width 85 height 13
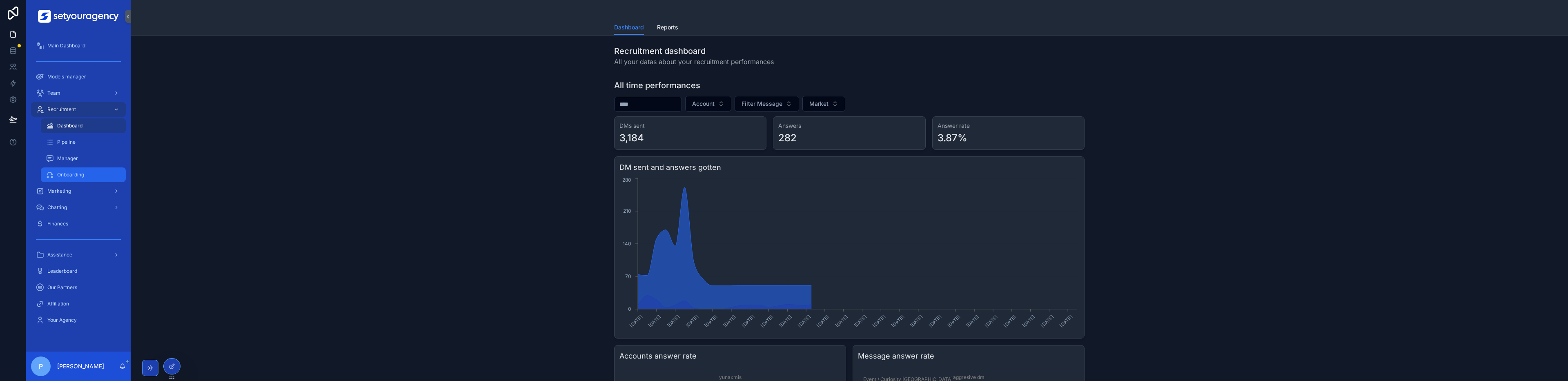
click at [63, 177] on span "Onboarding" at bounding box center [71, 175] width 27 height 7
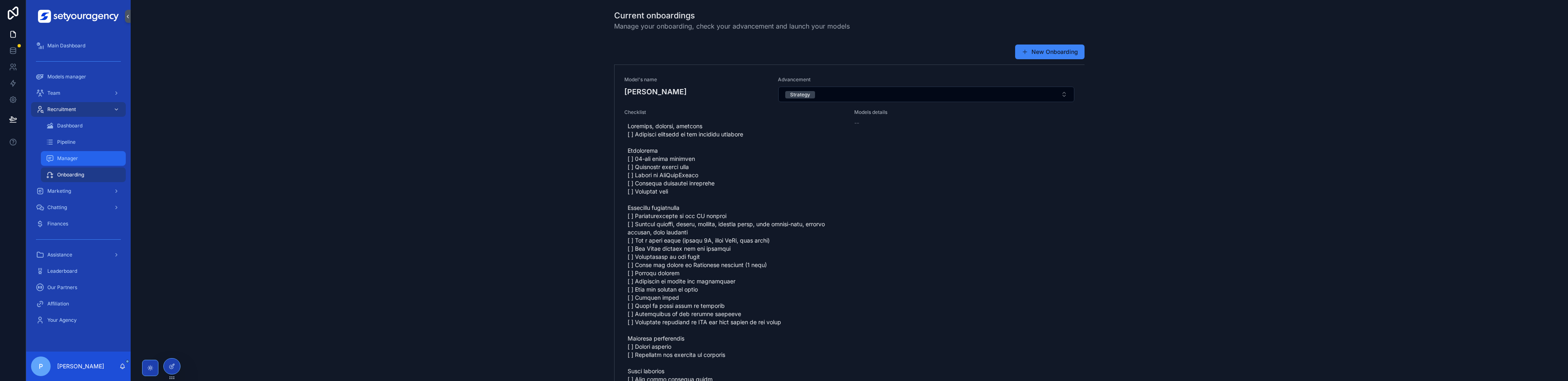
click at [84, 162] on div "Manager" at bounding box center [83, 158] width 75 height 13
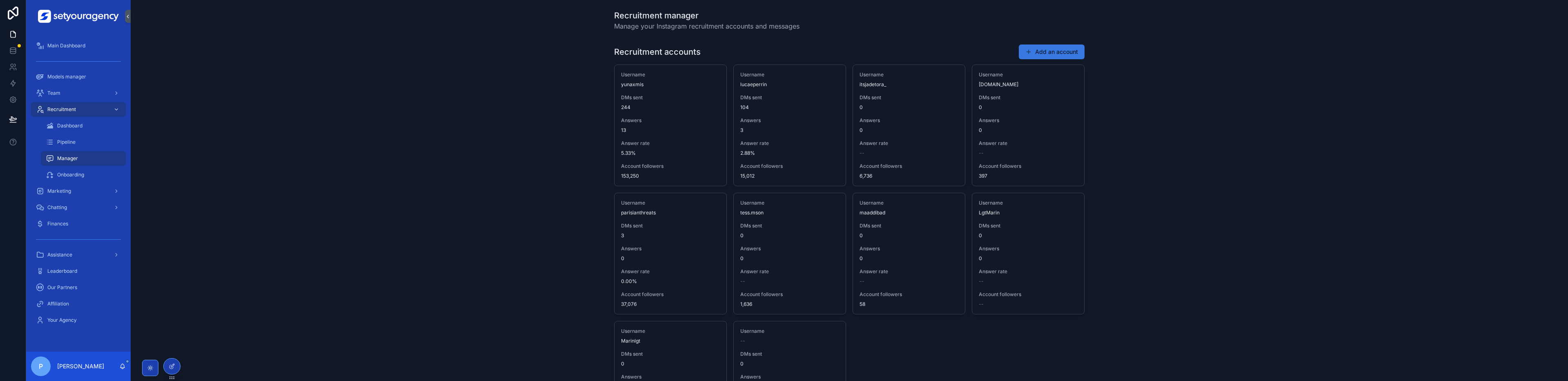
click at [783, 47] on button "Add an account" at bounding box center [1052, 52] width 66 height 15
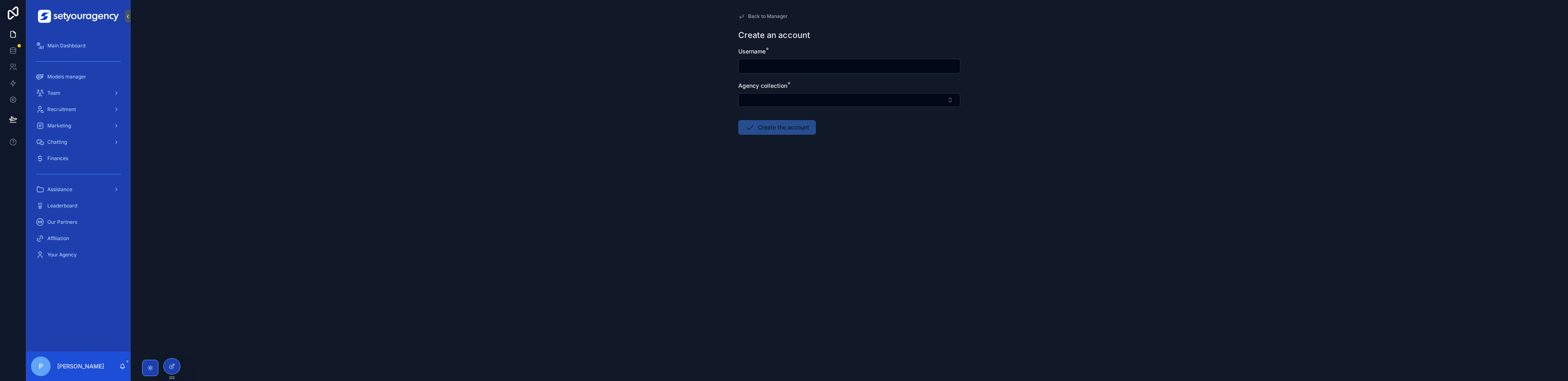
click at [66, 118] on div "Marketing" at bounding box center [79, 125] width 105 height 16
click at [64, 126] on span "Marketing" at bounding box center [59, 125] width 24 height 7
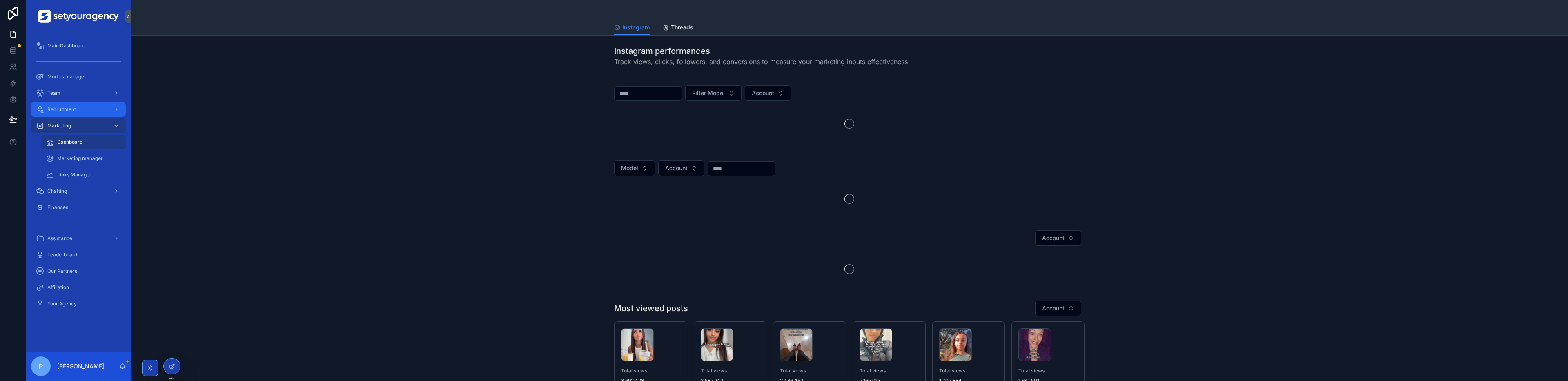
click at [71, 113] on div "Recruitment" at bounding box center [79, 109] width 85 height 13
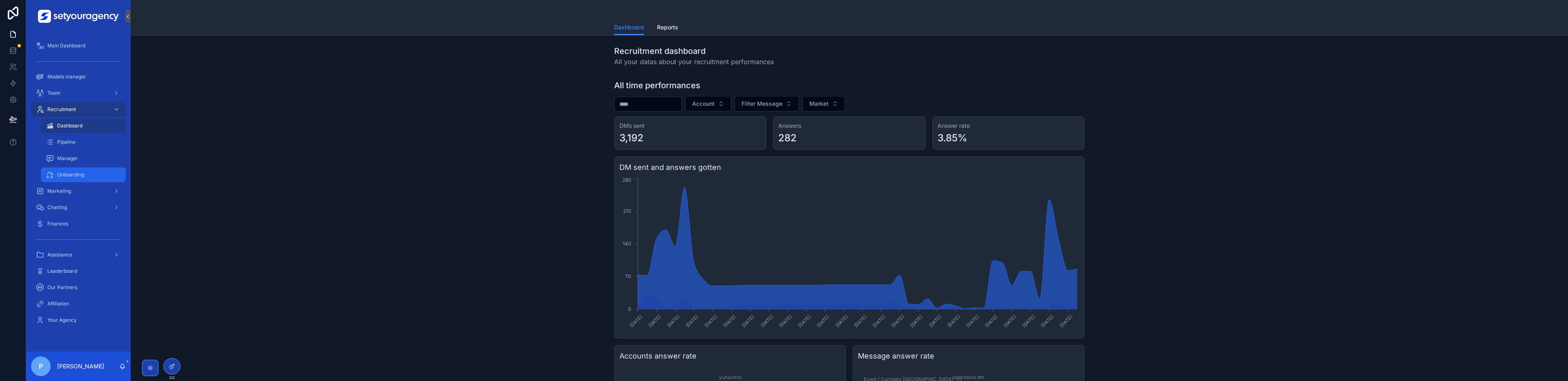
click at [57, 169] on div "Onboarding" at bounding box center [83, 174] width 75 height 13
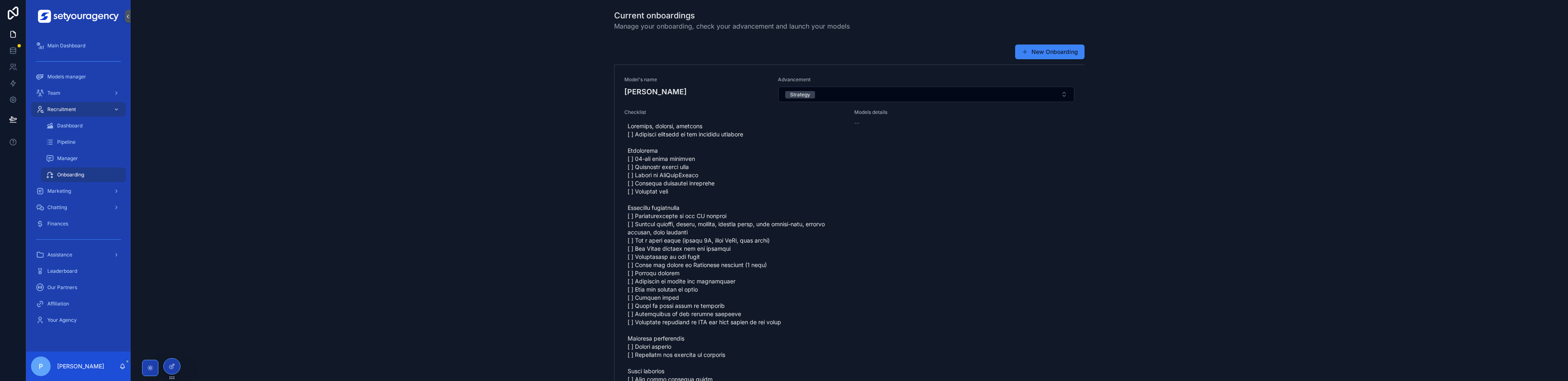
click at [41, 159] on link "Manager" at bounding box center [83, 158] width 85 height 15
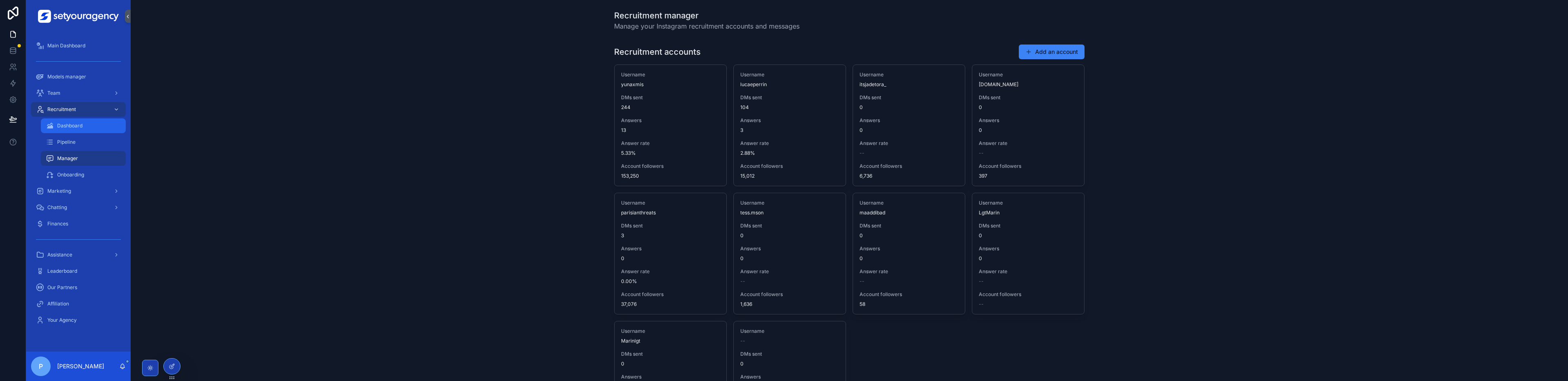
click at [74, 131] on div "Dashboard" at bounding box center [83, 125] width 75 height 13
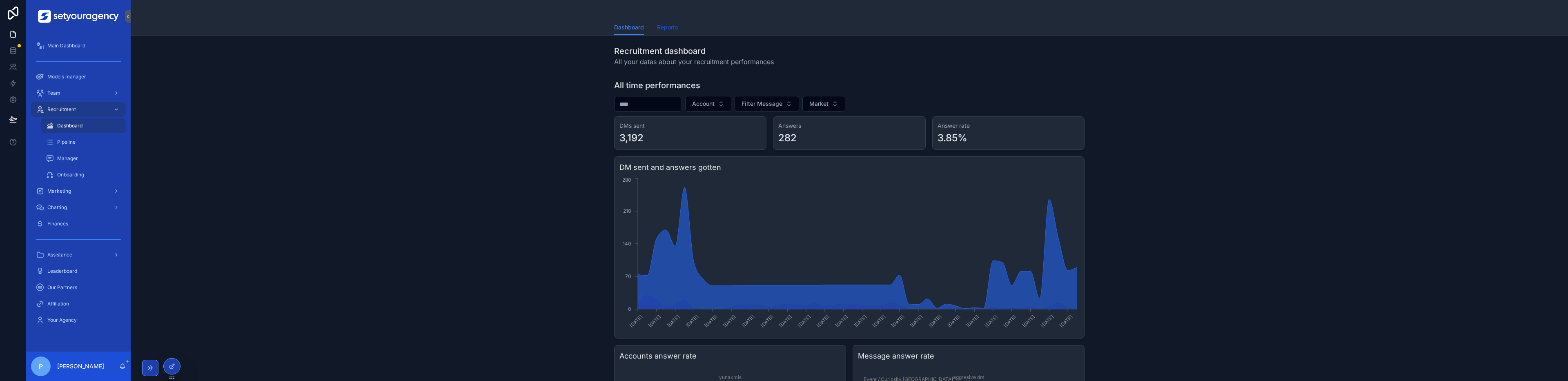
click at [659, 22] on link "Reports" at bounding box center [667, 28] width 21 height 16
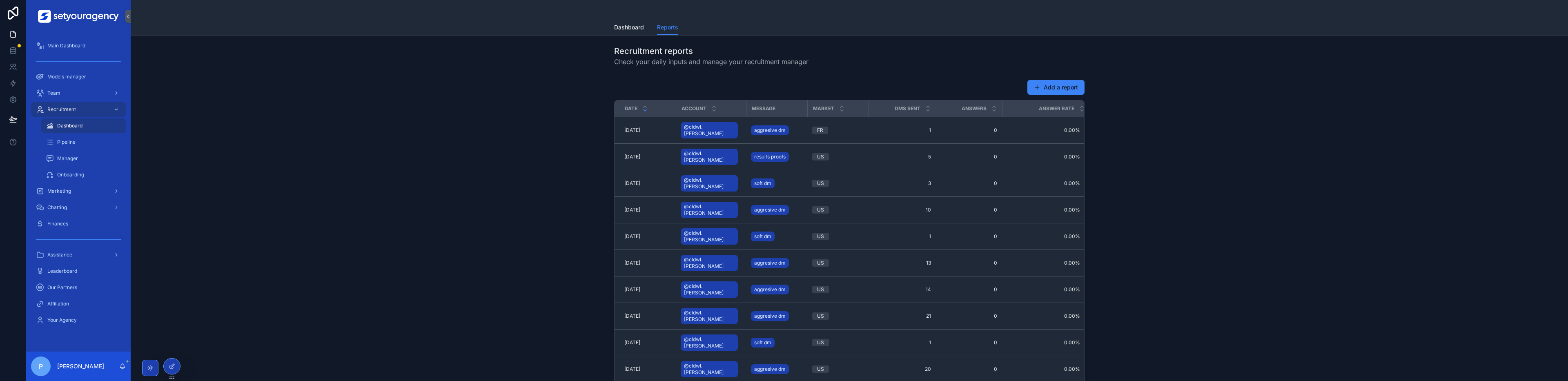
drag, startPoint x: 1048, startPoint y: 91, endPoint x: 1231, endPoint y: 95, distance: 183.0
click at [1231, 95] on div "Add a report Date Account Message Market DMs sent Answers Answer rate 10/1/2025…" at bounding box center [849, 232] width 1424 height 313
click at [766, 178] on link "soft dm" at bounding box center [763, 183] width 24 height 10
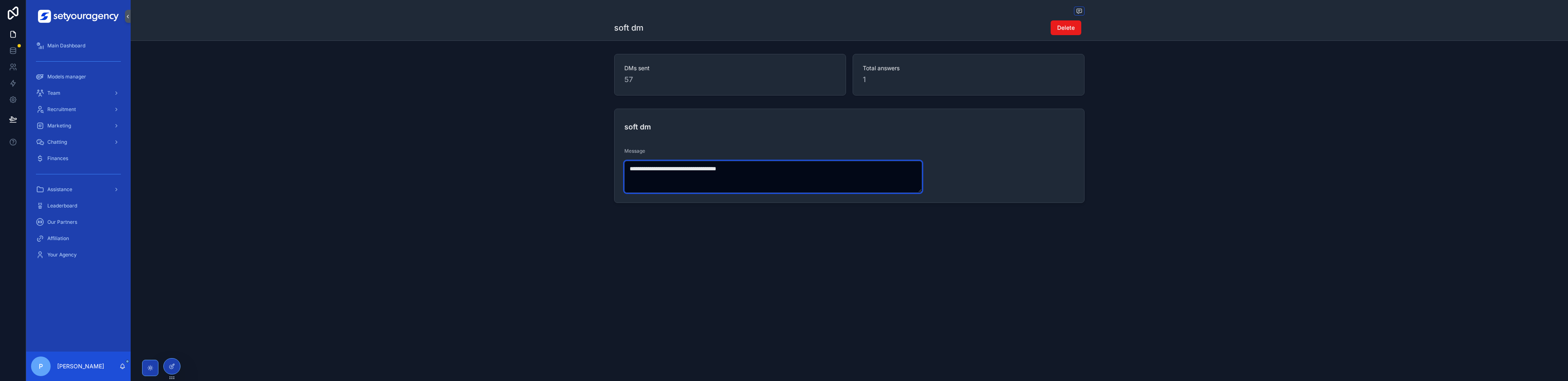
click at [667, 183] on textarea "**********" at bounding box center [773, 177] width 298 height 32
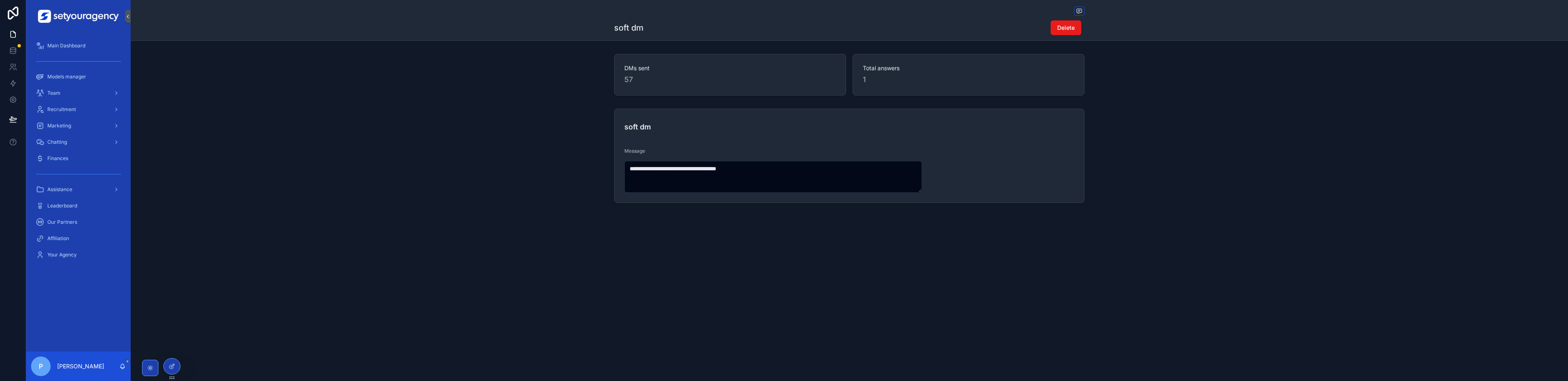
click at [90, 117] on div "Recruitment" at bounding box center [79, 109] width 105 height 16
click at [90, 110] on div "Recruitment" at bounding box center [79, 109] width 85 height 13
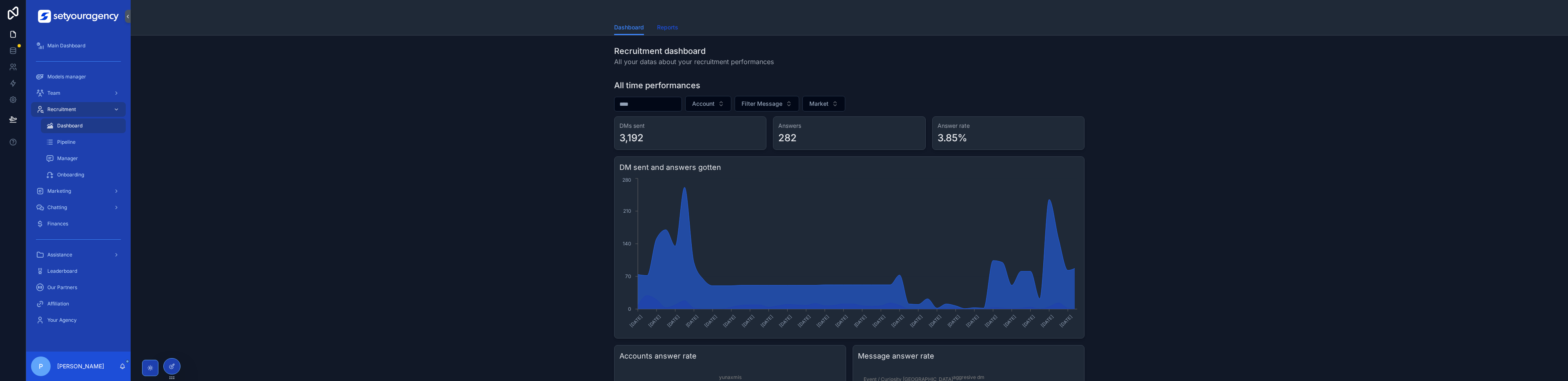
click at [678, 29] on span "Reports" at bounding box center [667, 27] width 21 height 8
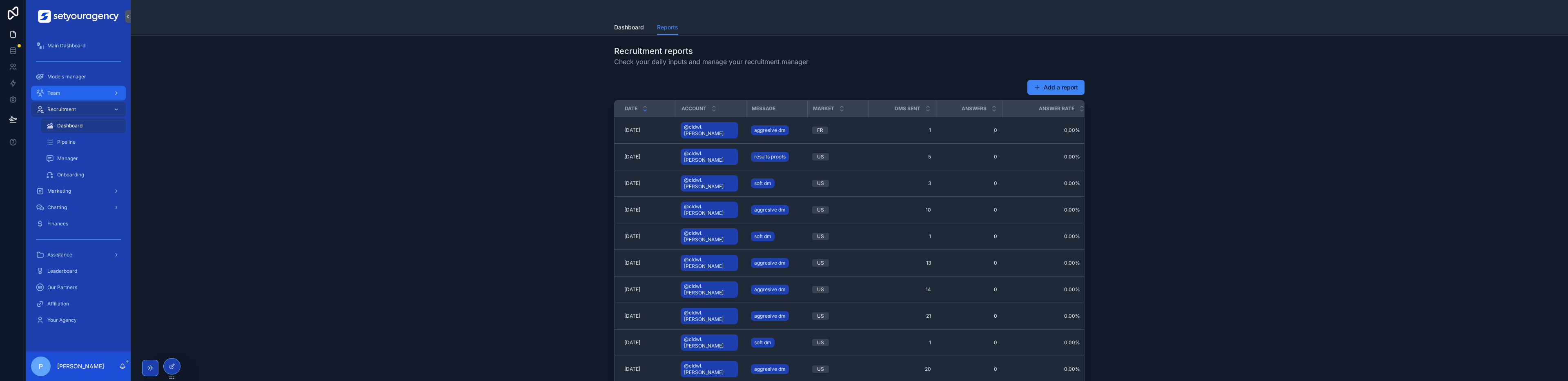
click at [88, 91] on div "Team" at bounding box center [79, 93] width 85 height 13
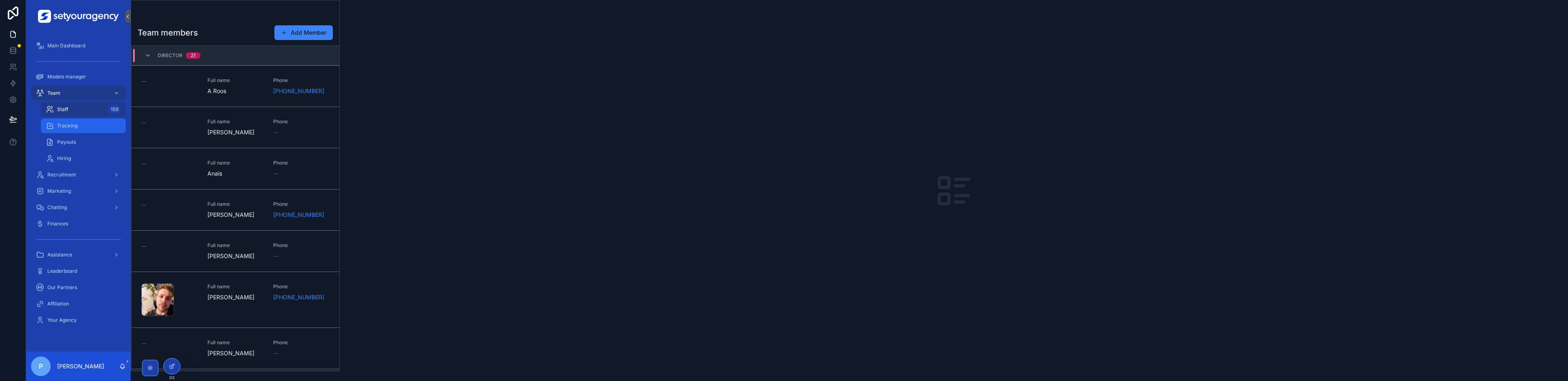
click at [84, 131] on div "Tracking" at bounding box center [83, 125] width 75 height 13
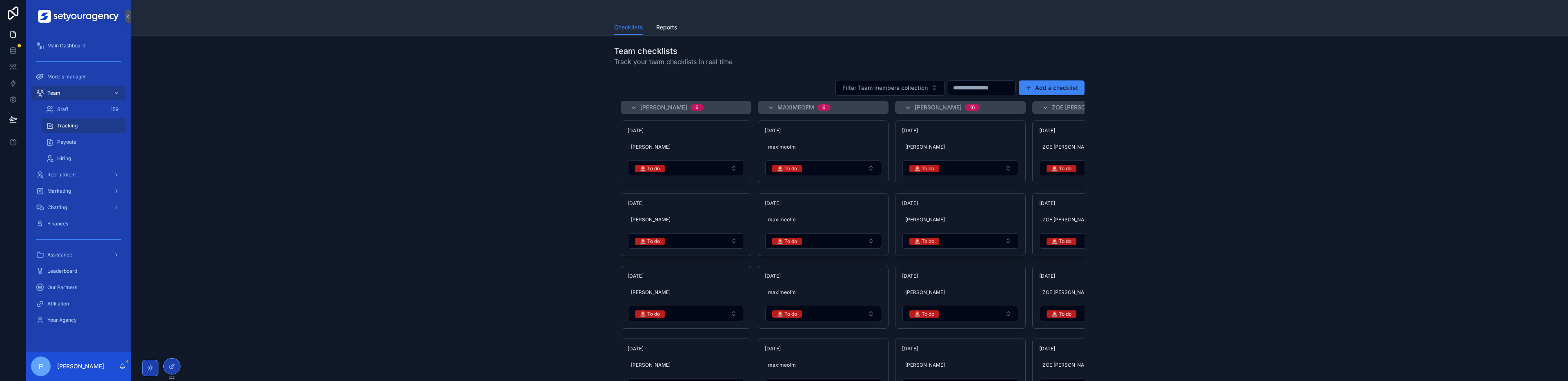
click at [98, 100] on div "Team Staff 159 Tracking Payouts Hiring" at bounding box center [79, 126] width 105 height 82
click at [92, 107] on div "Staff 159" at bounding box center [83, 109] width 75 height 13
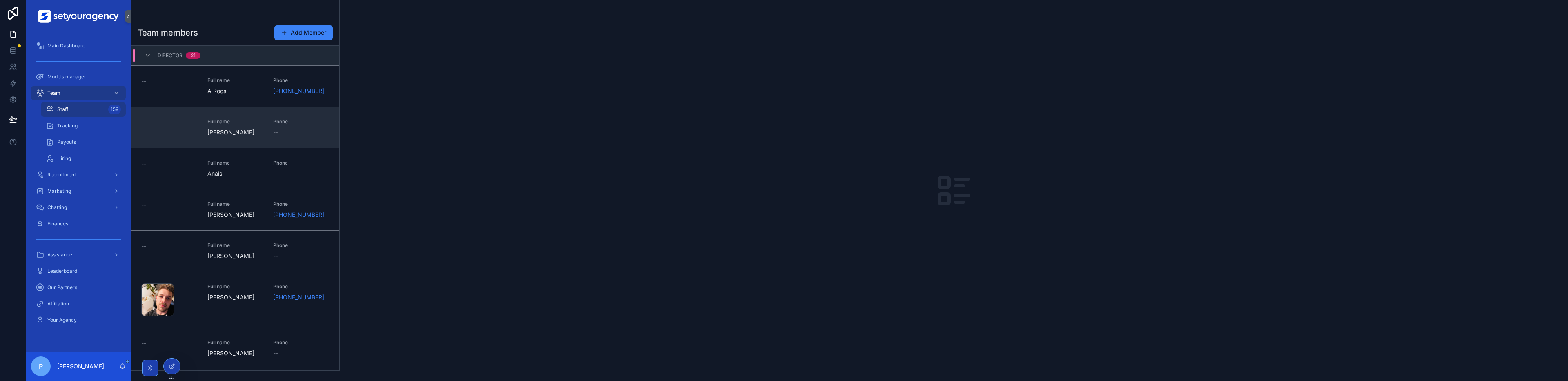
click at [210, 131] on span "Adams" at bounding box center [236, 132] width 57 height 8
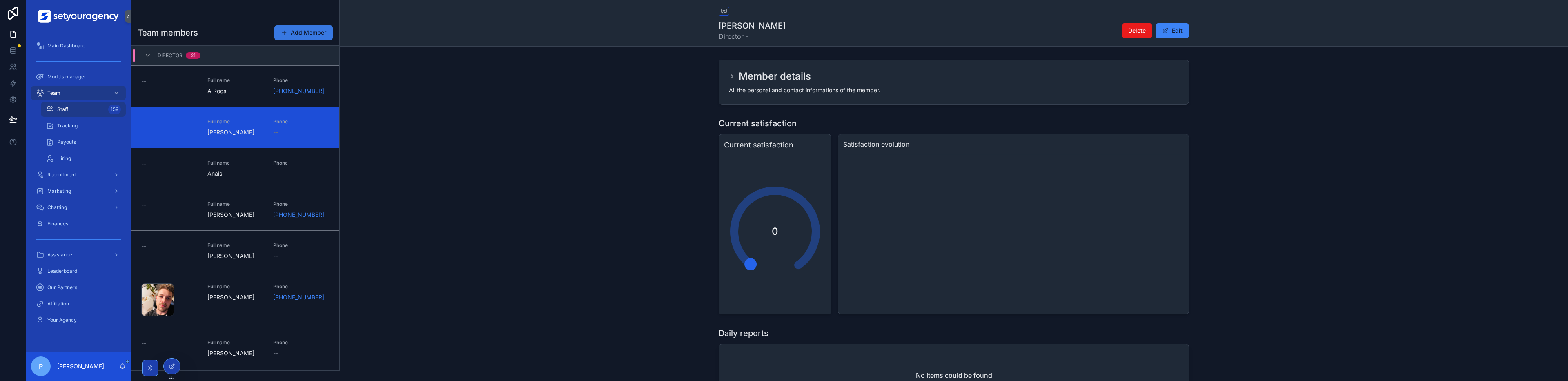
click at [312, 34] on button "Add Member" at bounding box center [304, 33] width 58 height 15
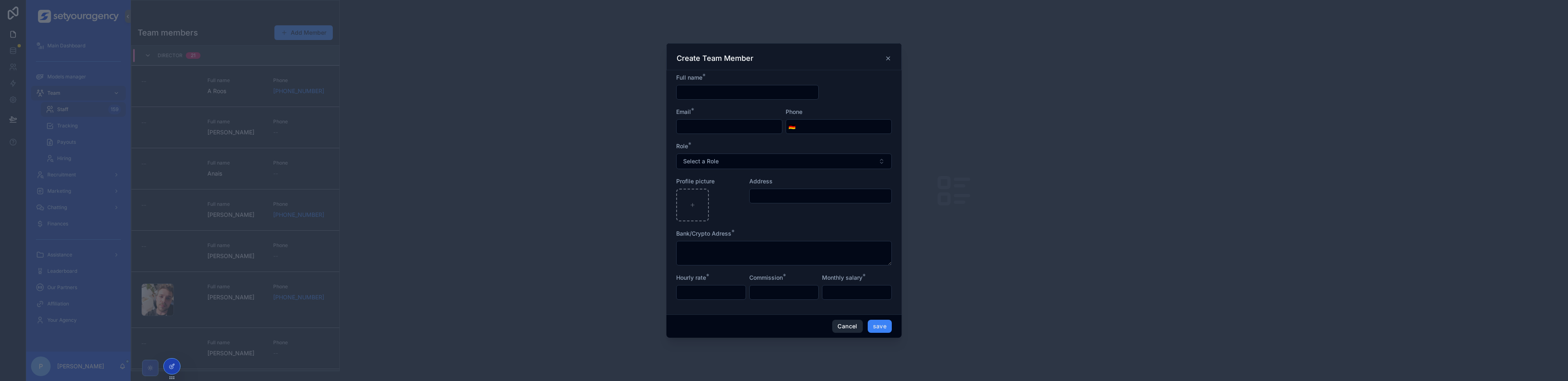
click at [838, 327] on button "Cancel" at bounding box center [847, 326] width 30 height 13
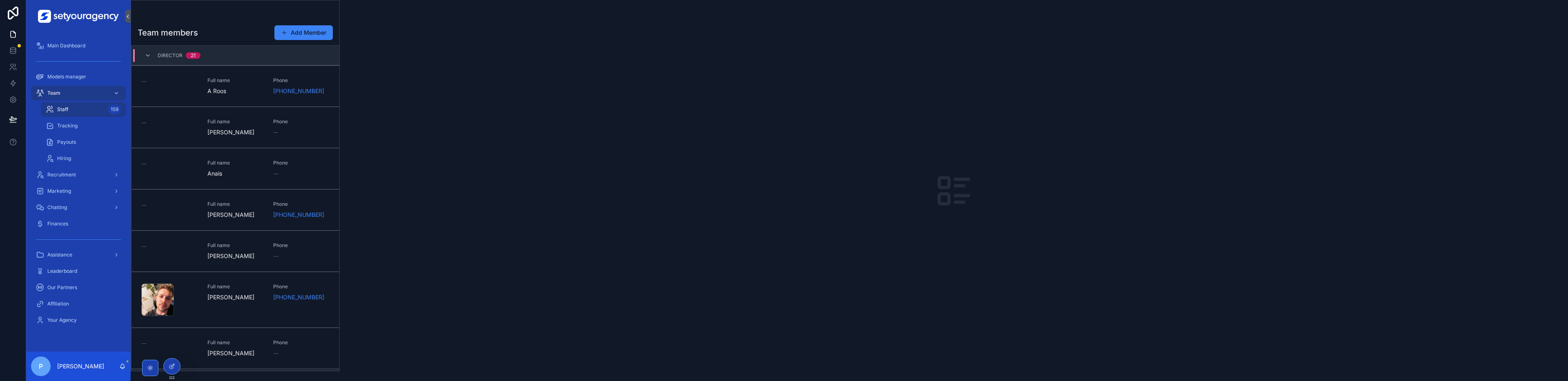
click at [570, 220] on div "scrollable content" at bounding box center [954, 190] width 1228 height 381
click at [536, 246] on div "scrollable content" at bounding box center [954, 190] width 1228 height 381
click at [84, 140] on div "Payouts" at bounding box center [83, 142] width 75 height 13
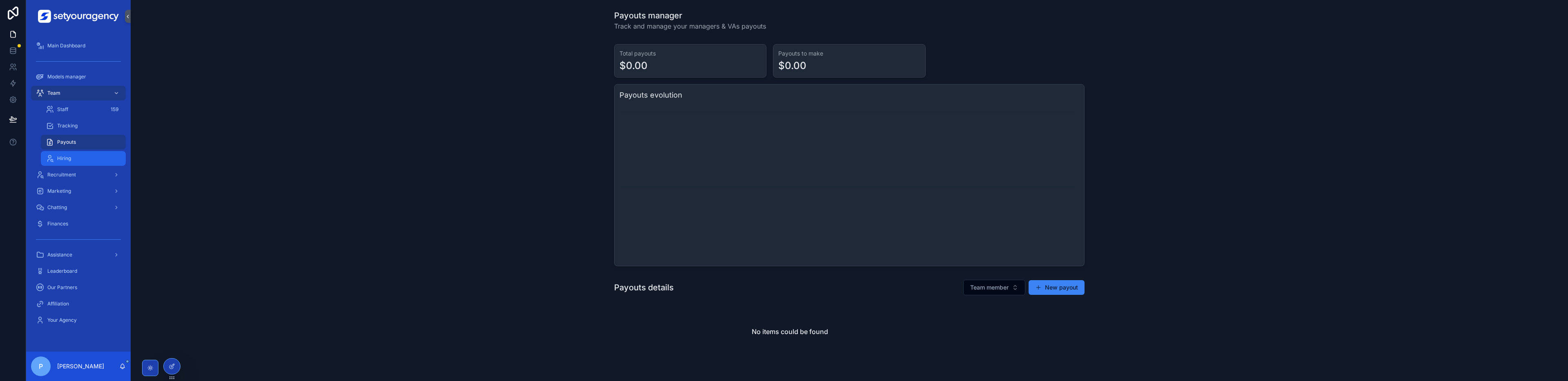
click at [79, 156] on div "Hiring" at bounding box center [83, 158] width 75 height 13
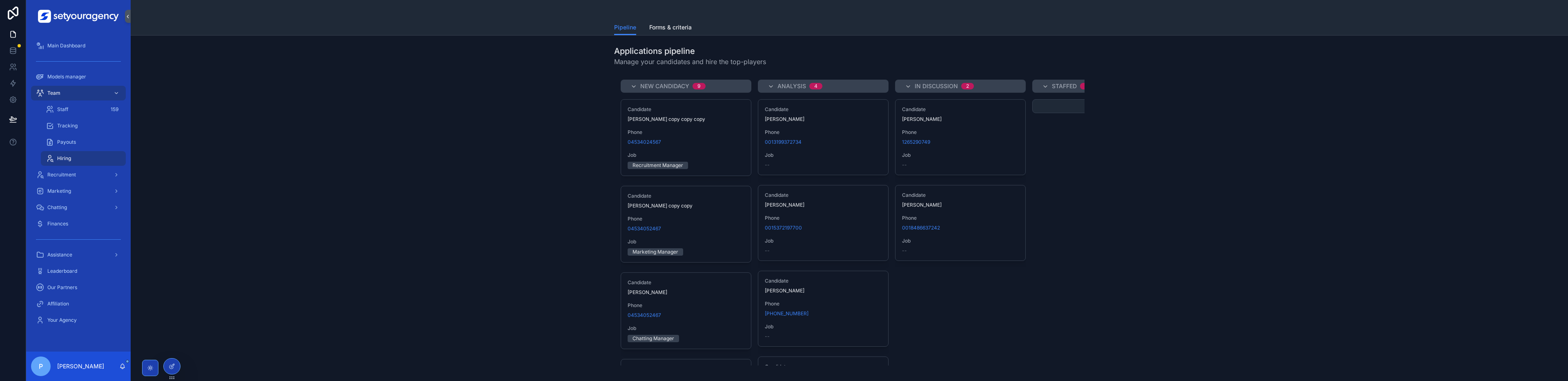
drag, startPoint x: 462, startPoint y: 212, endPoint x: 432, endPoint y: 193, distance: 35.5
click at [431, 191] on div "New candidacy 9 Candidate Robert Larue copy copy copy Phone 04534024567 Job Rec…" at bounding box center [849, 222] width 1424 height 292
click at [59, 167] on div "Recruitment" at bounding box center [79, 175] width 105 height 16
click at [56, 175] on span "Recruitment" at bounding box center [61, 175] width 29 height 7
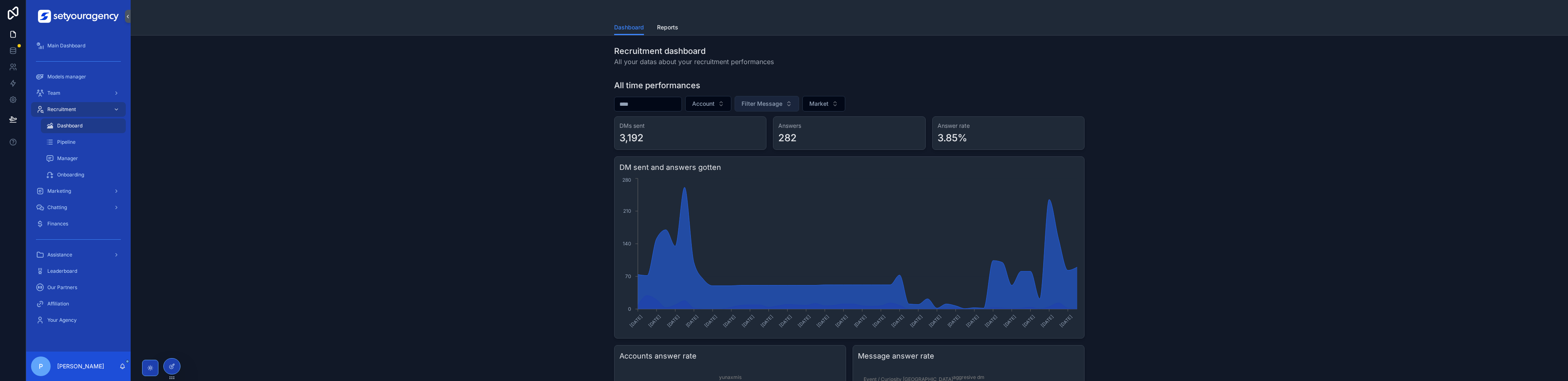
click at [766, 99] on button "Filter Message" at bounding box center [767, 103] width 65 height 15
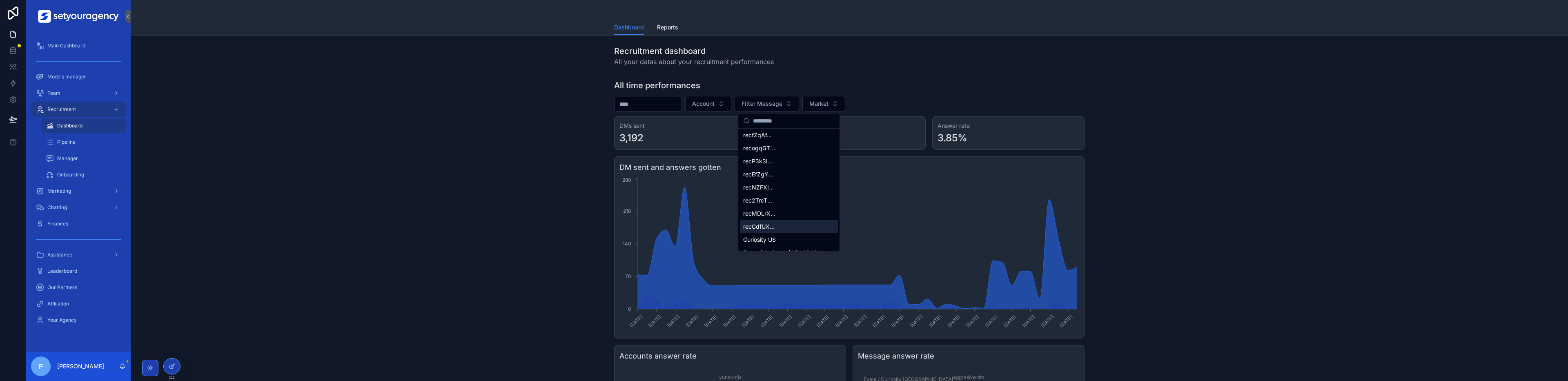
scroll to position [312, 0]
click at [771, 199] on div "rec0qtZG..." at bounding box center [789, 203] width 98 height 13
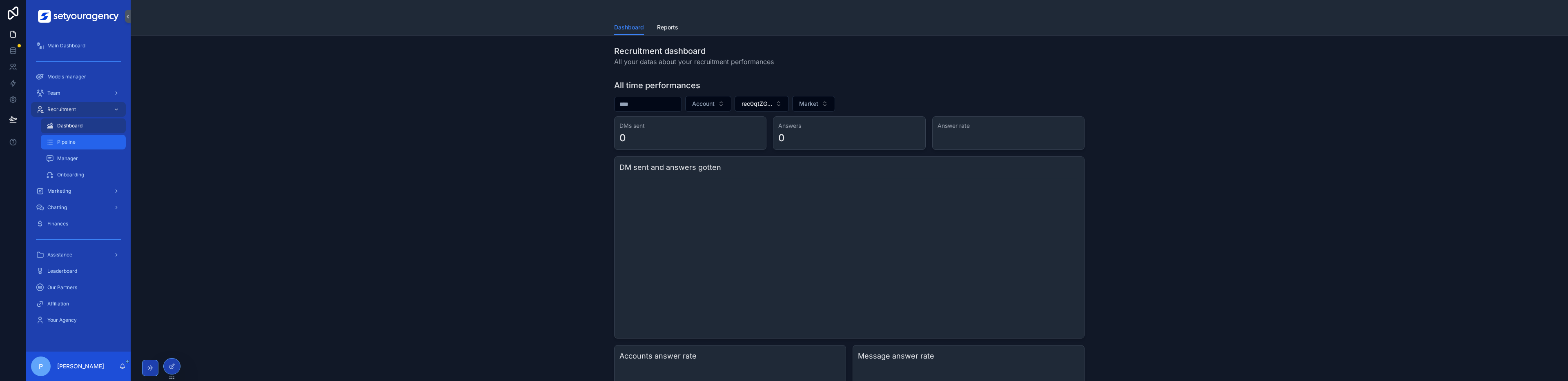
click at [81, 143] on div "Pipeline" at bounding box center [83, 142] width 75 height 13
click at [72, 165] on link "Manager" at bounding box center [83, 158] width 85 height 15
click at [68, 161] on span "Manager" at bounding box center [68, 158] width 21 height 7
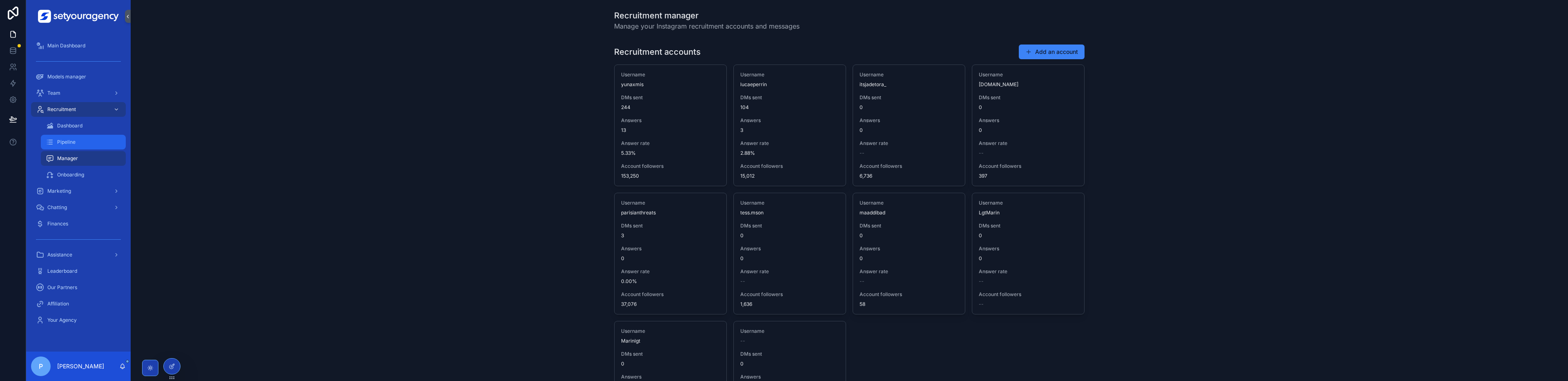
click at [75, 144] on div "Pipeline" at bounding box center [83, 142] width 75 height 13
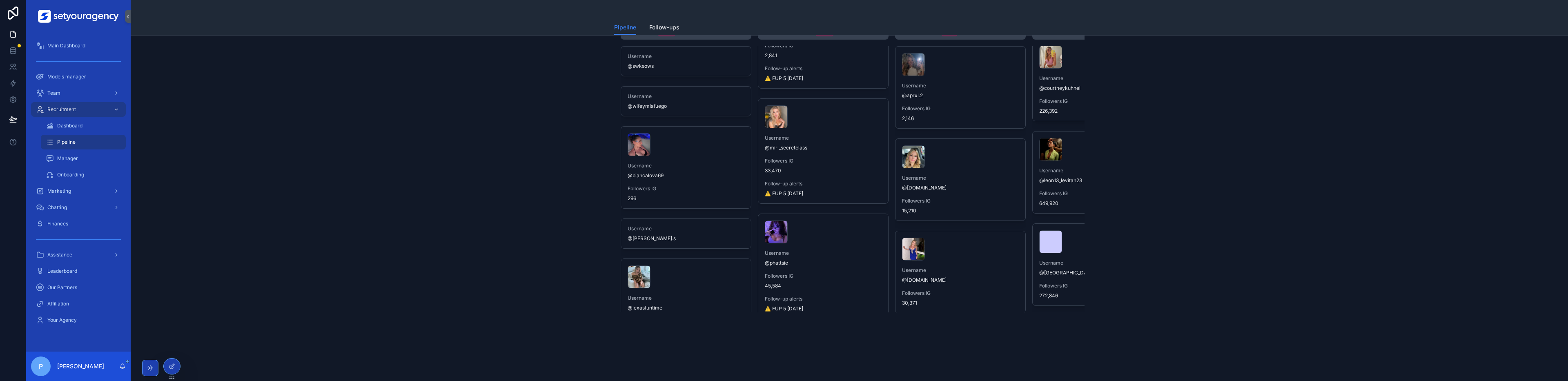
scroll to position [294, 0]
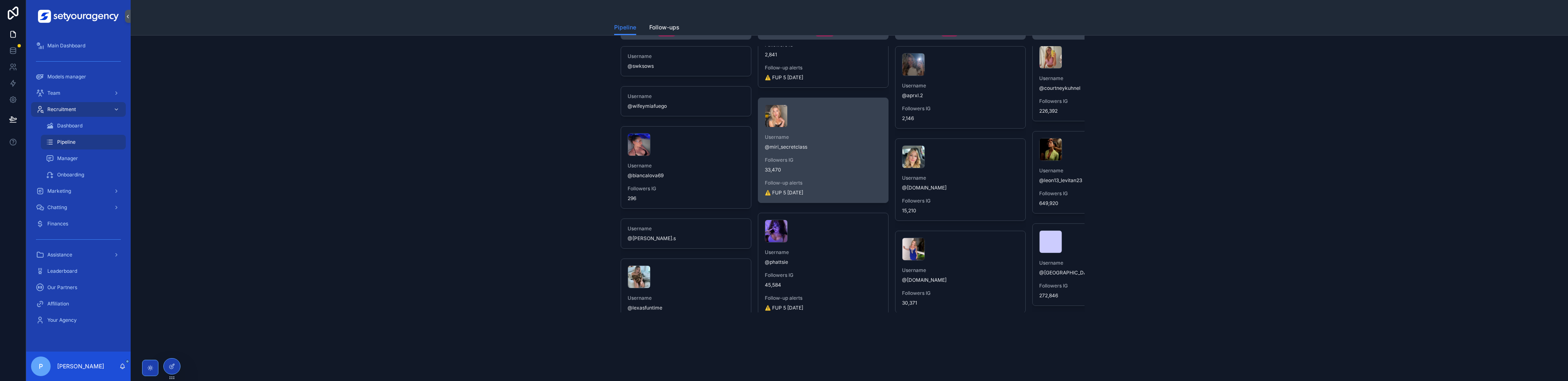
click at [848, 198] on div "Username @miri_secretclass Followers IG 33,470 Follow-up alerts ⚠️ FUP 5 today" at bounding box center [823, 150] width 130 height 105
